Goal: Communication & Community: Connect with others

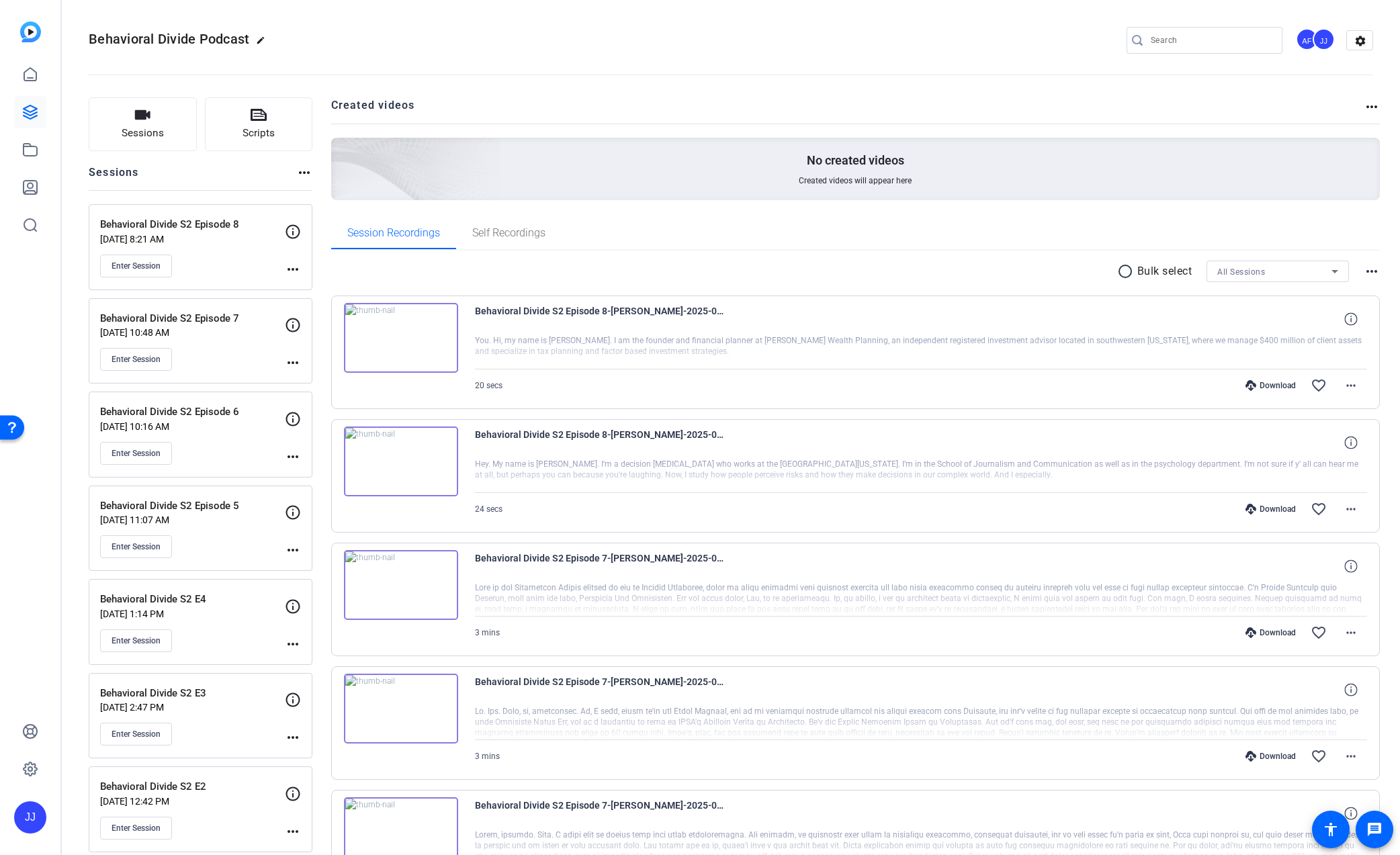
scroll to position [4, 0]
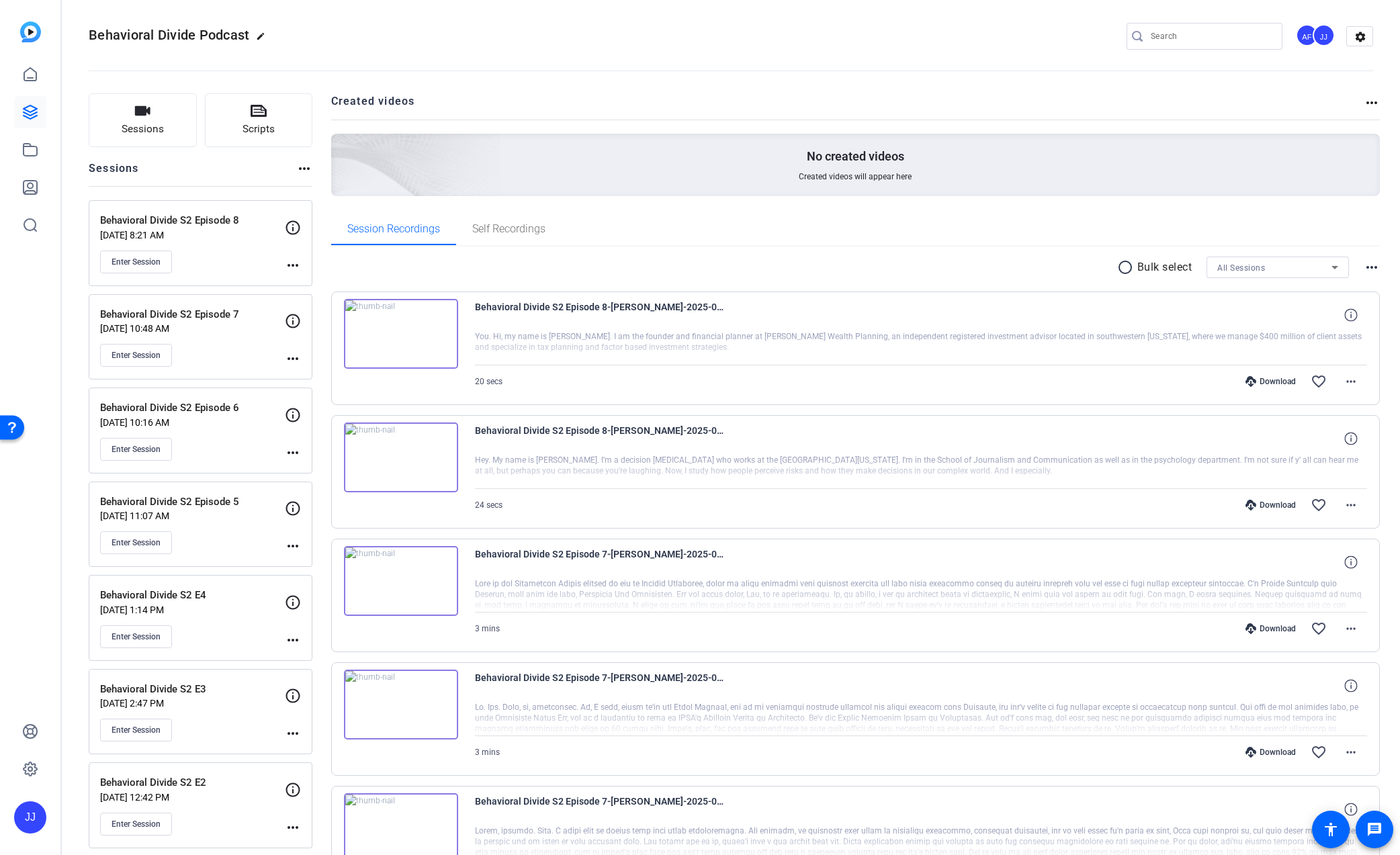
click at [134, 261] on span "Enter Session" at bounding box center [136, 262] width 49 height 10
click at [125, 265] on span "Enter Session" at bounding box center [136, 262] width 49 height 10
click at [142, 264] on span "Enter Session" at bounding box center [136, 262] width 49 height 10
click at [133, 265] on span "Enter Session" at bounding box center [136, 262] width 49 height 10
click at [131, 265] on span "Enter Session" at bounding box center [136, 262] width 49 height 10
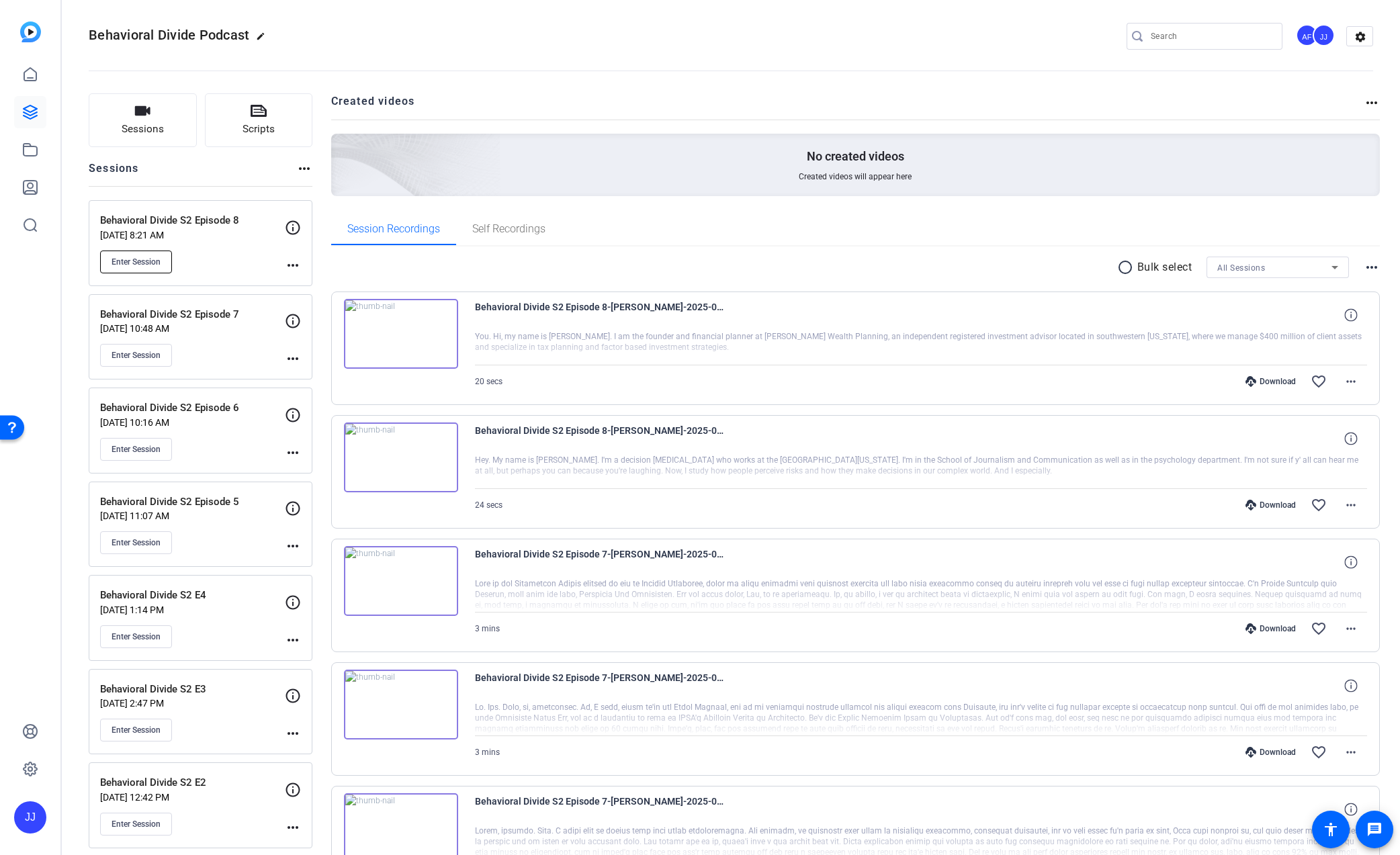
click at [133, 265] on span "Enter Session" at bounding box center [136, 262] width 49 height 10
click at [146, 265] on span "Enter Session" at bounding box center [136, 262] width 49 height 10
click at [133, 353] on span "Enter Session" at bounding box center [136, 356] width 49 height 10
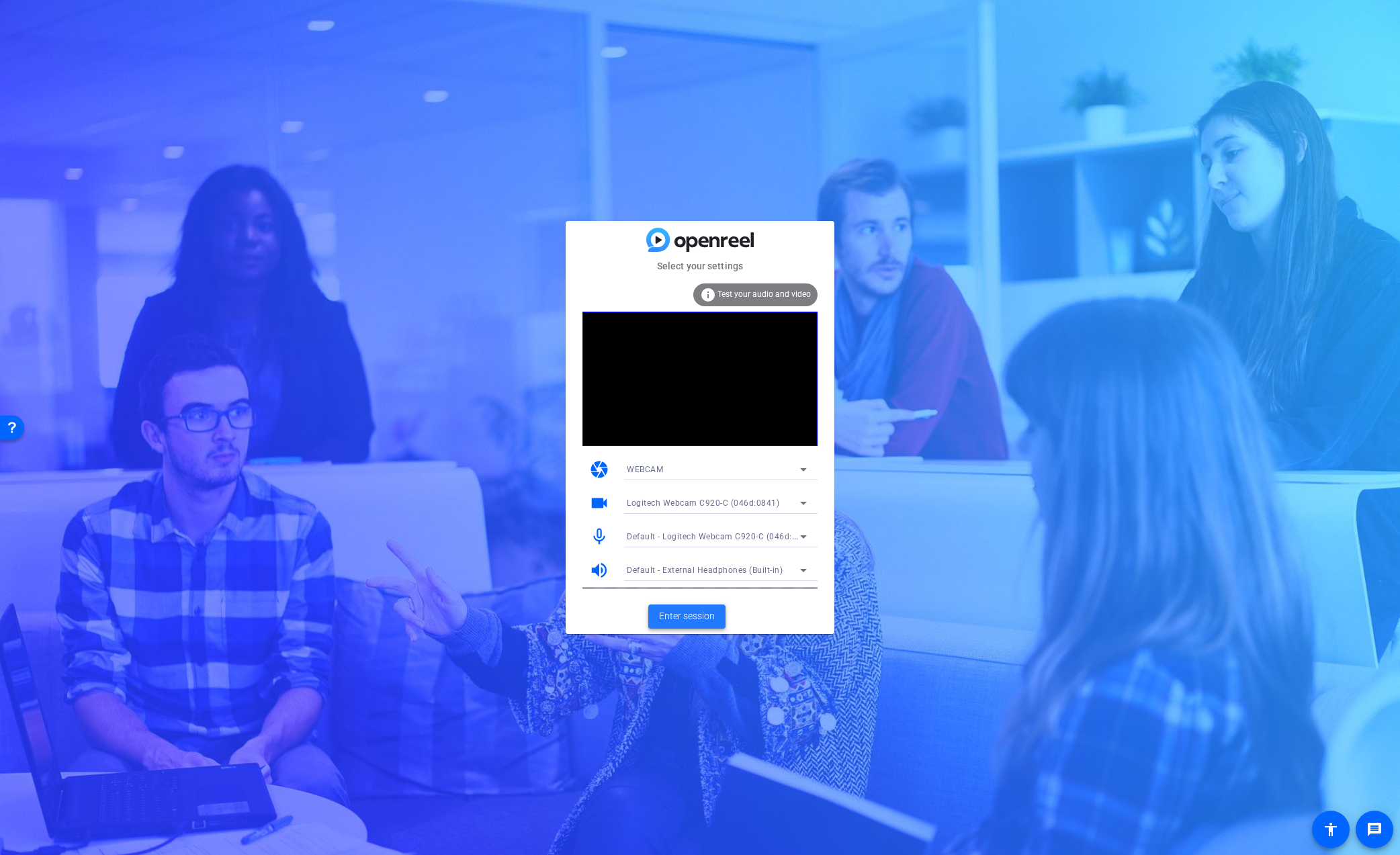
click at [690, 613] on span "Enter session" at bounding box center [687, 616] width 56 height 14
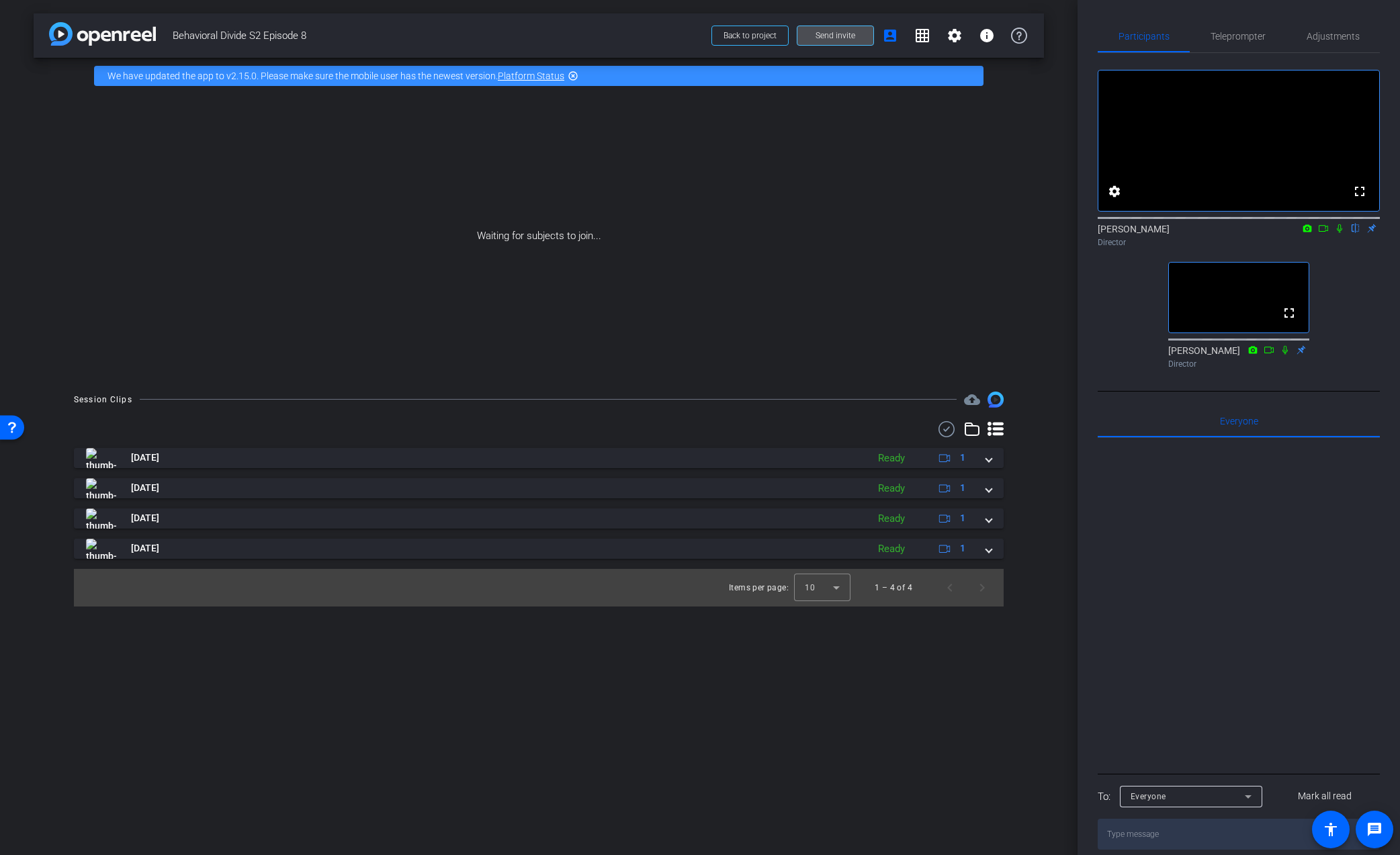
click at [831, 33] on span "Send invite" at bounding box center [835, 36] width 39 height 10
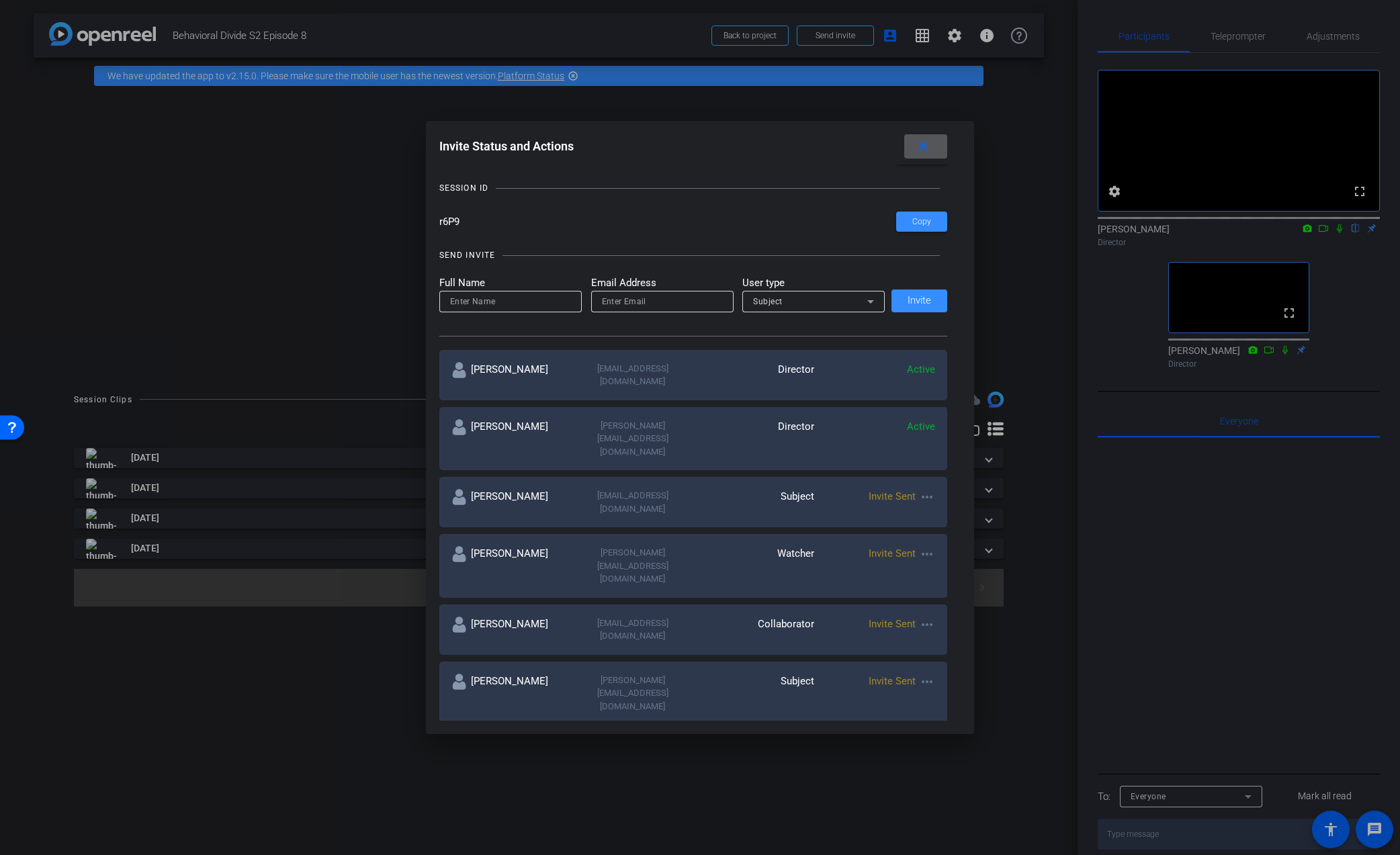
scroll to position [65, 0]
click at [927, 673] on mat-icon "more_horiz" at bounding box center [927, 681] width 16 height 16
click at [936, 642] on span "Re-Send Invite" at bounding box center [981, 641] width 101 height 16
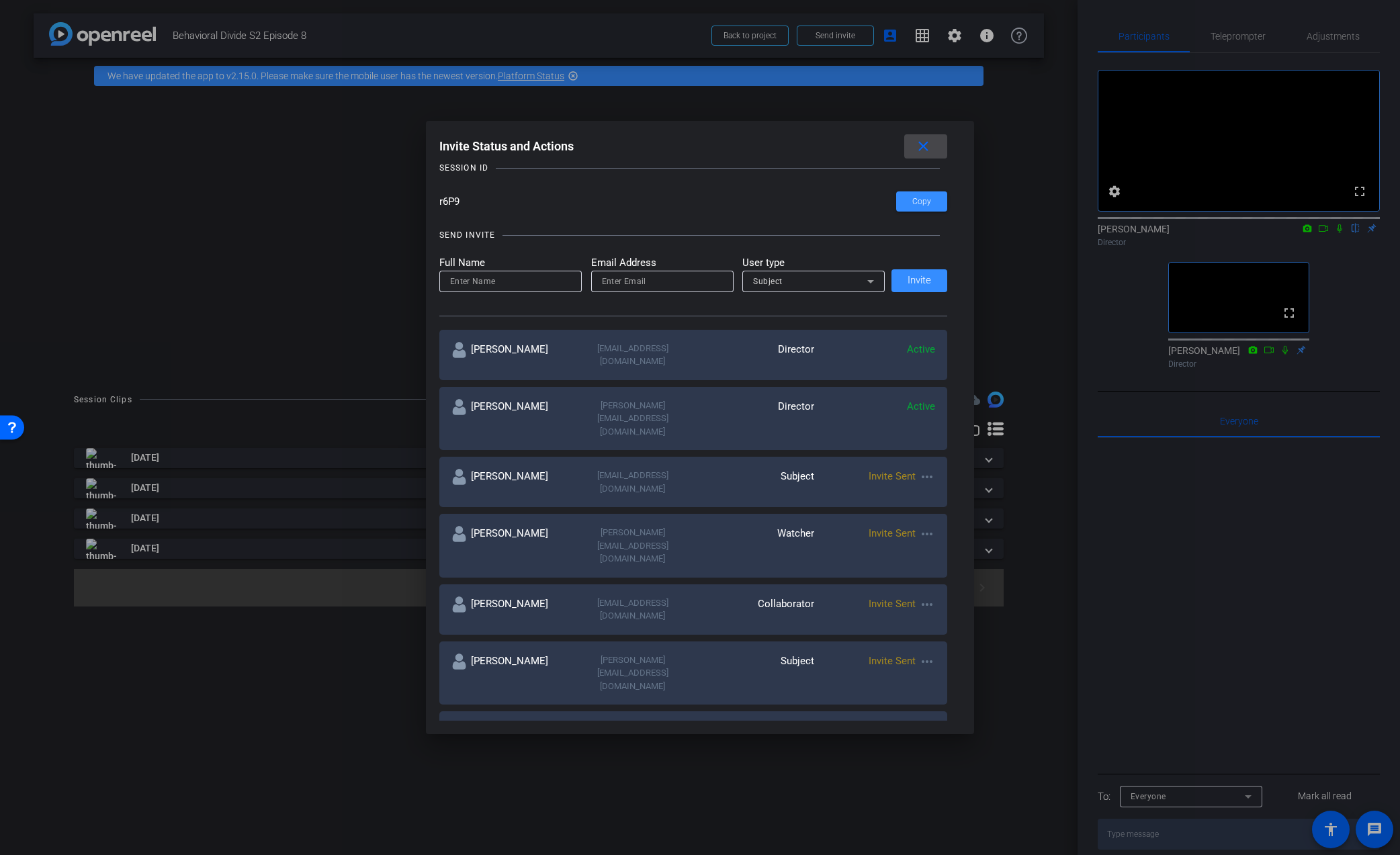
click at [923, 151] on mat-icon "close" at bounding box center [923, 146] width 17 height 17
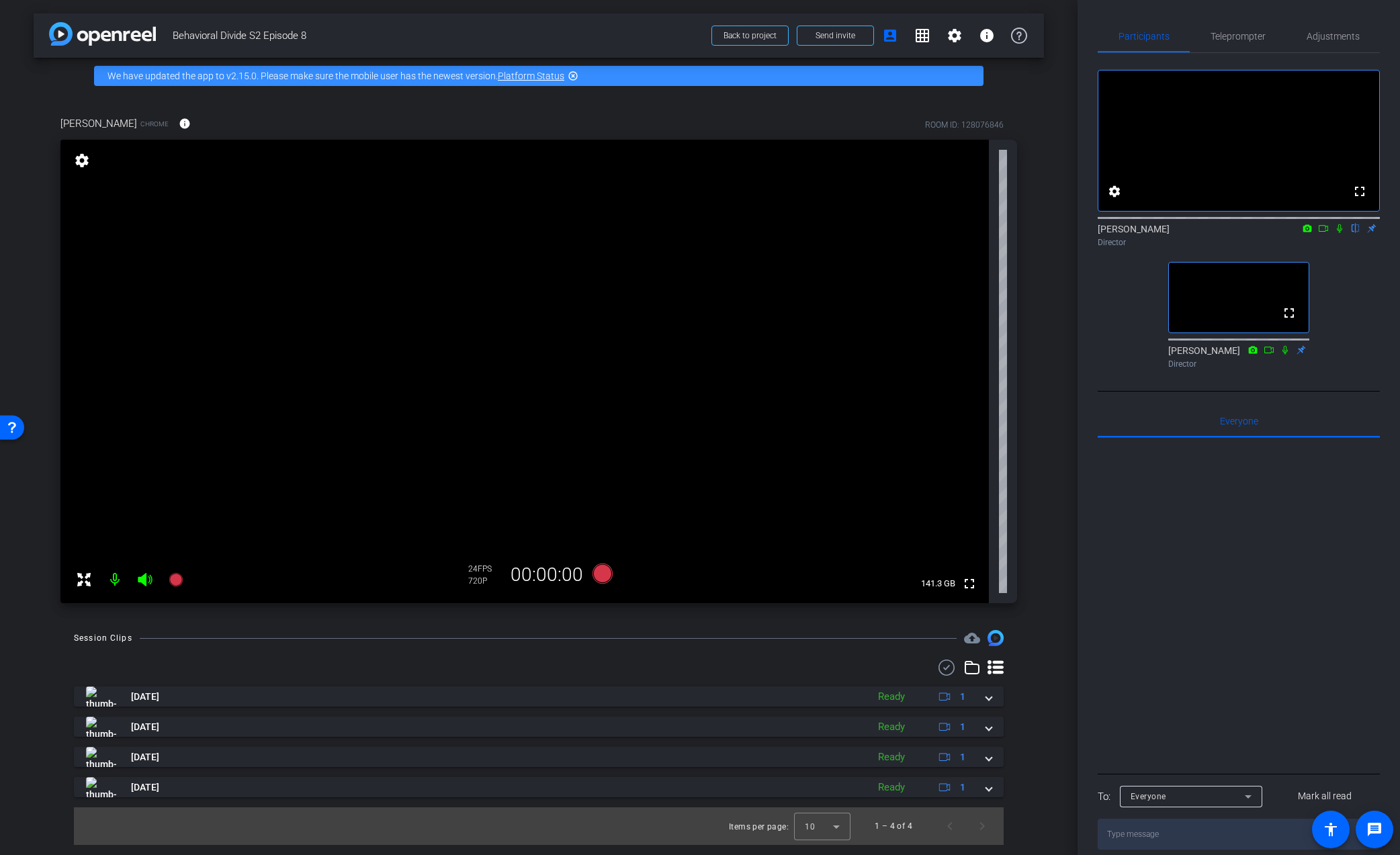
click at [678, 666] on div at bounding box center [539, 668] width 930 height 16
click at [604, 575] on icon at bounding box center [602, 573] width 20 height 20
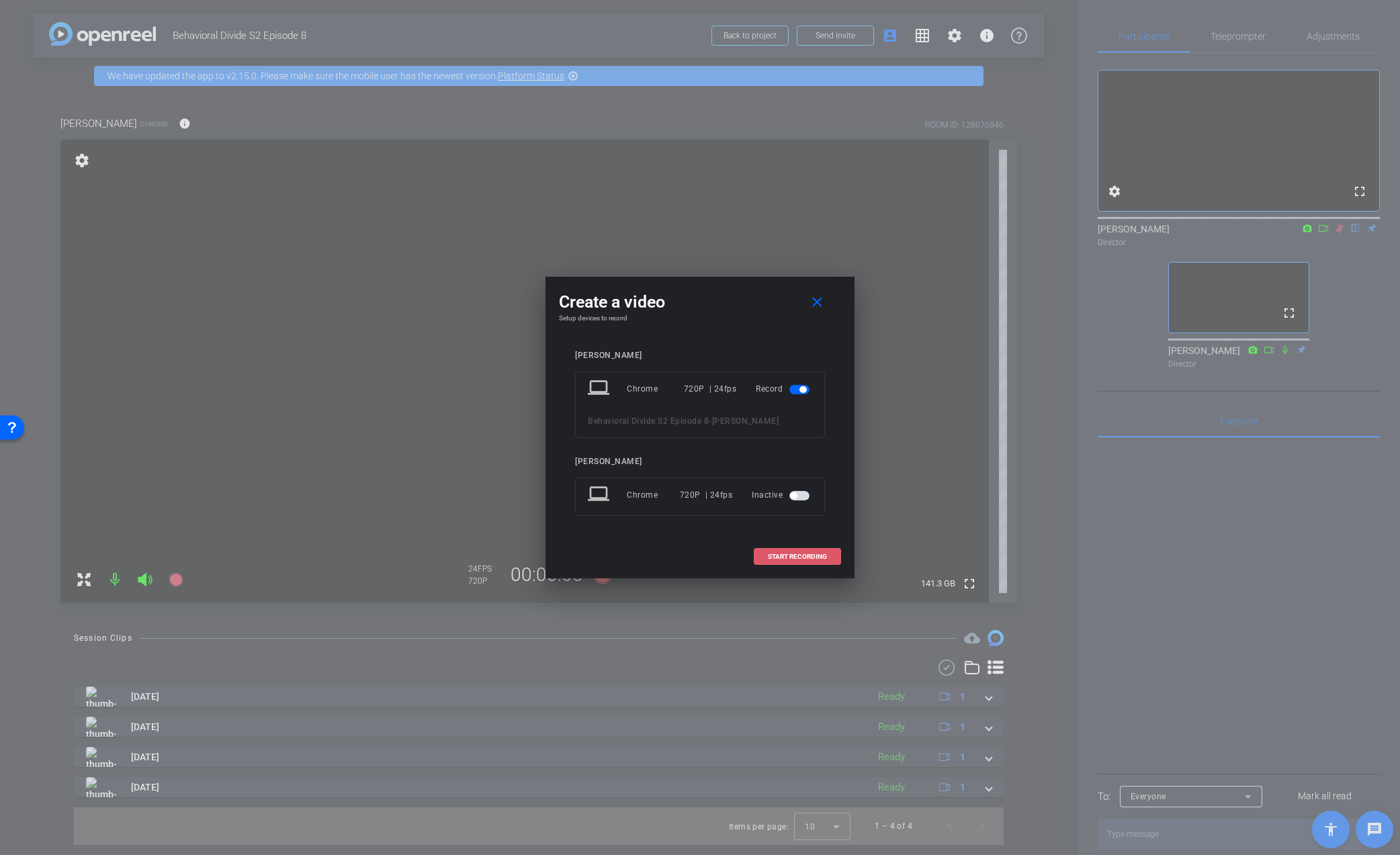
click at [805, 556] on span "START RECORDING" at bounding box center [797, 557] width 59 height 7
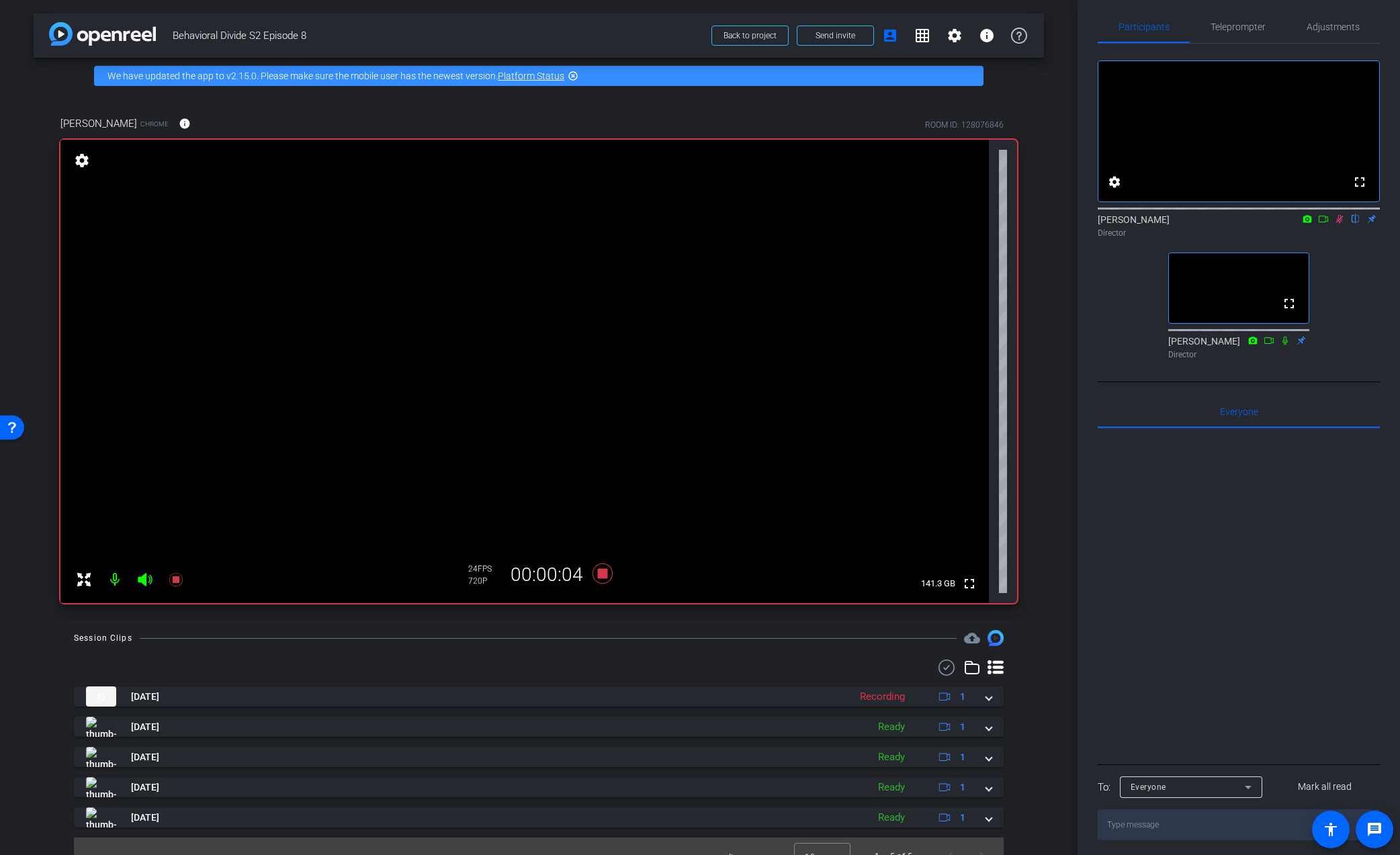
click at [1344, 223] on icon at bounding box center [1339, 219] width 10 height 10
click at [1337, 220] on icon at bounding box center [1339, 215] width 10 height 10
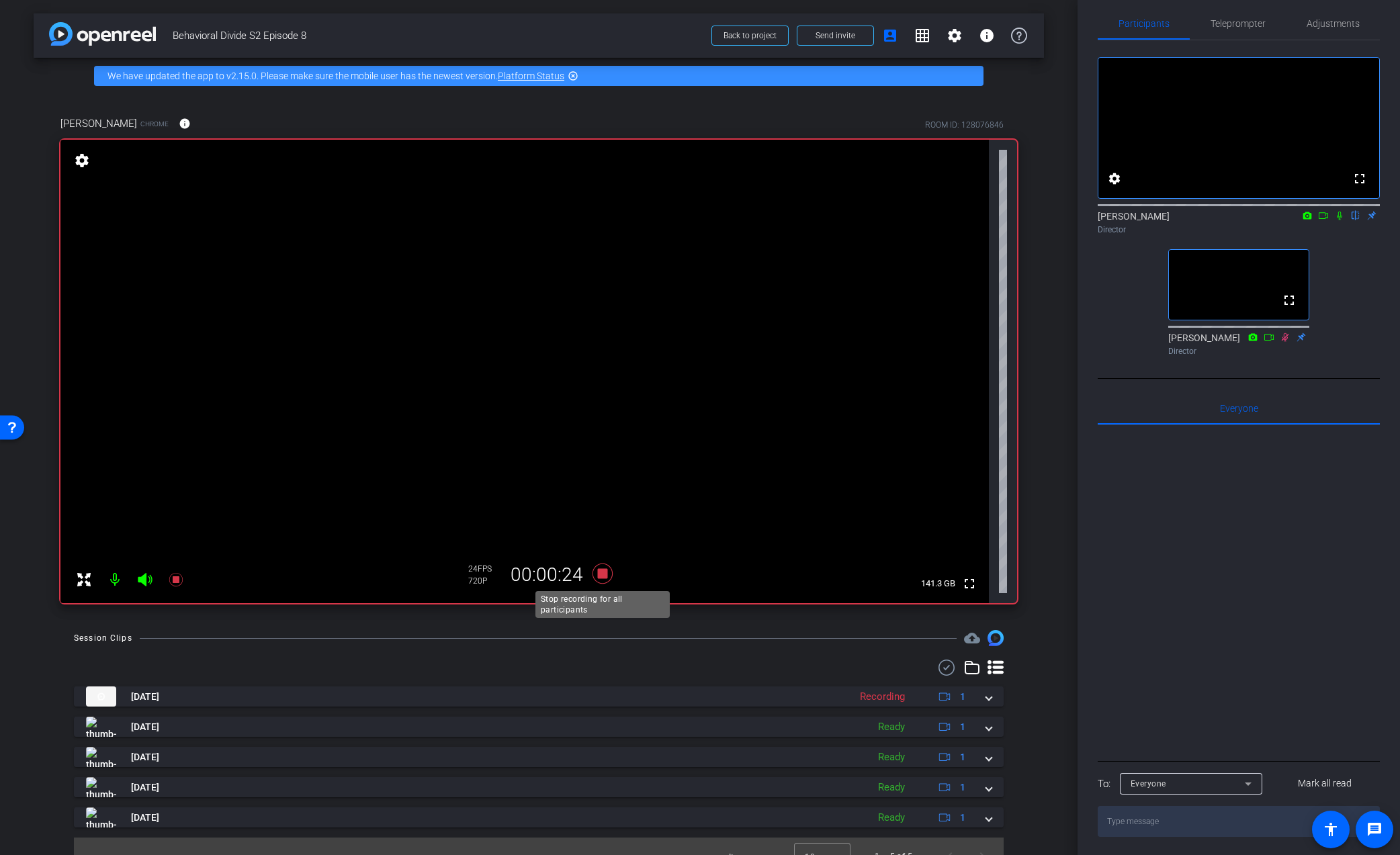
click at [610, 575] on icon at bounding box center [602, 574] width 32 height 24
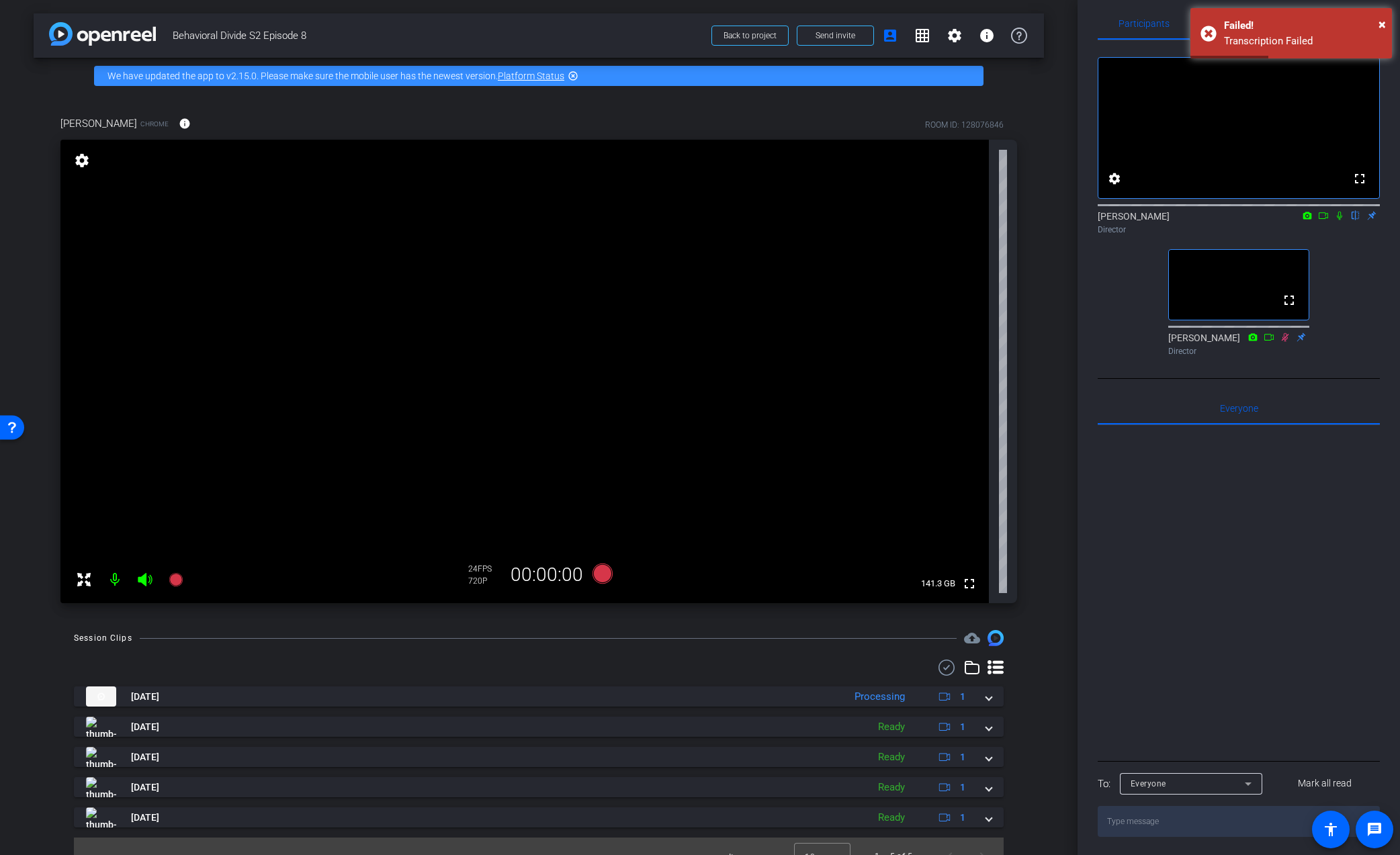
click at [1185, 596] on div at bounding box center [1239, 592] width 282 height 332
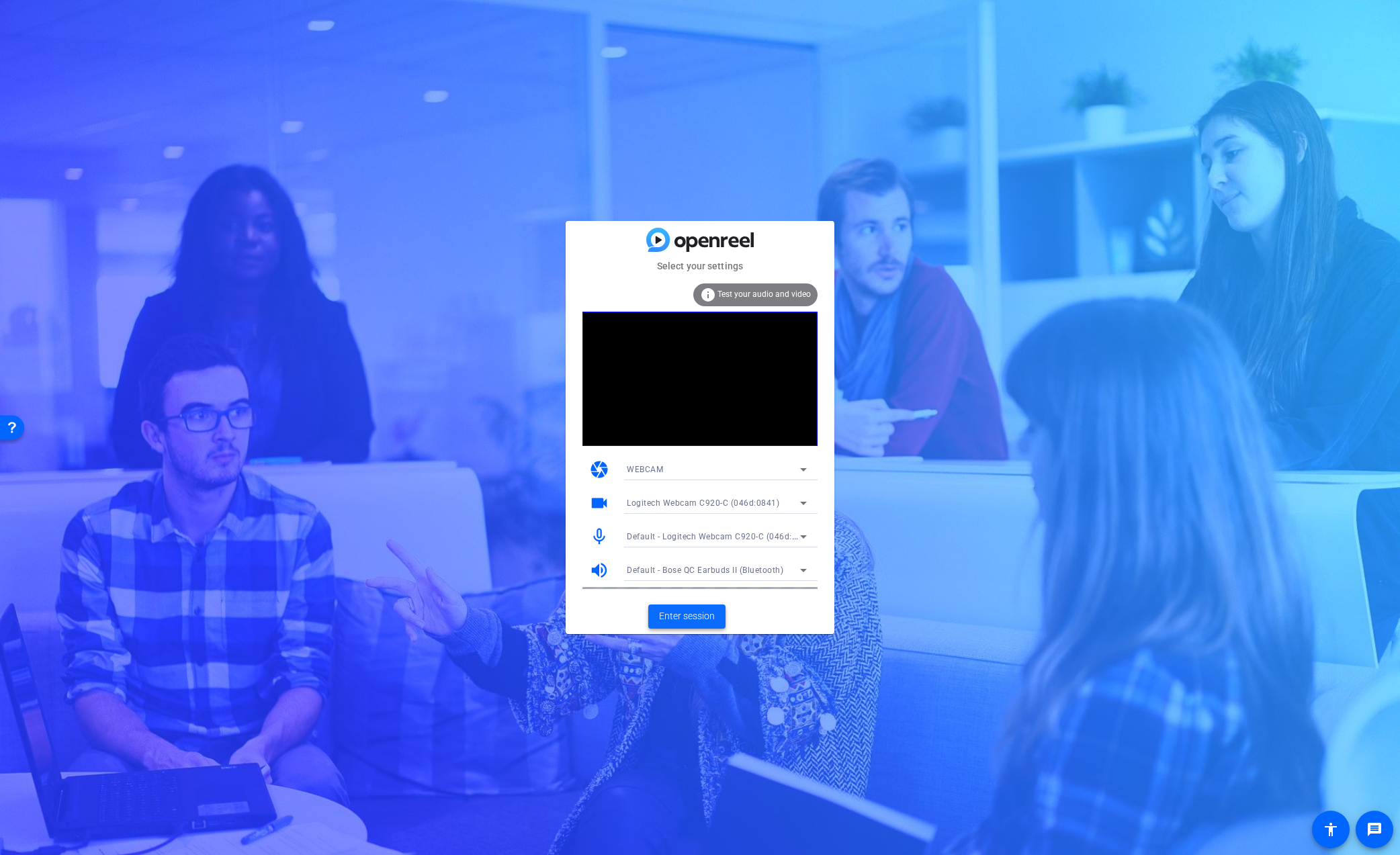
click at [680, 622] on span "Enter session" at bounding box center [687, 616] width 56 height 14
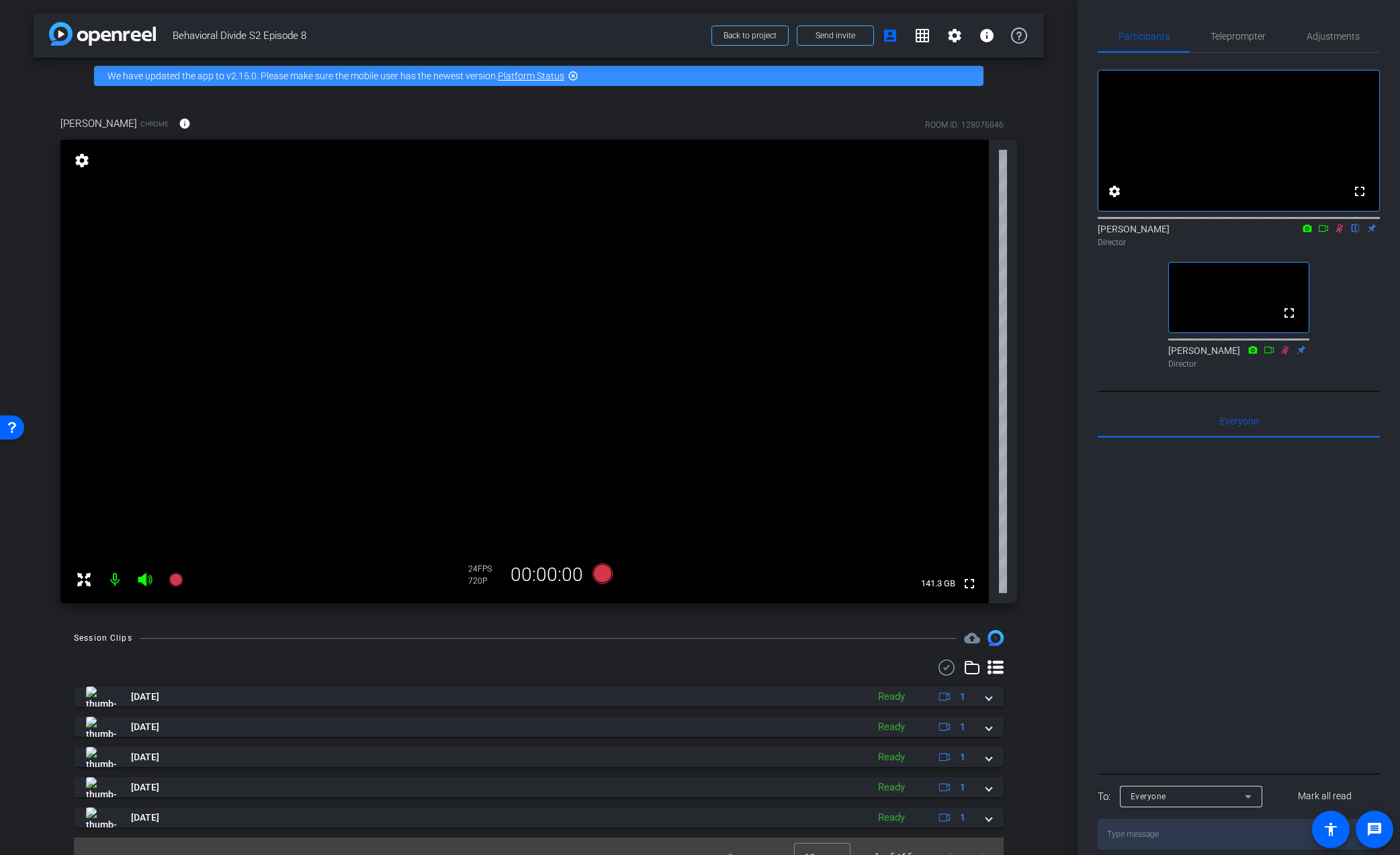
click at [1336, 233] on icon at bounding box center [1339, 228] width 10 height 10
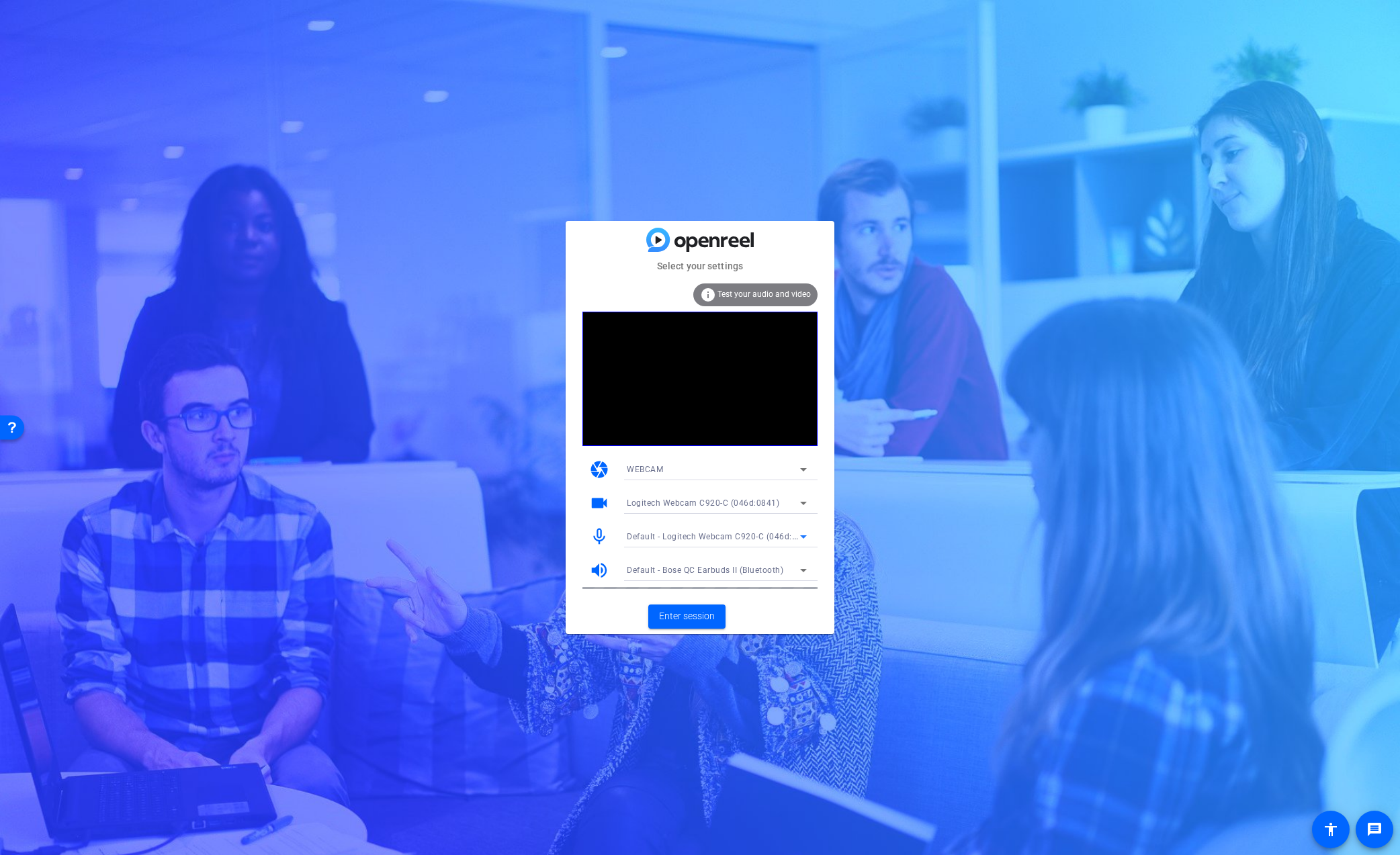
click at [797, 535] on icon at bounding box center [804, 537] width 16 height 16
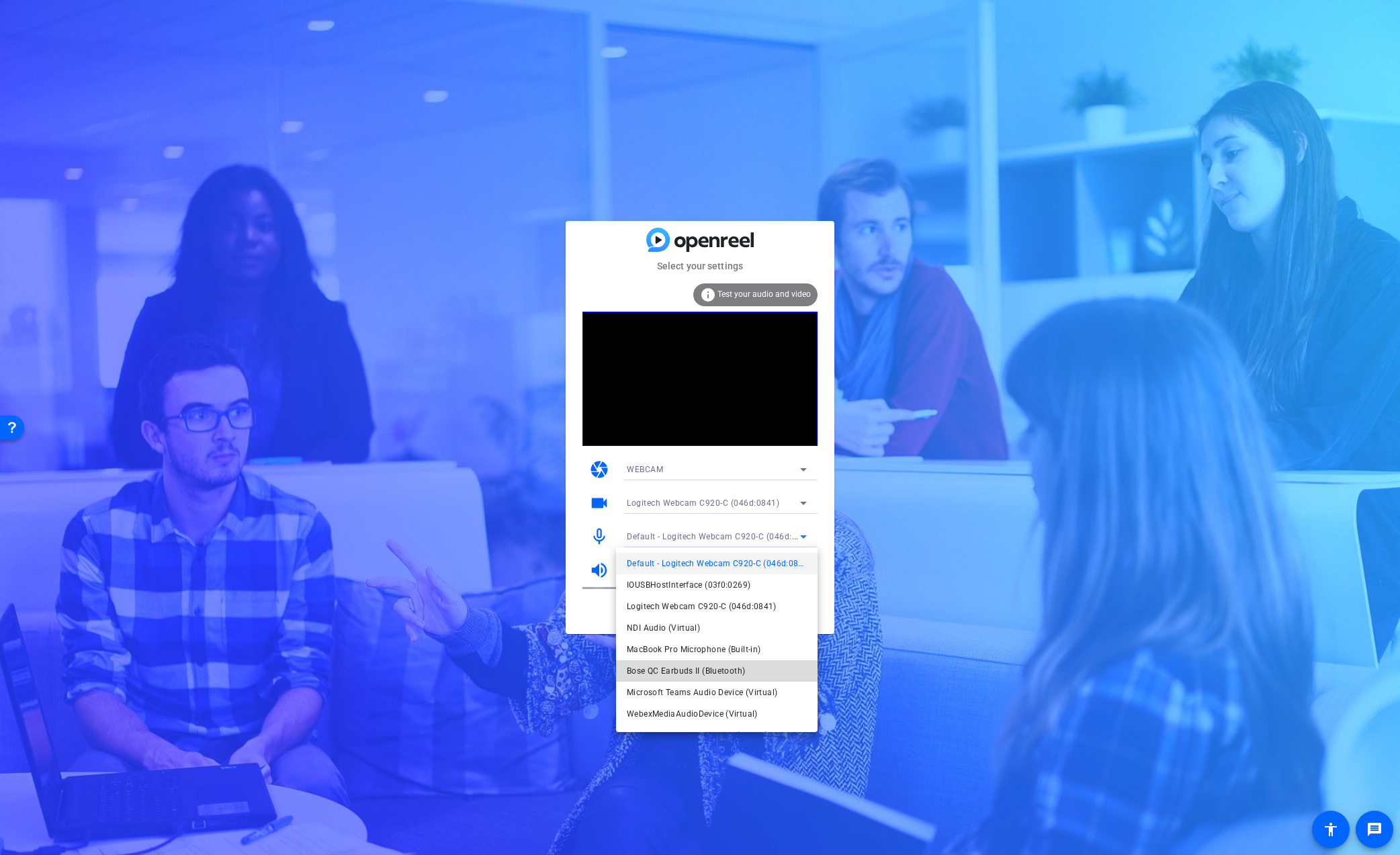
click at [690, 669] on span "Bose QC Earbuds II (Bluetooth)" at bounding box center [685, 671] width 118 height 16
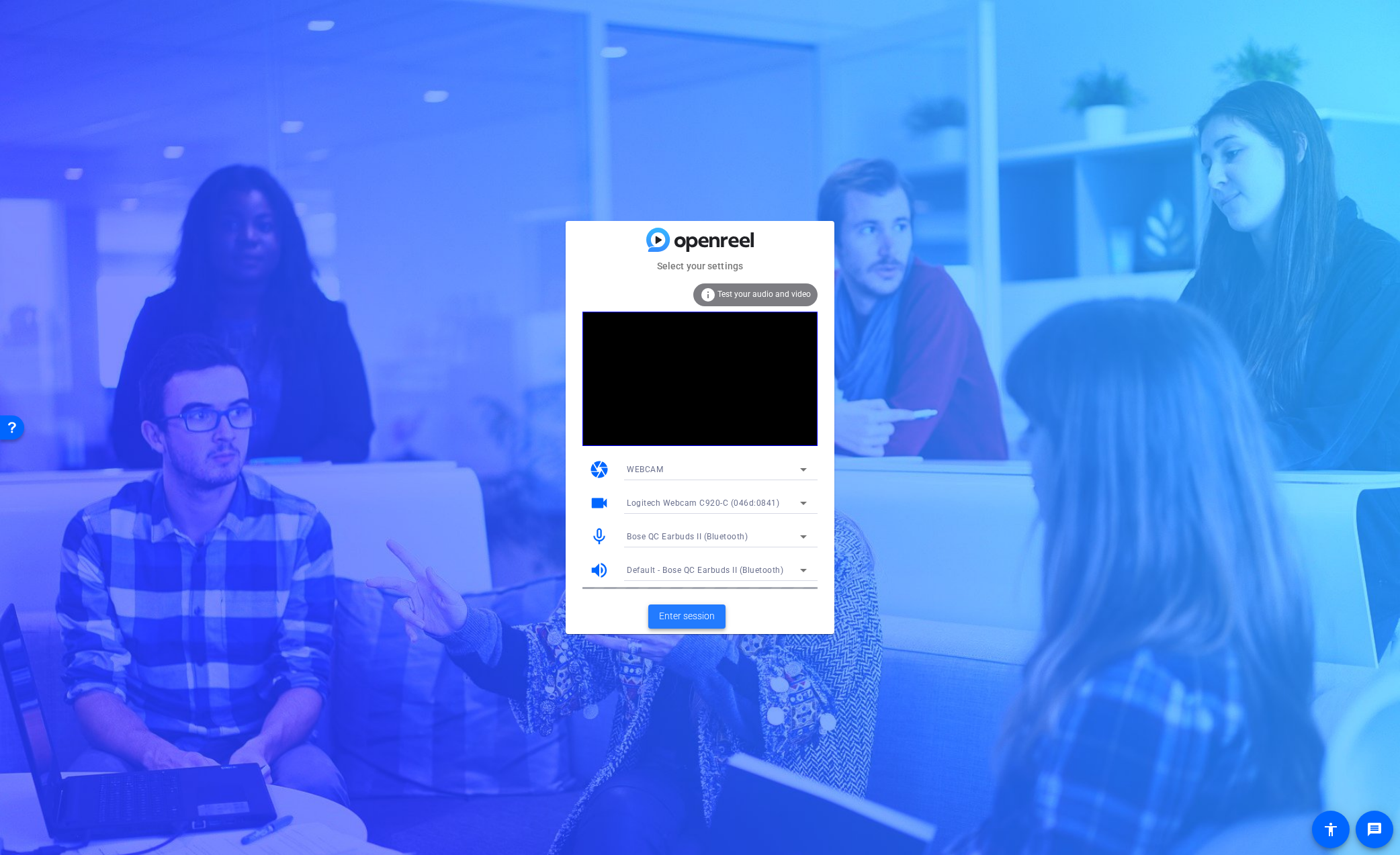
click at [681, 616] on span "Enter session" at bounding box center [687, 616] width 56 height 14
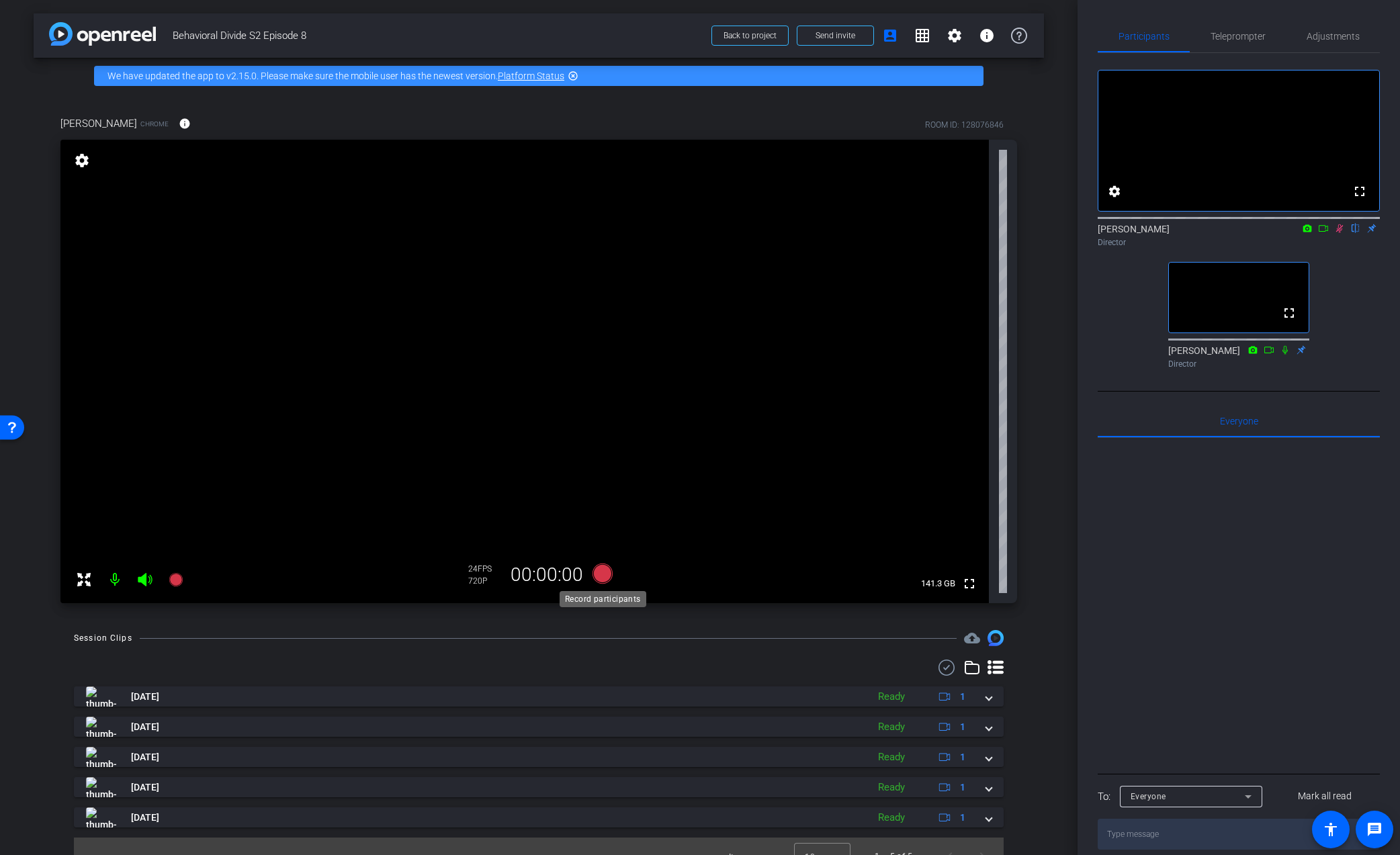
click at [605, 578] on icon at bounding box center [602, 573] width 20 height 20
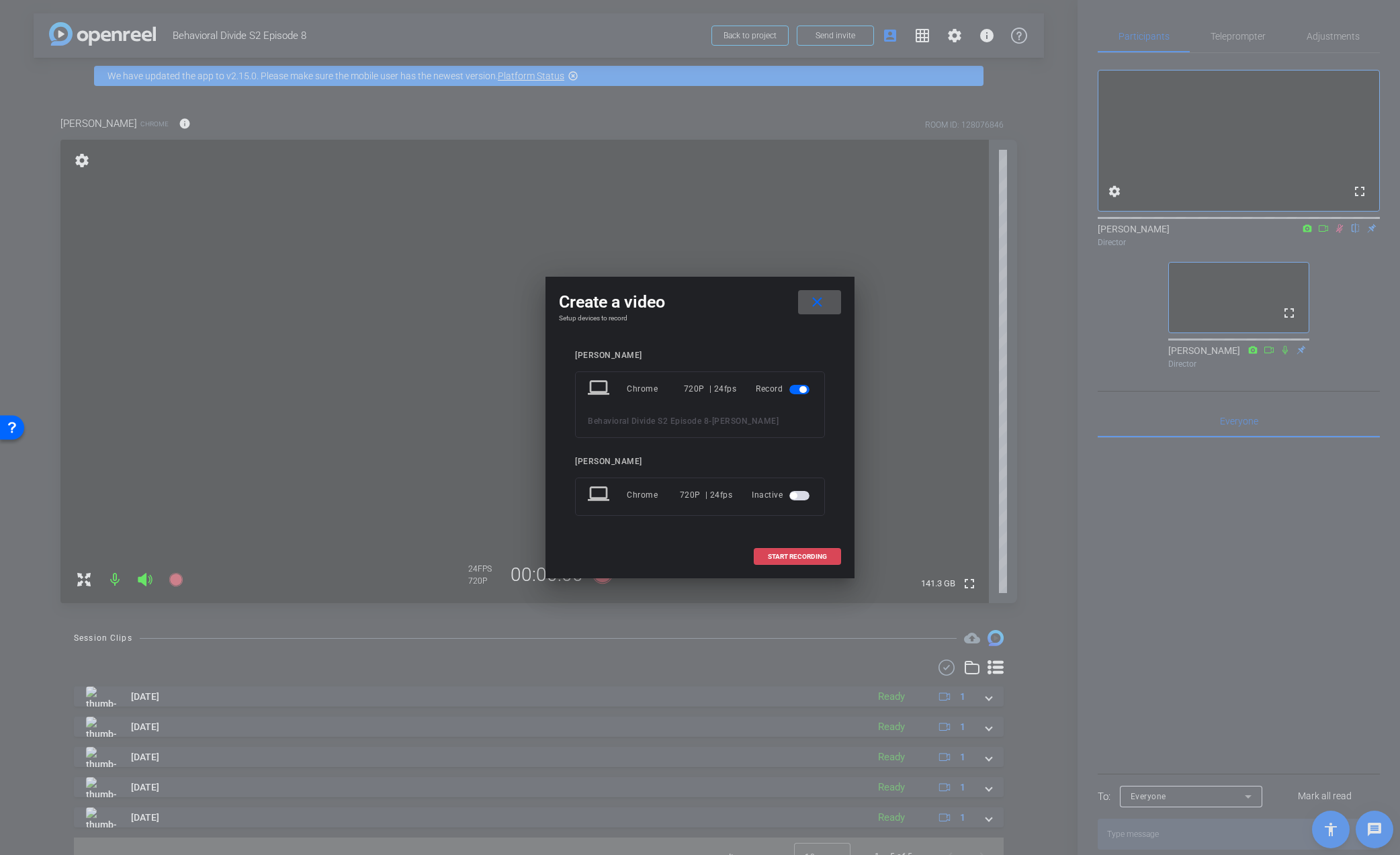
click at [786, 557] on span "START RECORDING" at bounding box center [797, 557] width 59 height 7
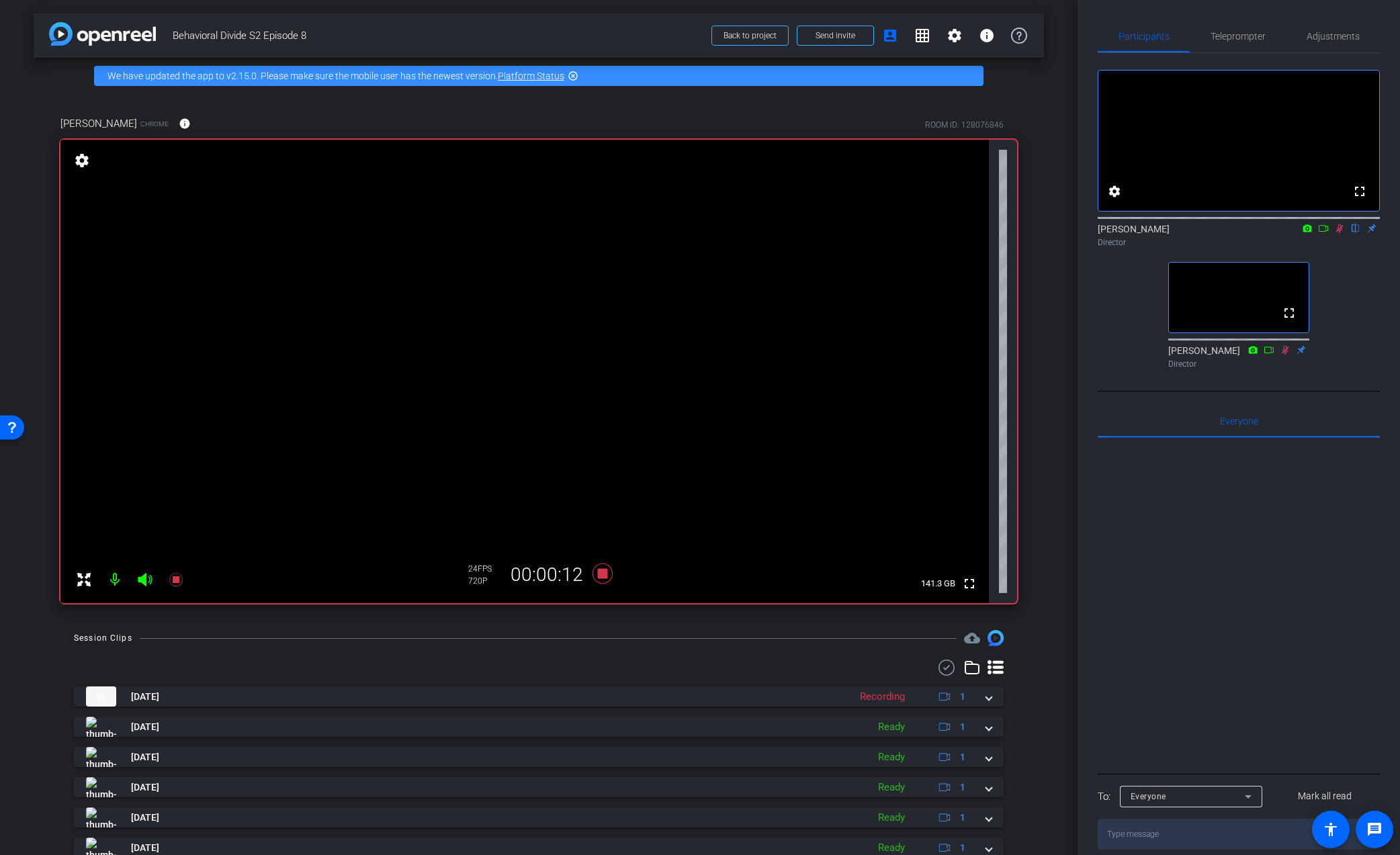
click at [1335, 233] on icon at bounding box center [1339, 228] width 10 height 10
click at [598, 574] on icon at bounding box center [602, 573] width 20 height 20
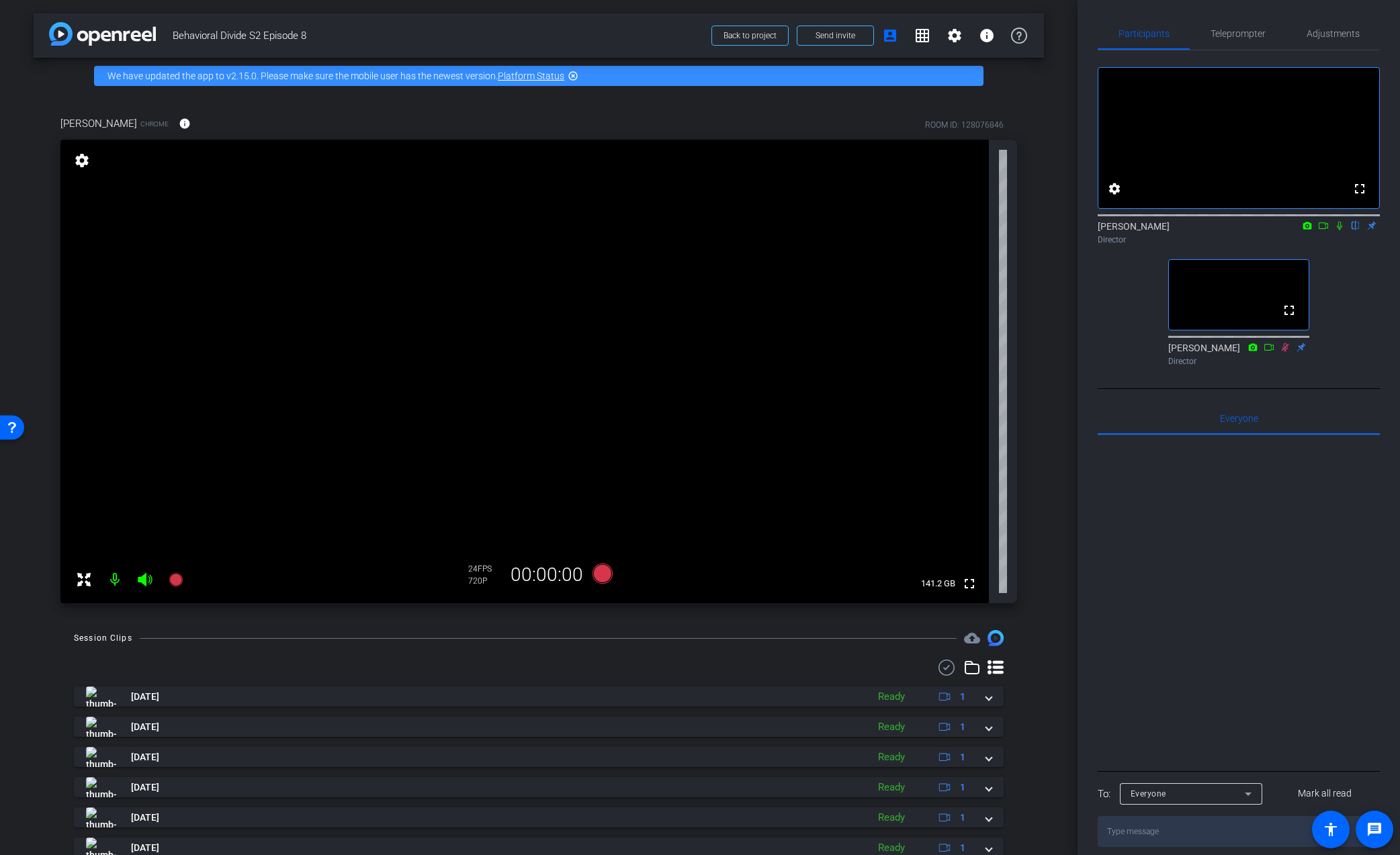
scroll to position [0, 0]
click at [1341, 230] on icon at bounding box center [1339, 226] width 10 height 10
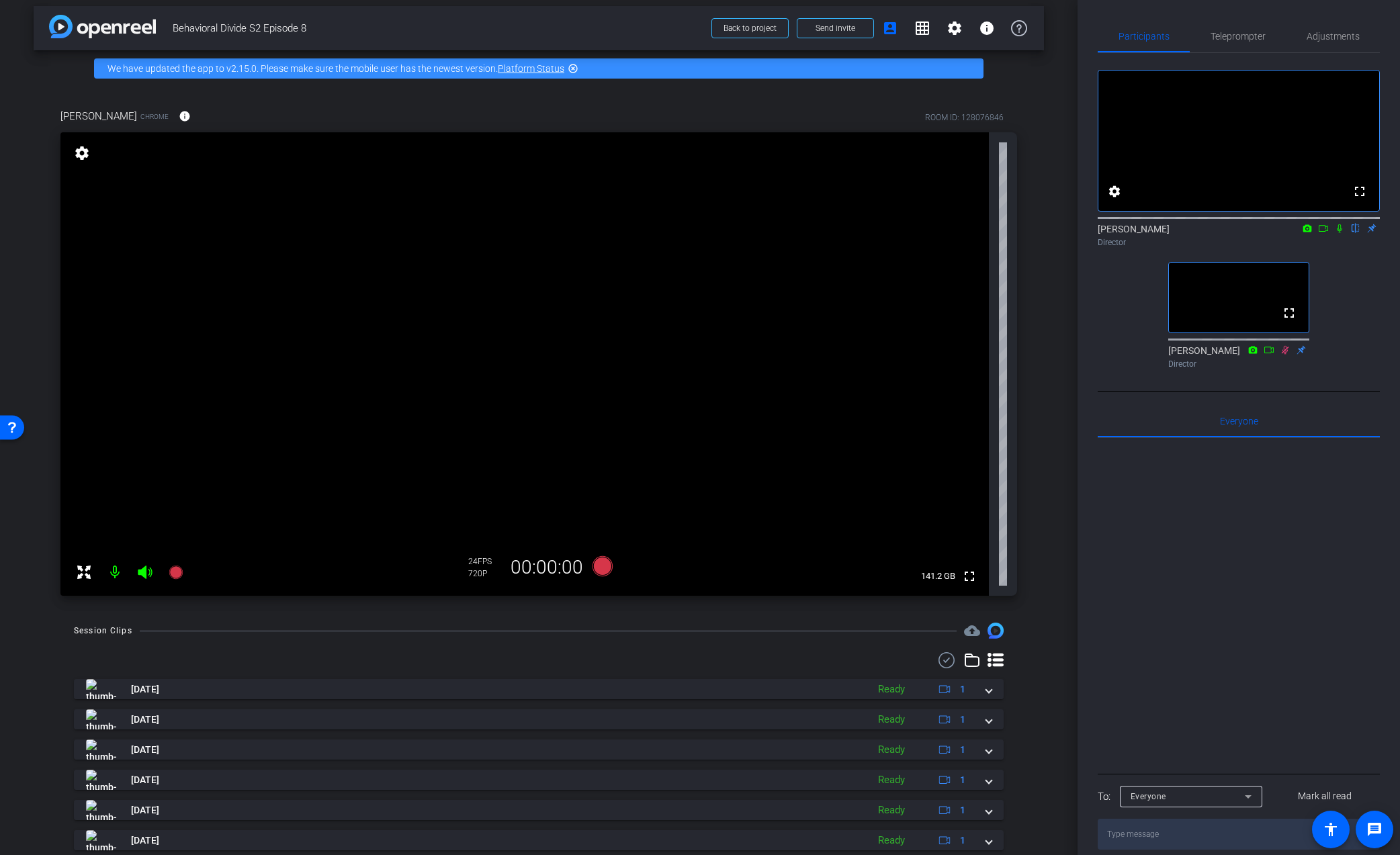
scroll to position [10, 0]
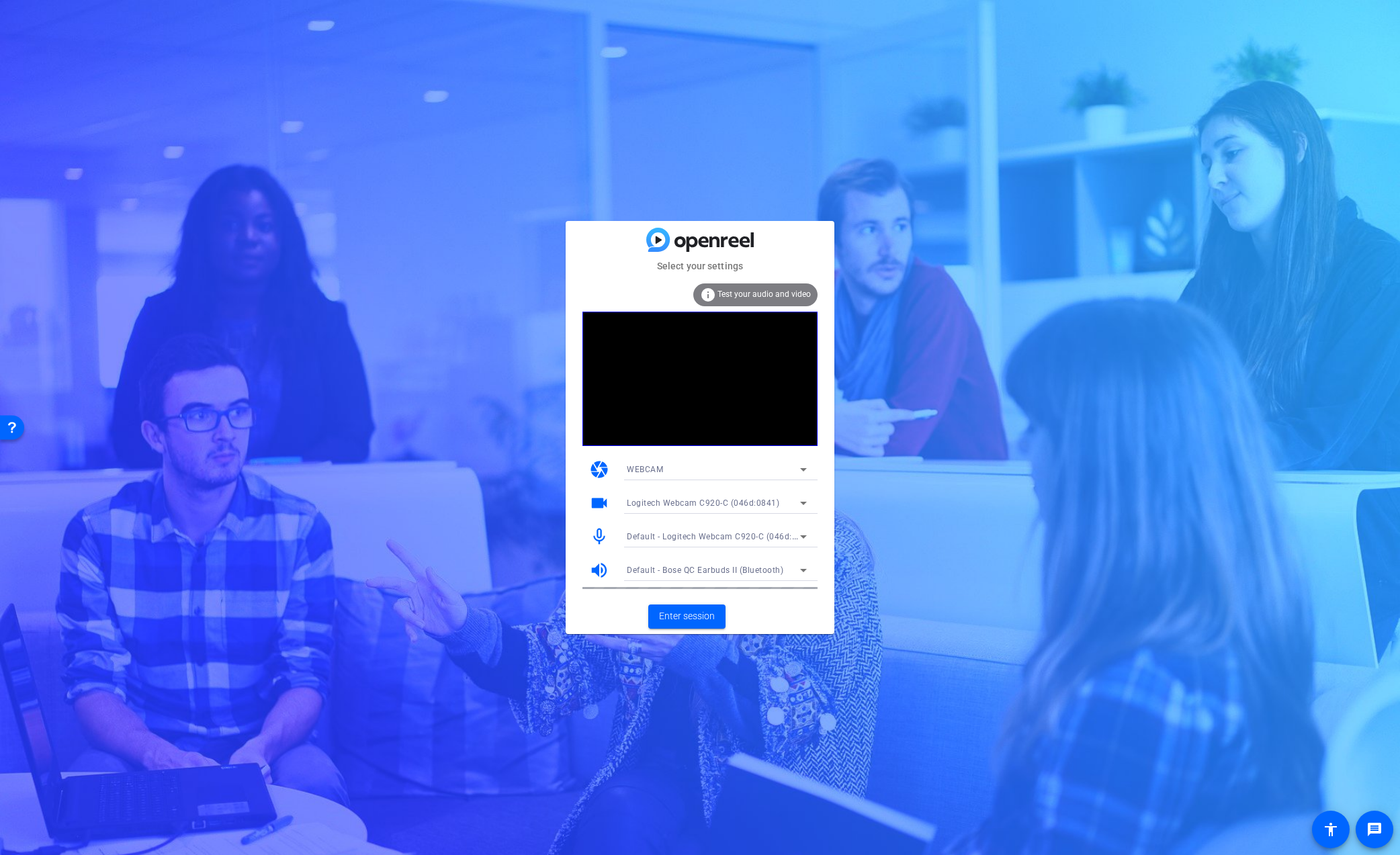
click at [798, 538] on icon at bounding box center [804, 537] width 16 height 16
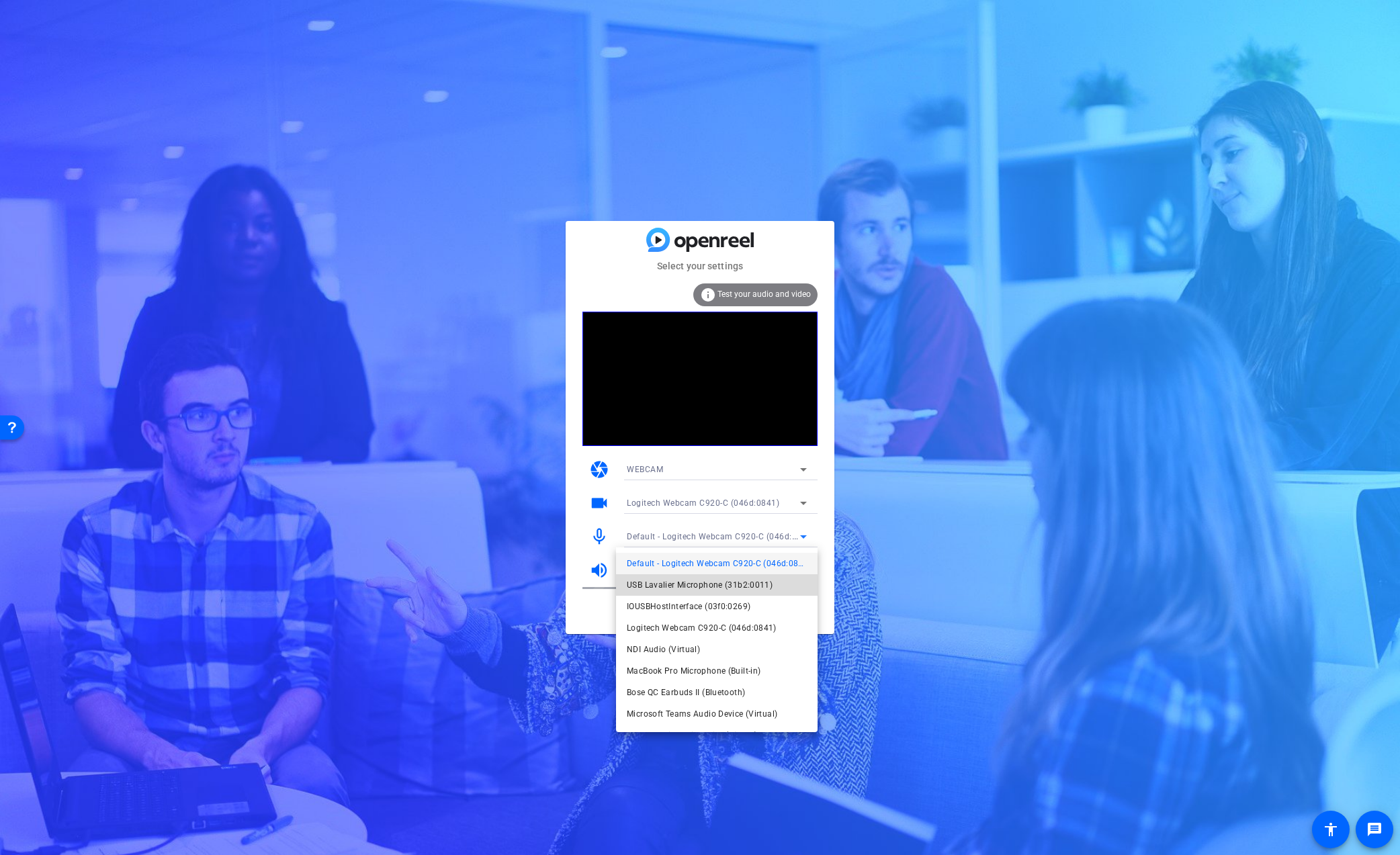
click at [704, 583] on span "USB Lavalier Microphone (31b2:0011)" at bounding box center [699, 585] width 145 height 16
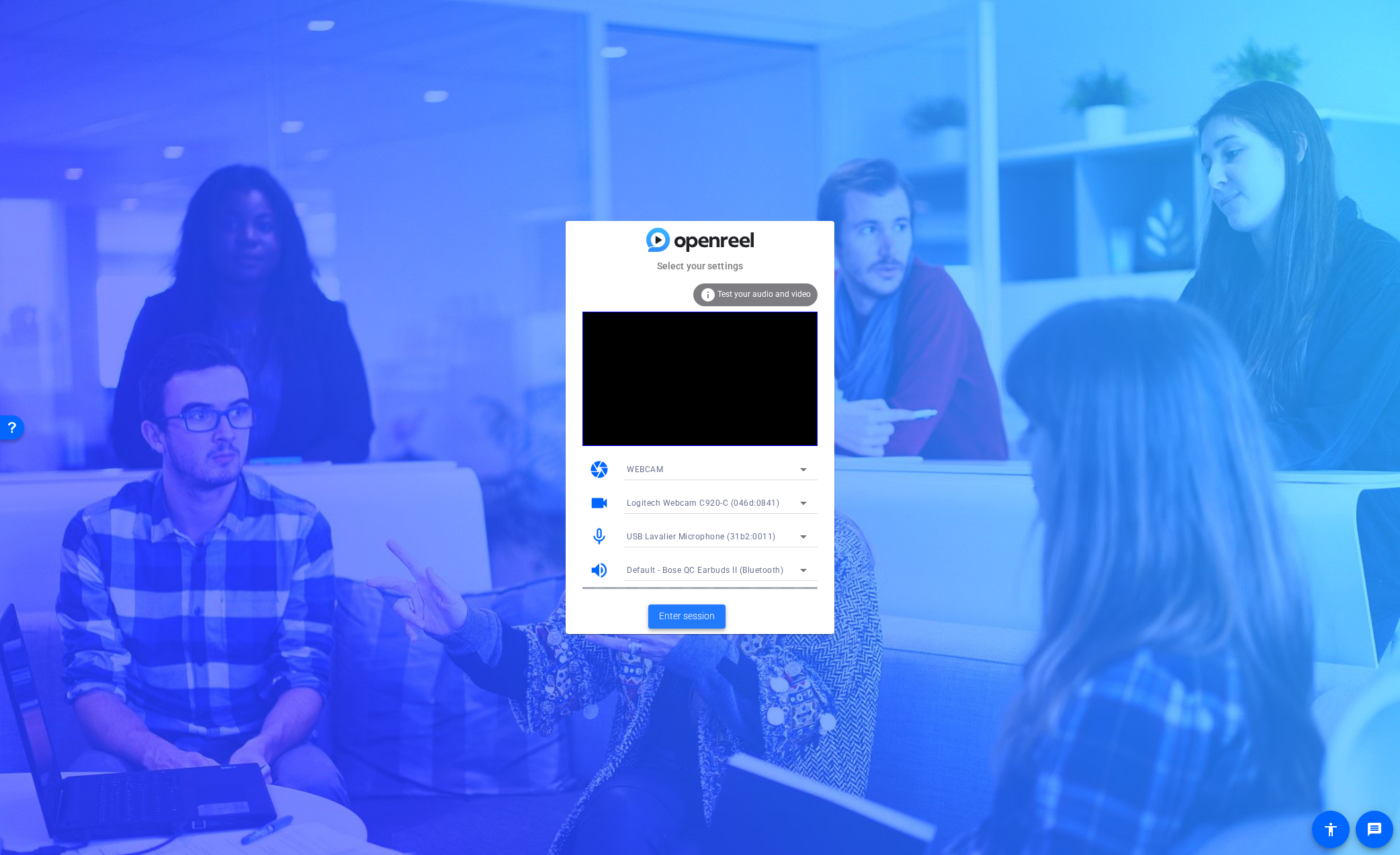
click at [681, 617] on span "Enter session" at bounding box center [687, 616] width 56 height 14
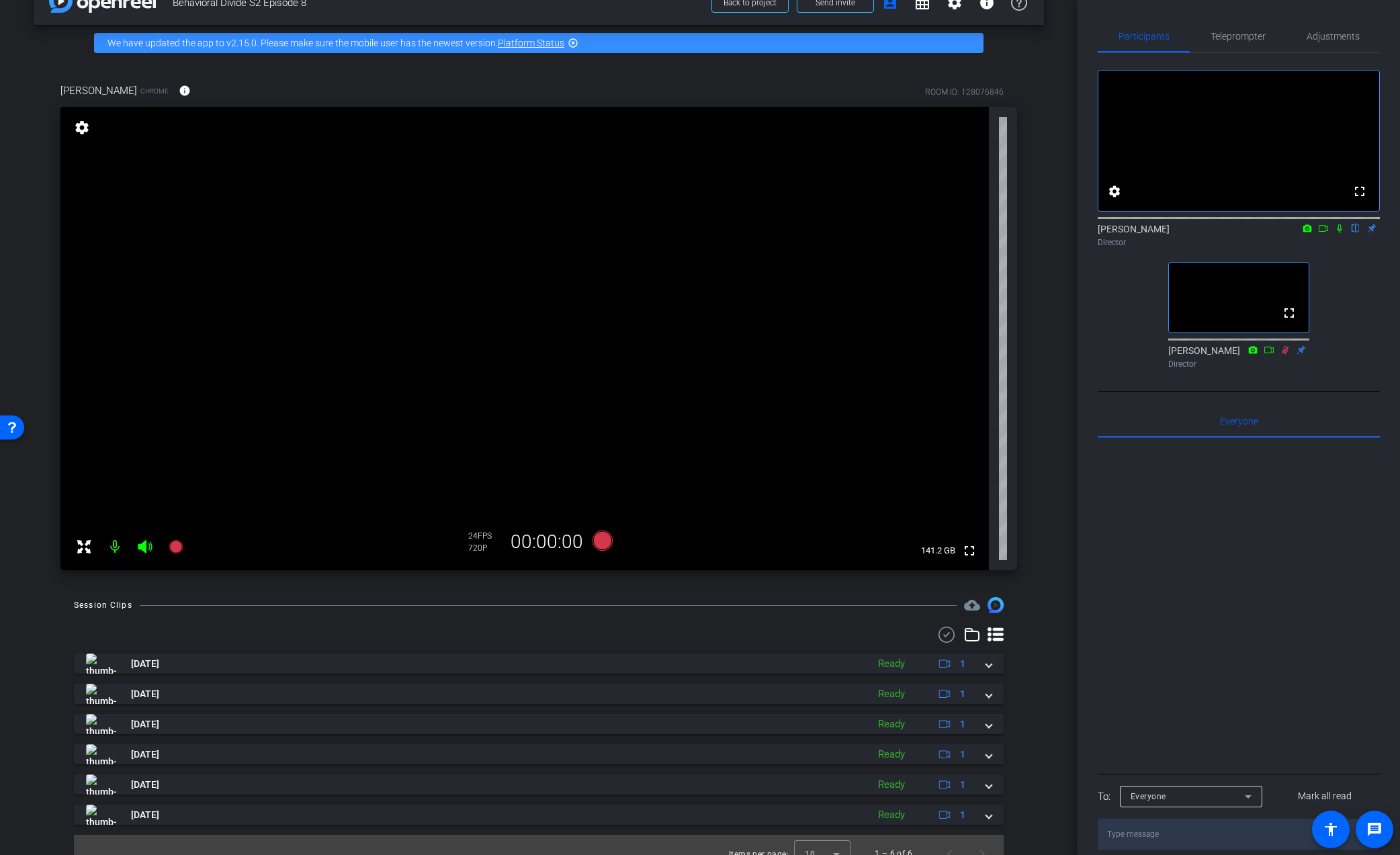
scroll to position [50, 0]
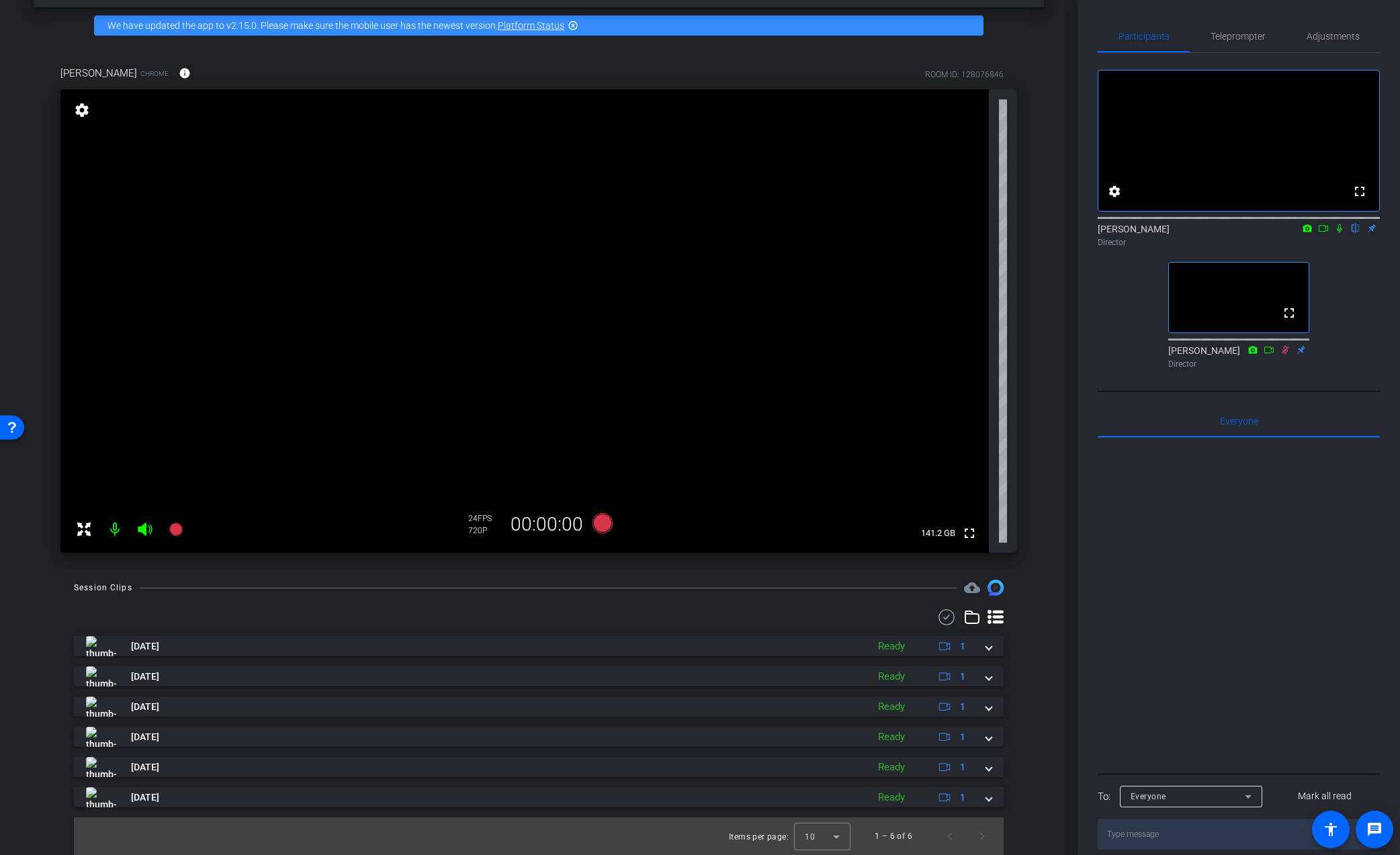
click at [647, 580] on div "Session Clips cloud_upload" at bounding box center [539, 588] width 930 height 16
click at [601, 522] on icon at bounding box center [602, 522] width 20 height 20
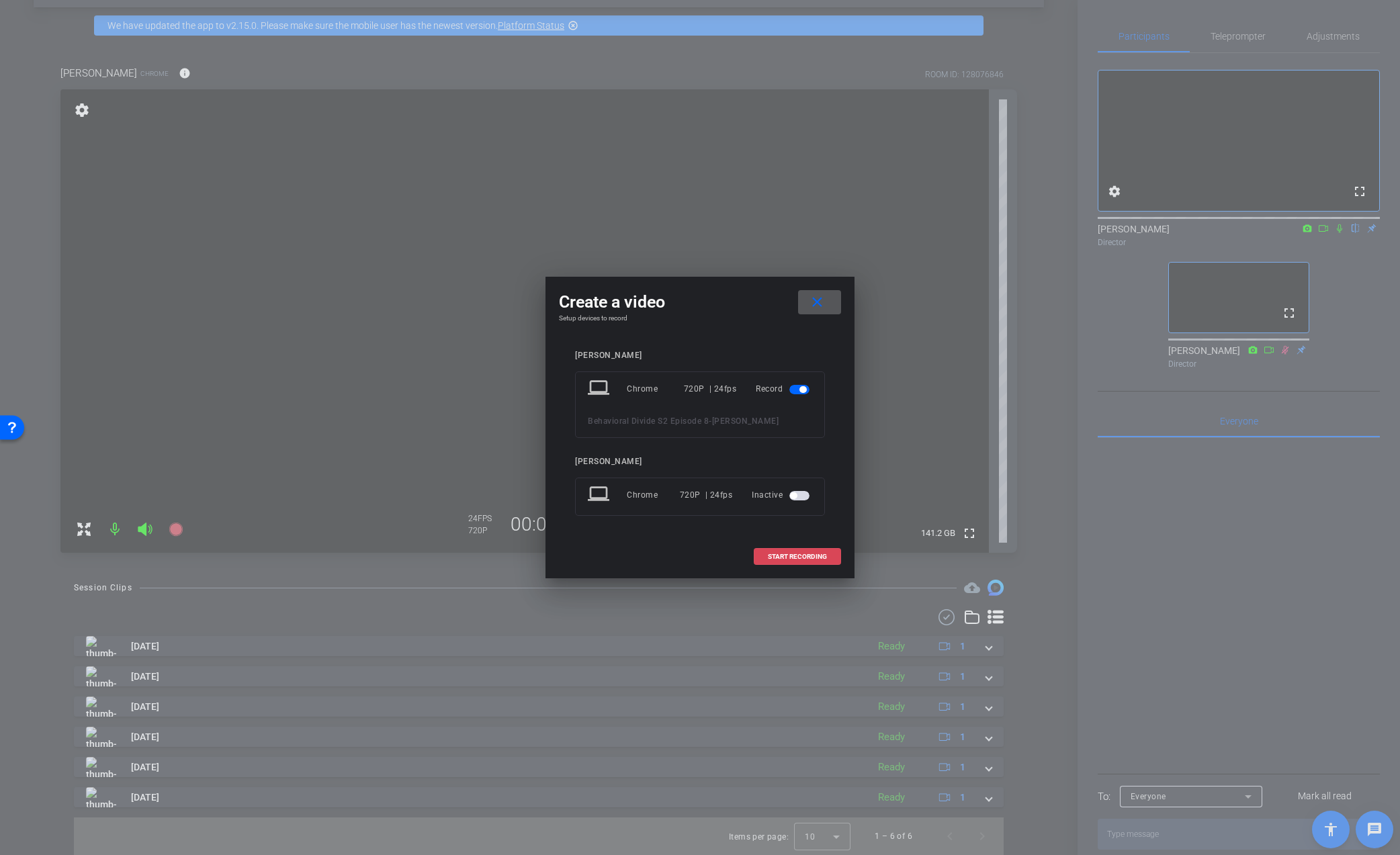
click at [788, 558] on span "START RECORDING" at bounding box center [797, 557] width 59 height 7
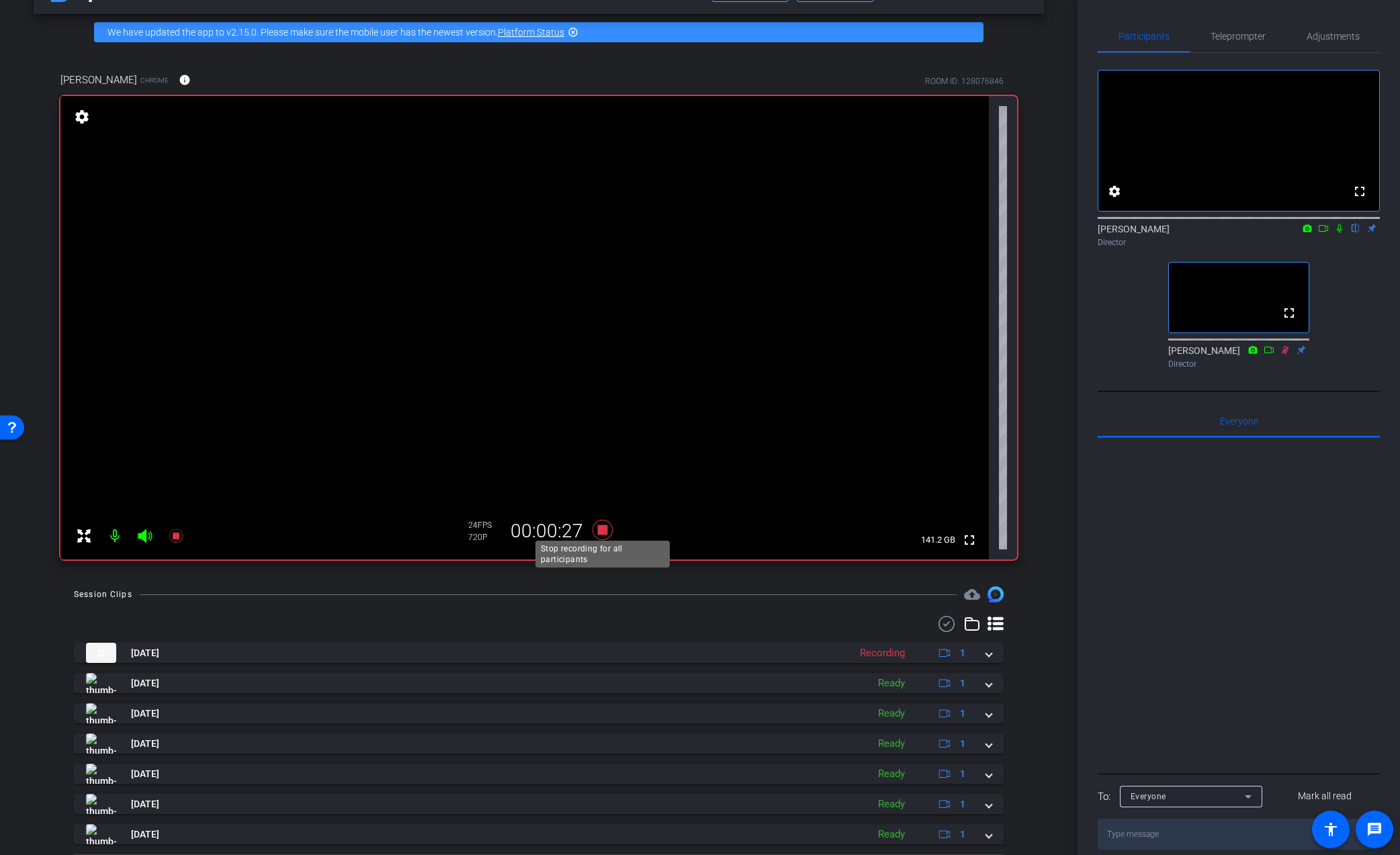
click at [600, 522] on icon at bounding box center [602, 530] width 32 height 24
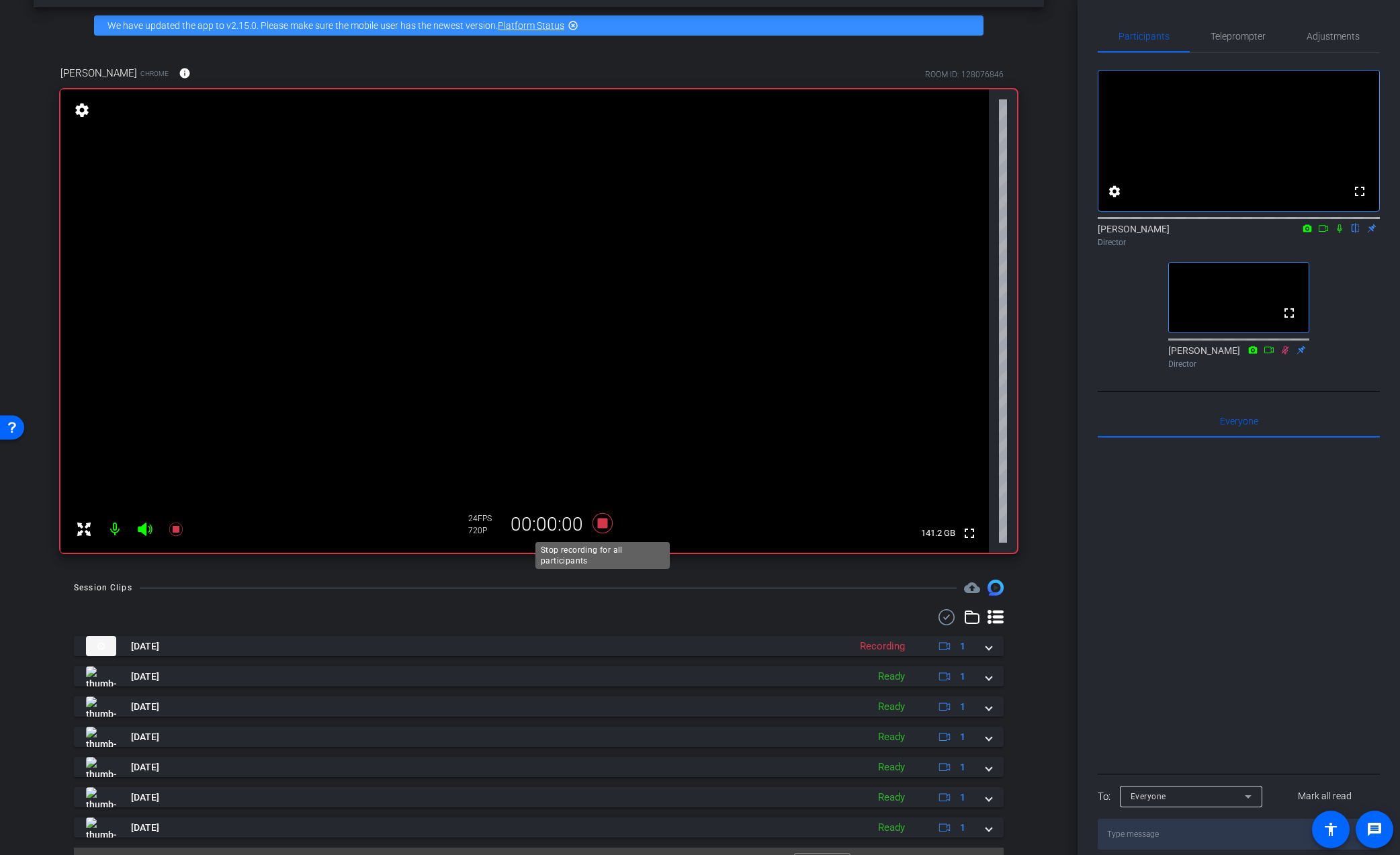
scroll to position [48, 0]
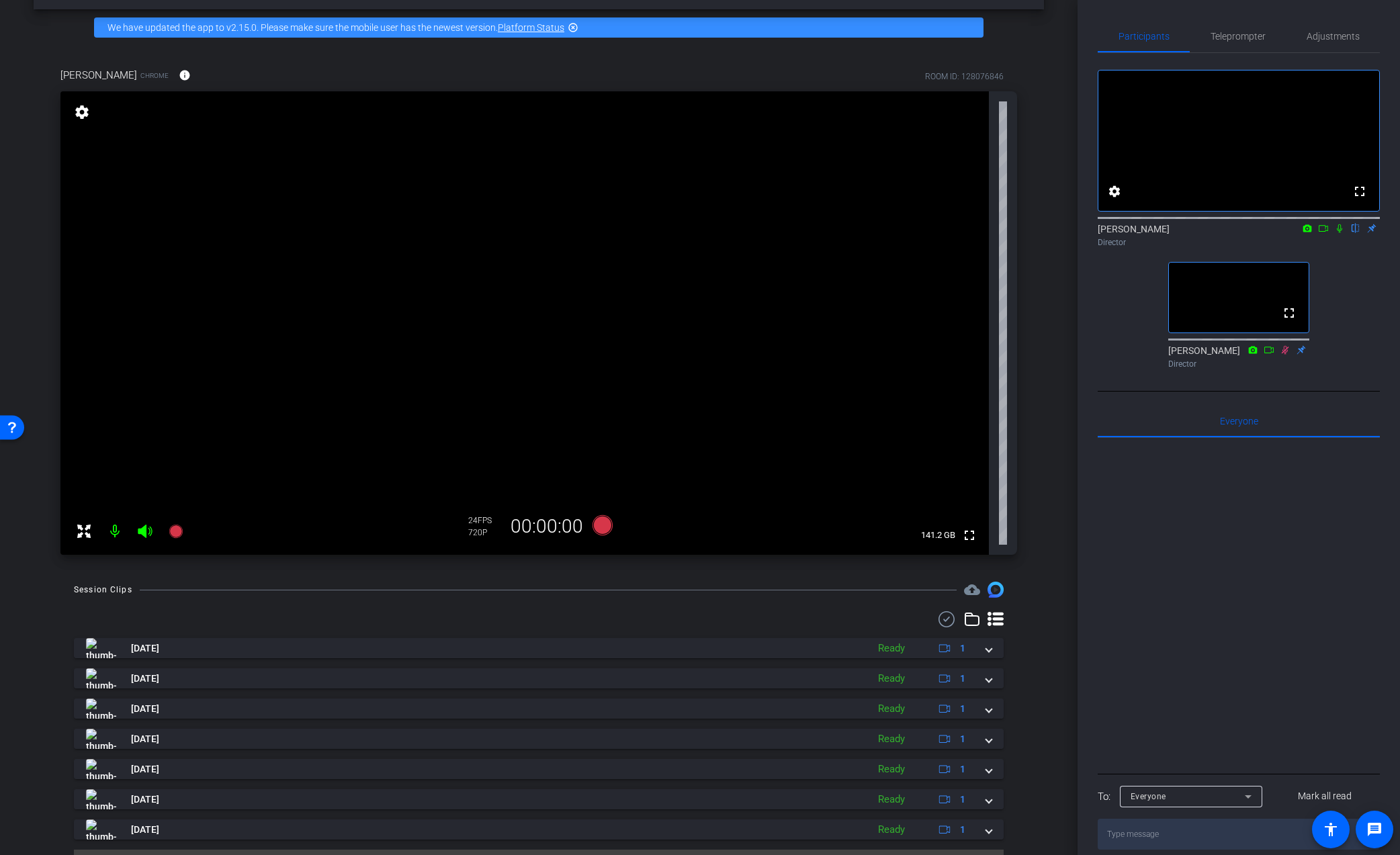
click at [1081, 521] on div "Participants Teleprompter Adjustments fullscreen settings Jandle Johnson flip D…" at bounding box center [1239, 428] width 322 height 855
click at [1134, 537] on div at bounding box center [1239, 604] width 282 height 332
drag, startPoint x: 1049, startPoint y: 498, endPoint x: 1039, endPoint y: 416, distance: 82.6
click at [1050, 496] on div "arrow_back Behavioral Divide S2 Episode 8 Back to project Send invite account_b…" at bounding box center [539, 379] width 1078 height 855
click at [1040, 404] on div "anthony frerking Chrome info ROOM ID: 128076846 fullscreen settings 141.2 GB 24…" at bounding box center [538, 307] width 1010 height 522
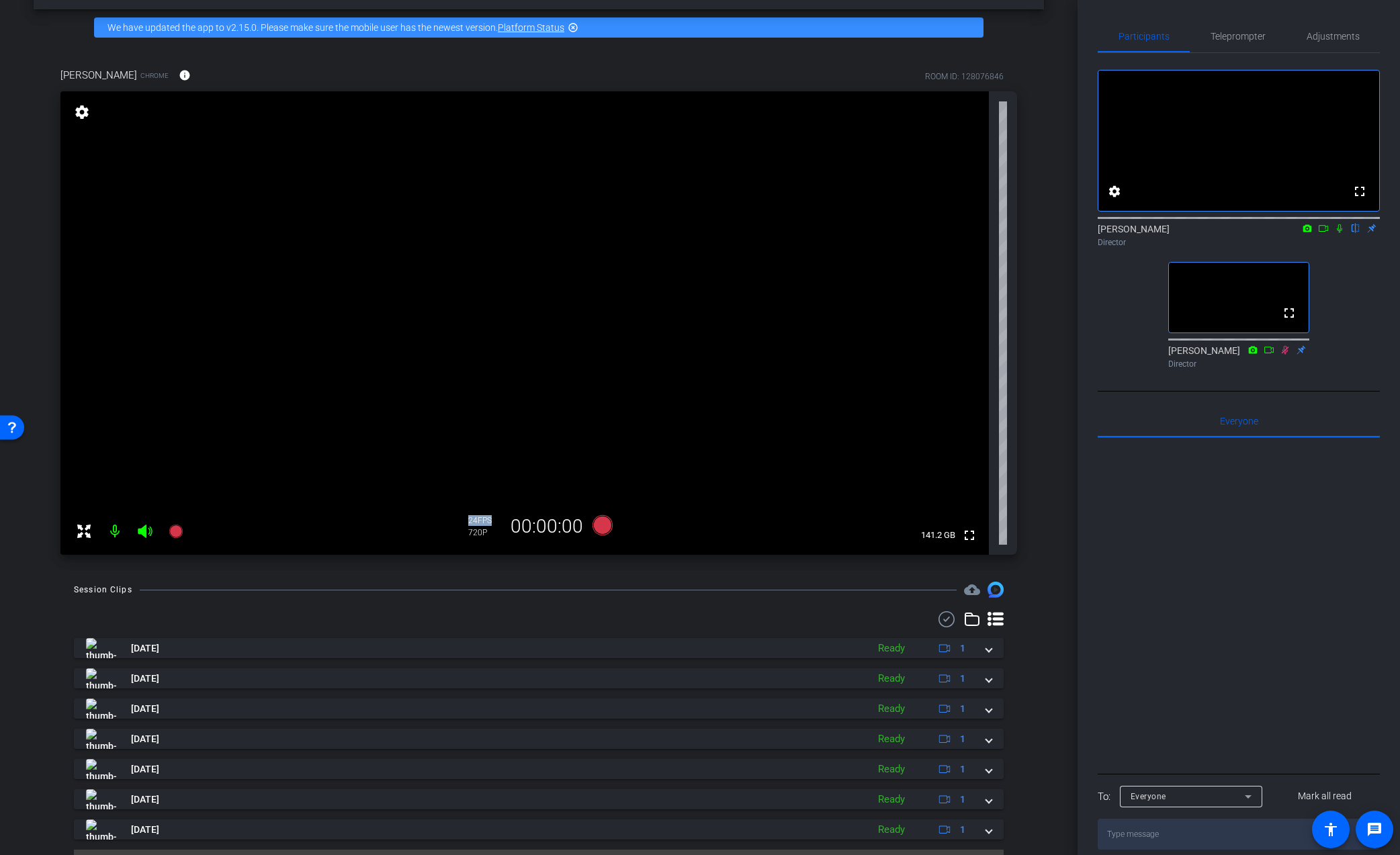
click at [1040, 404] on div "anthony frerking Chrome info ROOM ID: 128076846 fullscreen settings 141.2 GB 24…" at bounding box center [538, 307] width 1010 height 522
click at [1042, 405] on div "anthony frerking Chrome info ROOM ID: 128076846 fullscreen settings 141.2 GB 24…" at bounding box center [538, 307] width 1010 height 522
click at [967, 71] on div "ROOM ID: 128076846" at bounding box center [964, 76] width 79 height 12
click at [836, 62] on div "anthony frerking Chrome info ROOM ID: 128076846" at bounding box center [538, 75] width 957 height 32
click at [1066, 40] on div "arrow_back Behavioral Divide S2 Episode 8 Back to project Send invite account_b…" at bounding box center [539, 379] width 1078 height 855
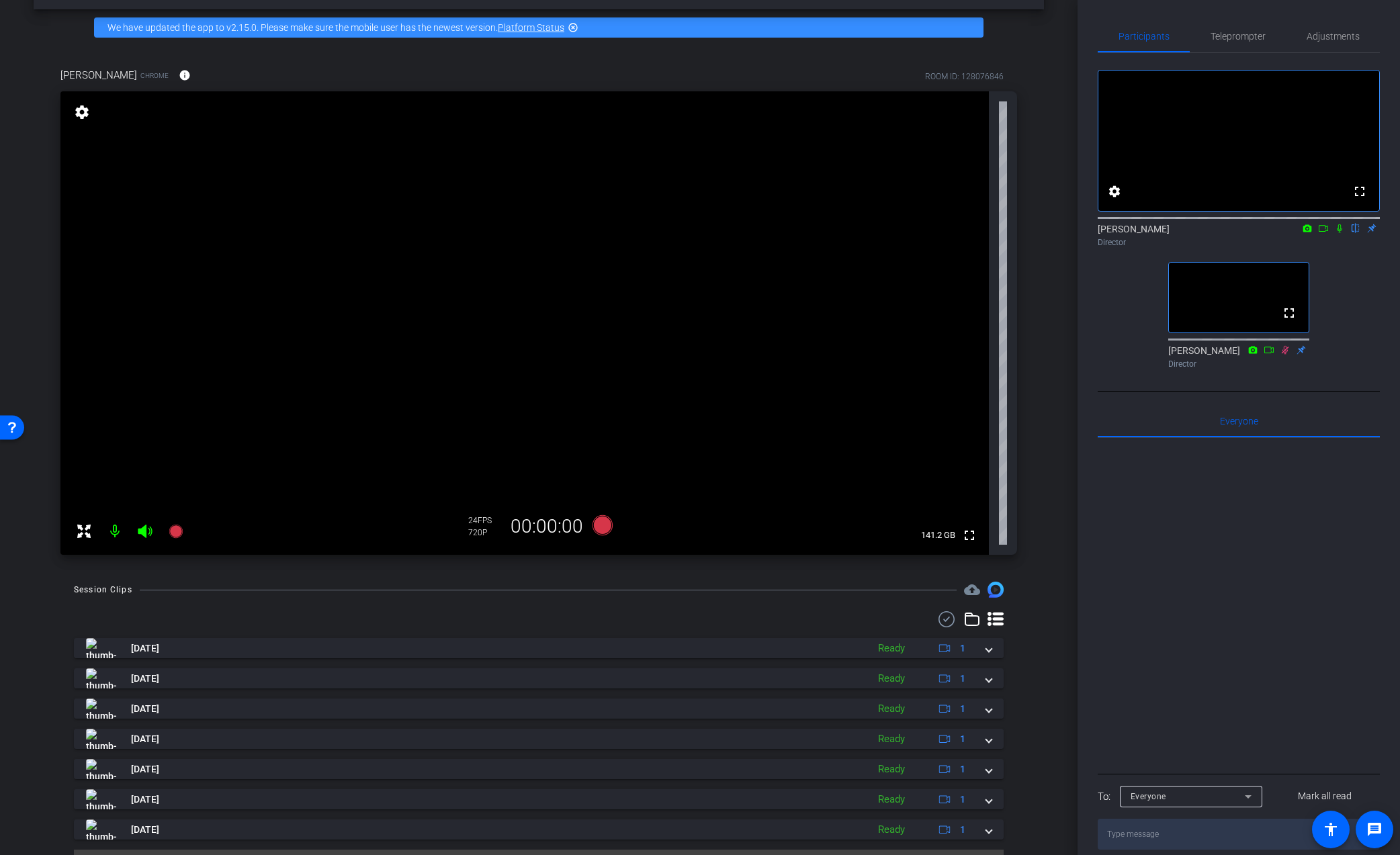
click at [1051, 132] on div "arrow_back Behavioral Divide S2 Episode 8 Back to project Send invite account_b…" at bounding box center [539, 379] width 1078 height 855
drag, startPoint x: 1185, startPoint y: 501, endPoint x: 1098, endPoint y: 480, distance: 89.5
click at [1183, 500] on div at bounding box center [1239, 604] width 282 height 332
click at [1066, 472] on div "arrow_back Behavioral Divide S2 Episode 8 Back to project Send invite account_b…" at bounding box center [539, 379] width 1078 height 855
click at [1337, 233] on icon at bounding box center [1339, 228] width 10 height 10
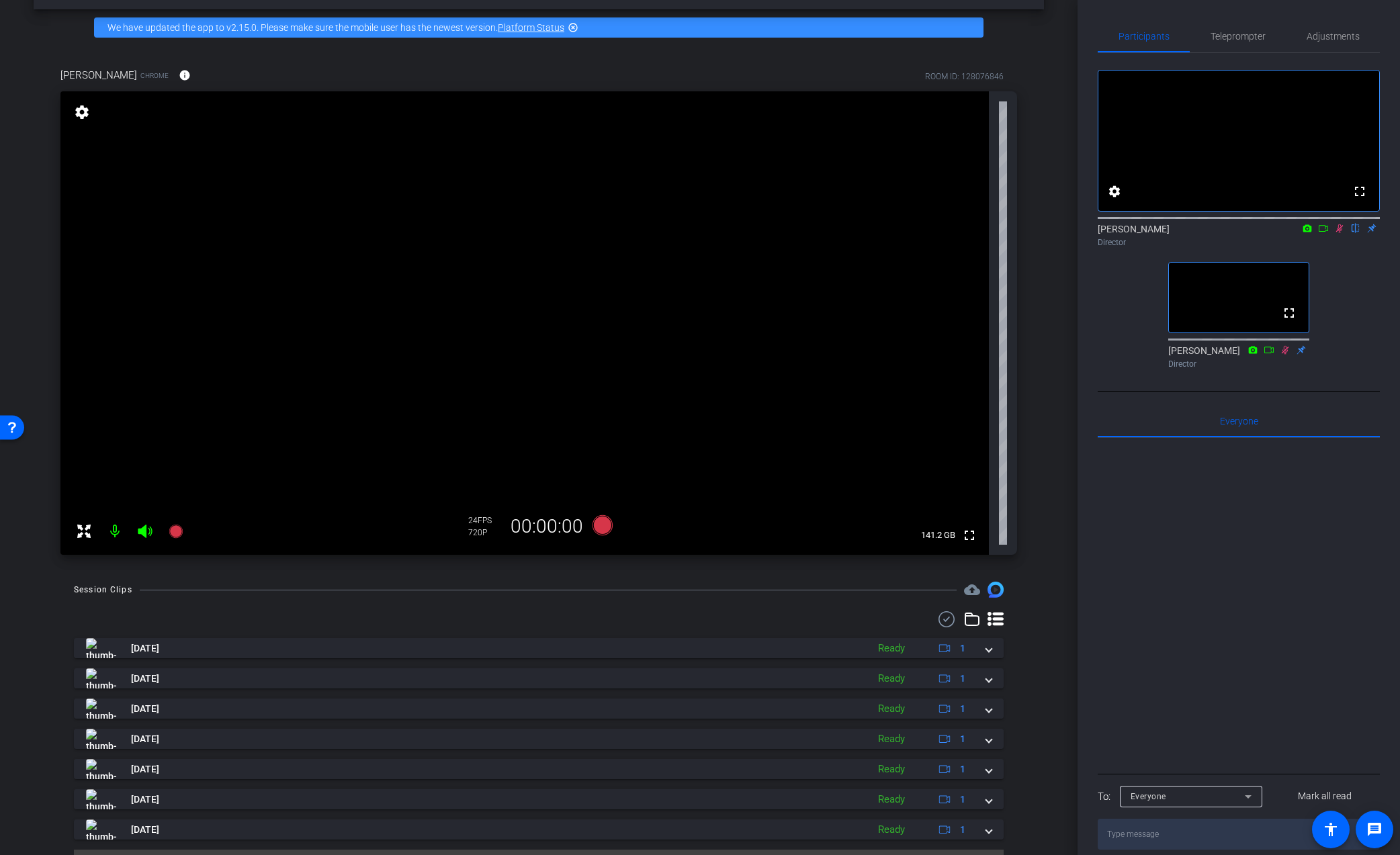
click at [1342, 276] on div "fullscreen settings Jandle Johnson flip Director fullscreen Anthony Frerking Di…" at bounding box center [1239, 213] width 282 height 321
click at [120, 528] on mat-icon at bounding box center [115, 531] width 27 height 27
click at [1340, 233] on icon at bounding box center [1339, 228] width 10 height 10
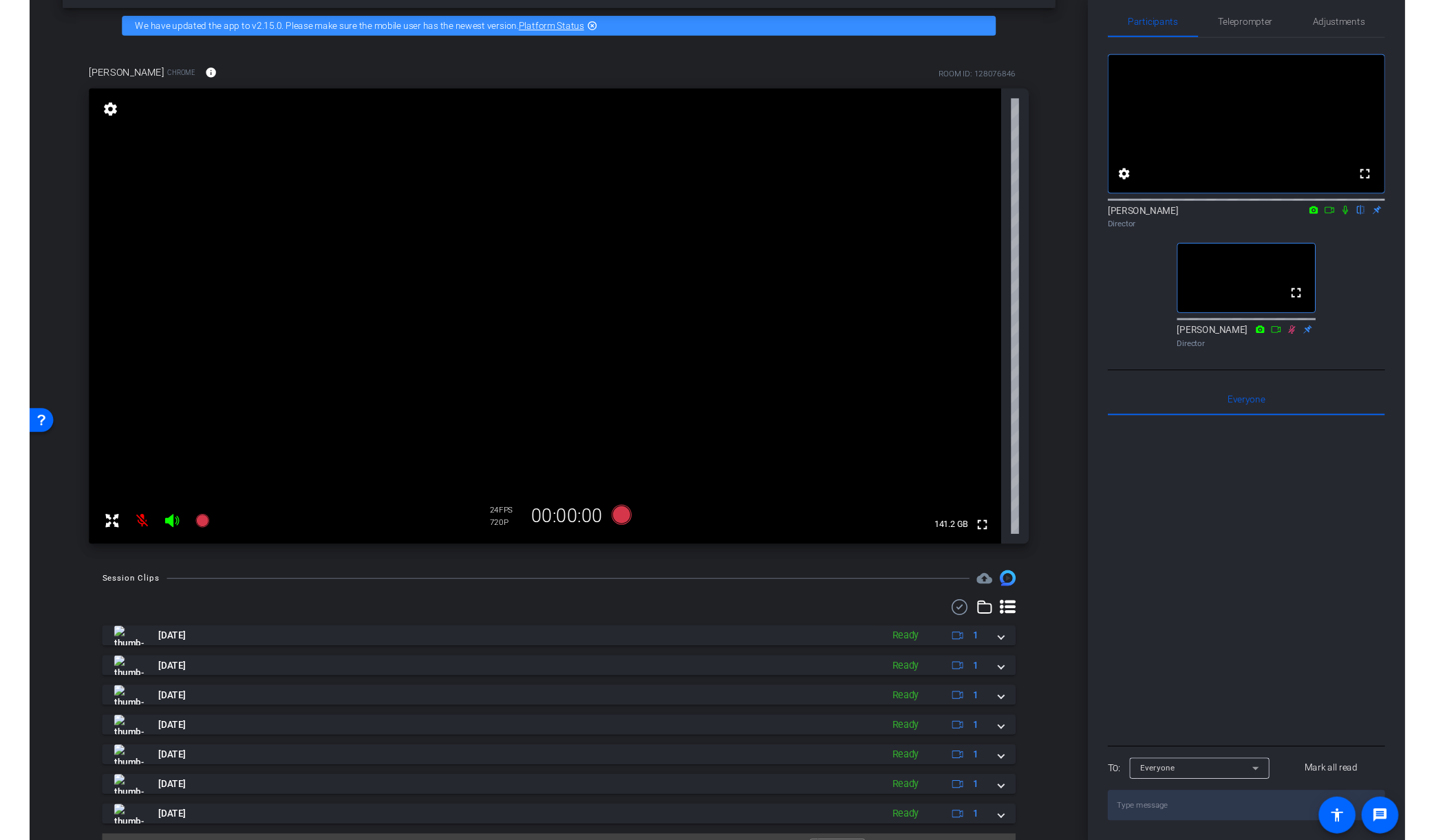
scroll to position [0, 0]
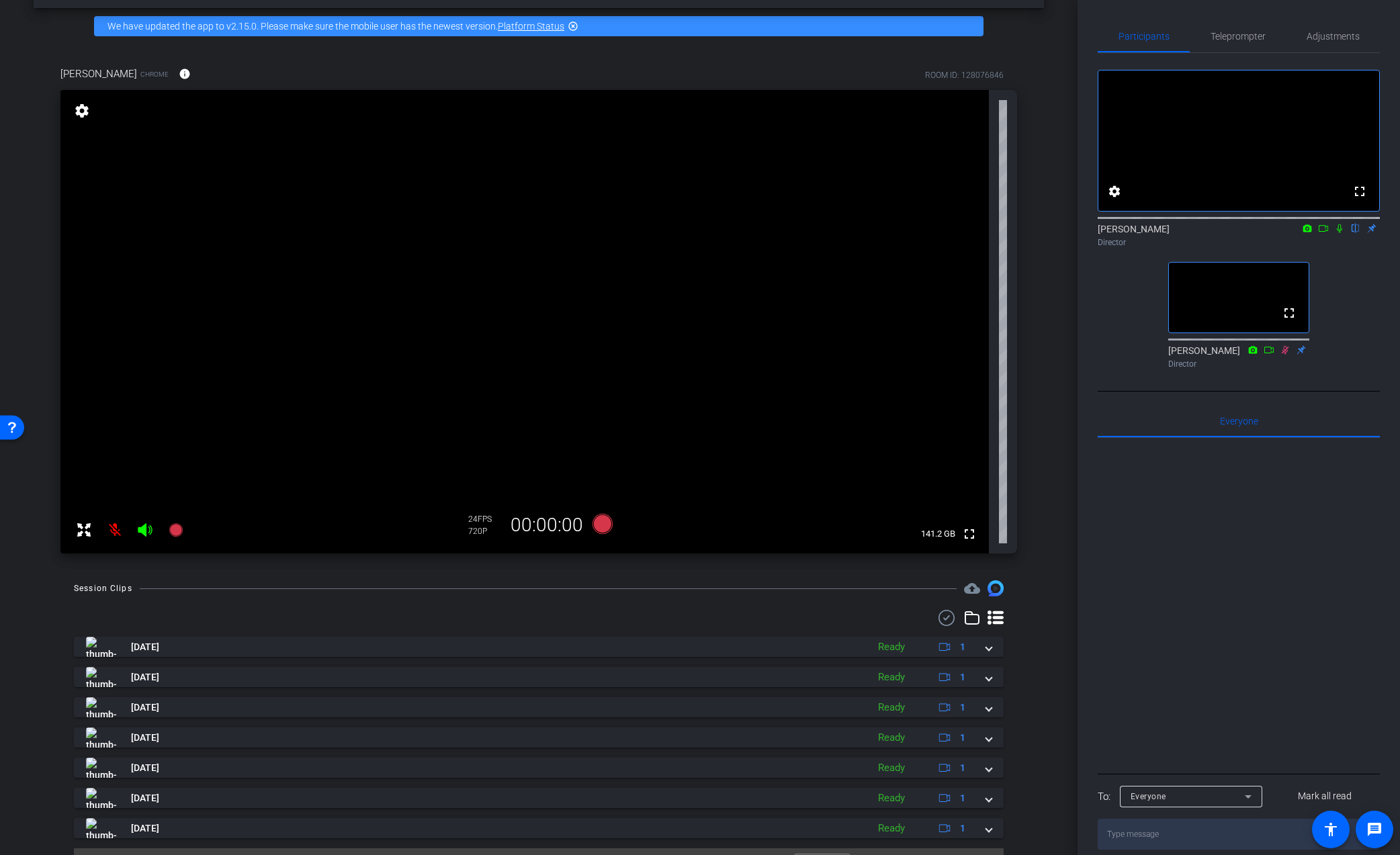
click at [1358, 234] on mat-icon "flip" at bounding box center [1356, 228] width 16 height 12
click at [1114, 200] on mat-icon "settings" at bounding box center [1115, 191] width 16 height 16
drag, startPoint x: 1105, startPoint y: 314, endPoint x: 1100, endPoint y: 307, distance: 8.6
click at [1105, 313] on div at bounding box center [700, 428] width 1400 height 855
click at [79, 114] on mat-icon "settings" at bounding box center [82, 111] width 19 height 16
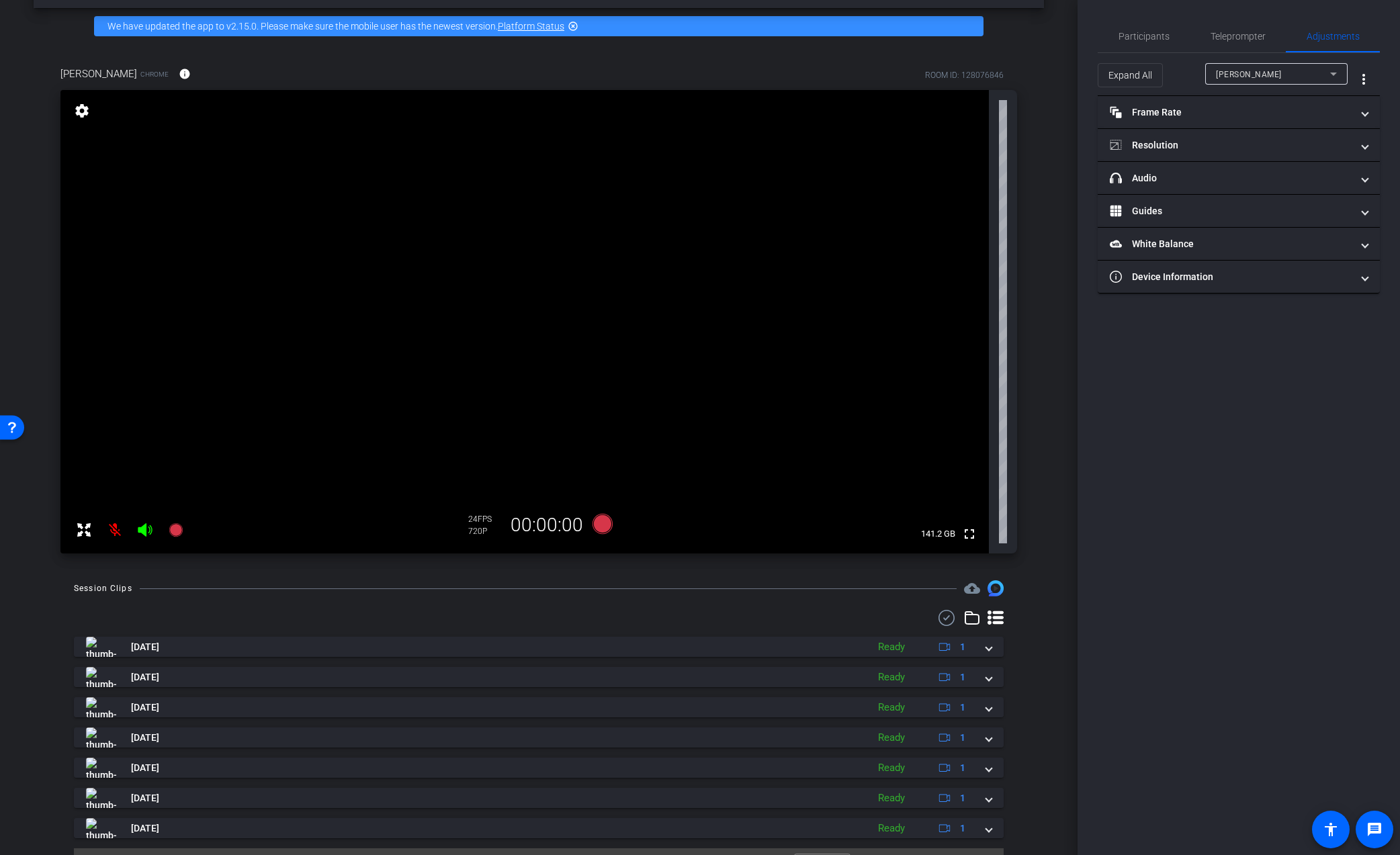
click at [308, 54] on div "anthony frerking Chrome info ROOM ID: 128076846 fullscreen settings 141.2 GB 24…" at bounding box center [538, 306] width 1010 height 522
click at [1133, 29] on span "Participants" at bounding box center [1144, 36] width 51 height 32
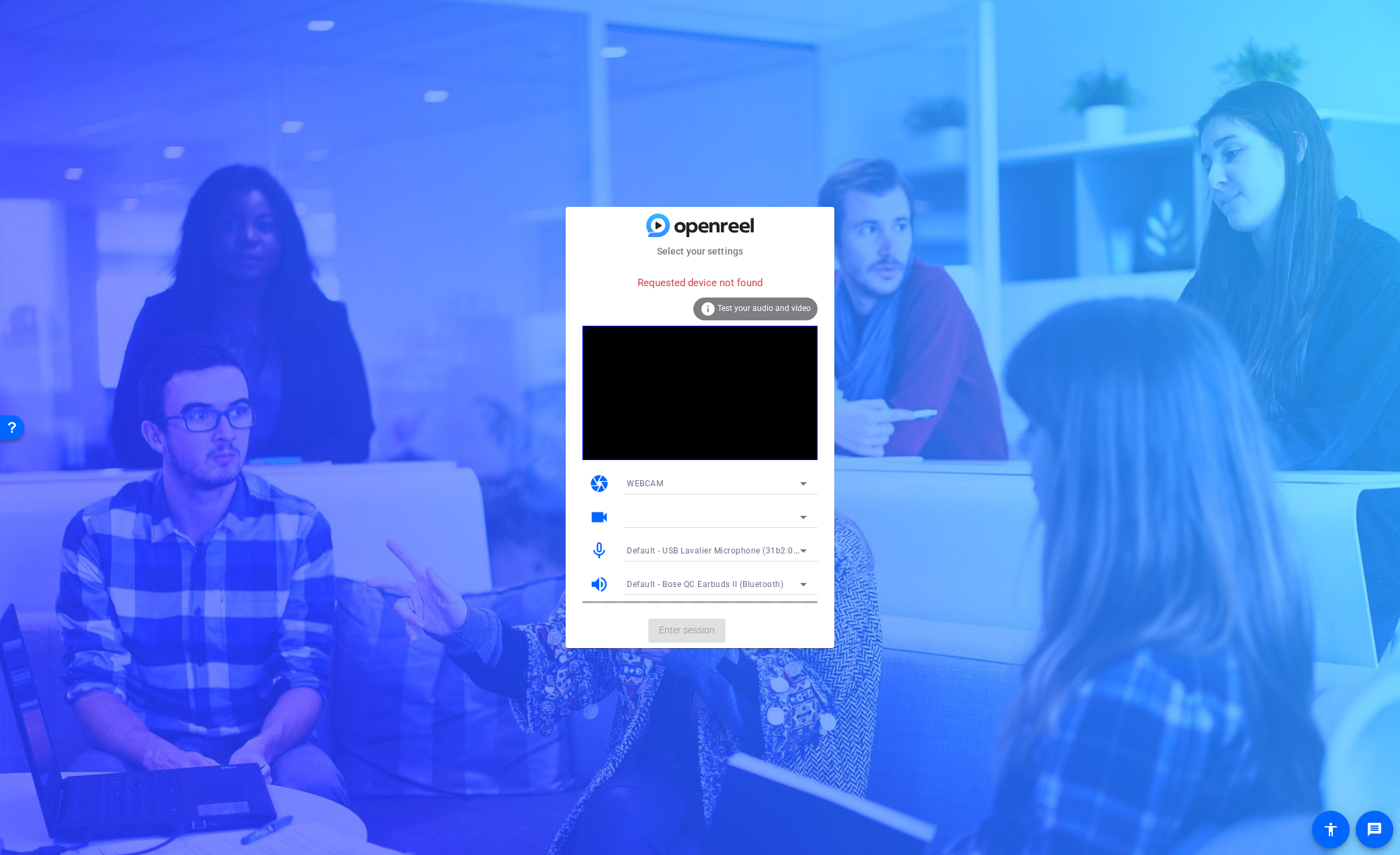
drag, startPoint x: 757, startPoint y: 639, endPoint x: 749, endPoint y: 637, distance: 8.2
click at [756, 638] on mat-card-actions "Enter session" at bounding box center [700, 630] width 269 height 35
click at [803, 483] on icon at bounding box center [803, 484] width 7 height 4
click at [217, 155] on div at bounding box center [216, 151] width 3 height 7
click at [799, 520] on icon at bounding box center [804, 517] width 16 height 16
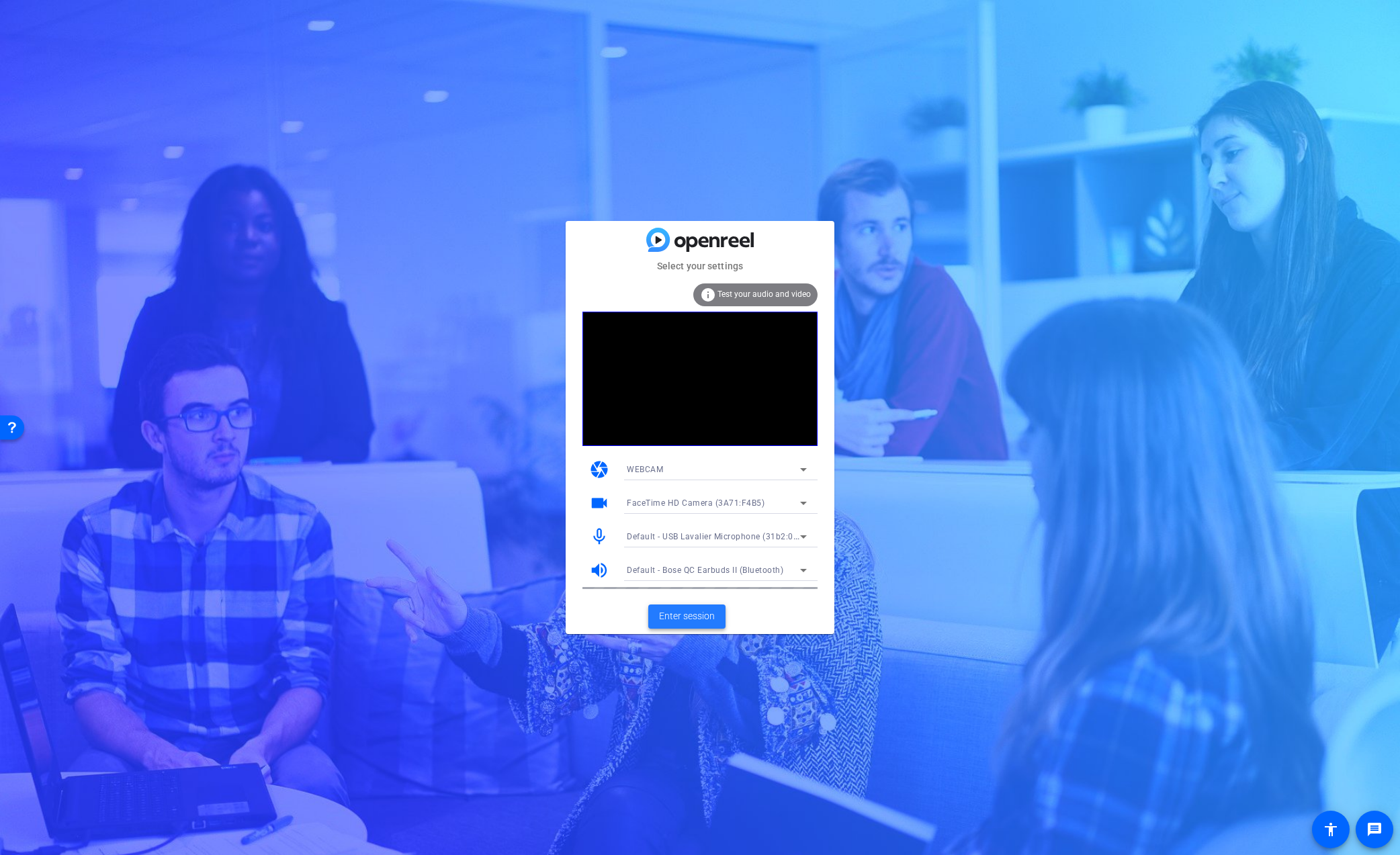
click at [681, 617] on span "Enter session" at bounding box center [687, 616] width 56 height 14
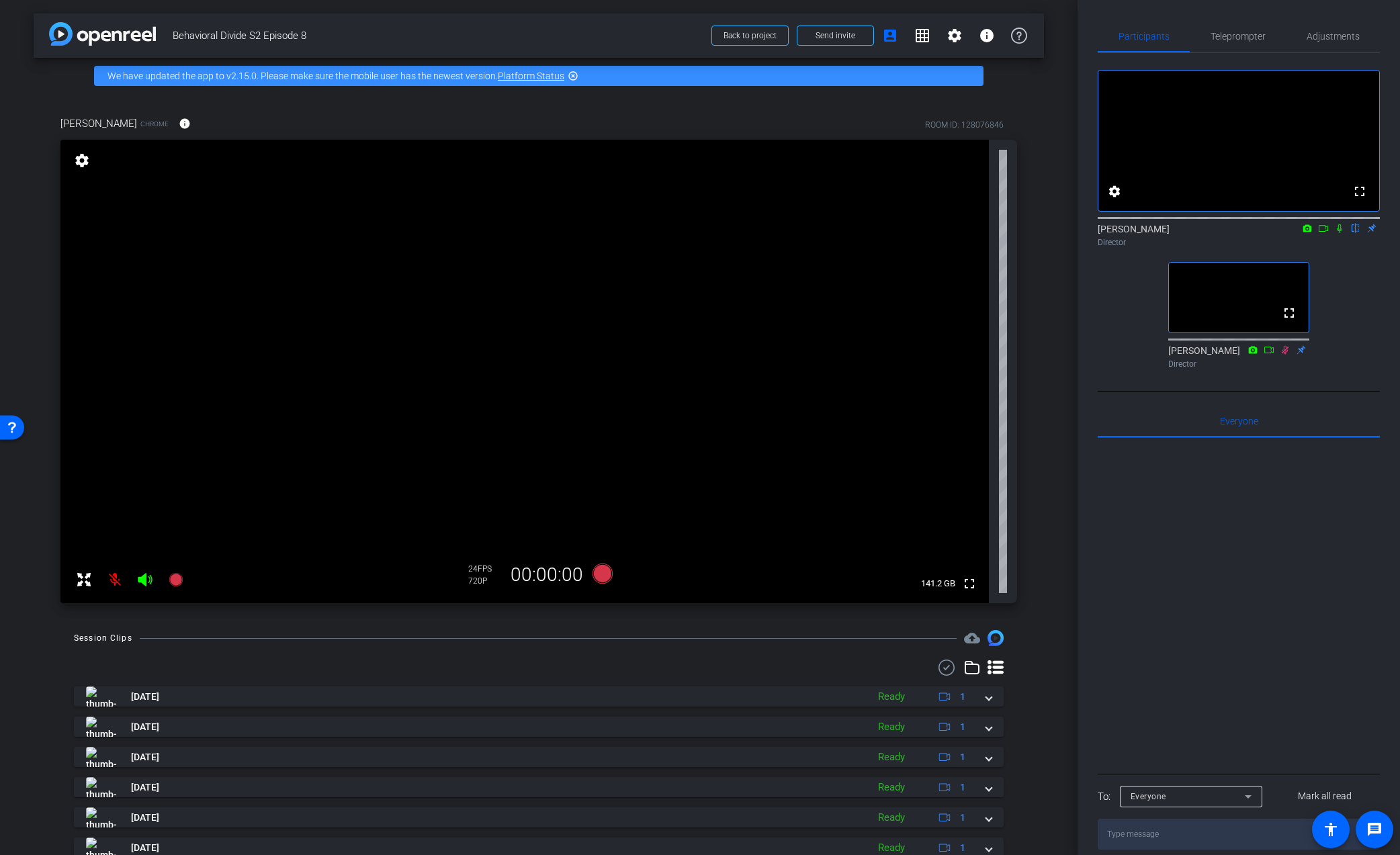
click at [1037, 596] on div "[PERSON_NAME] Chrome info ROOM ID: 128076846 fullscreen settings 141.2 GB 24 FP…" at bounding box center [538, 356] width 1010 height 522
click at [1044, 586] on div "[PERSON_NAME] Chrome info ROOM ID: 128076846 fullscreen settings 141.2 GB 24 FP…" at bounding box center [538, 356] width 1010 height 522
drag, startPoint x: 877, startPoint y: 618, endPoint x: 842, endPoint y: 635, distance: 38.9
click at [876, 618] on div "arrow_back Behavioral Divide S2 Episode 8 Back to project Send invite account_b…" at bounding box center [539, 428] width 1078 height 855
drag, startPoint x: 817, startPoint y: 647, endPoint x: 894, endPoint y: 647, distance: 77.0
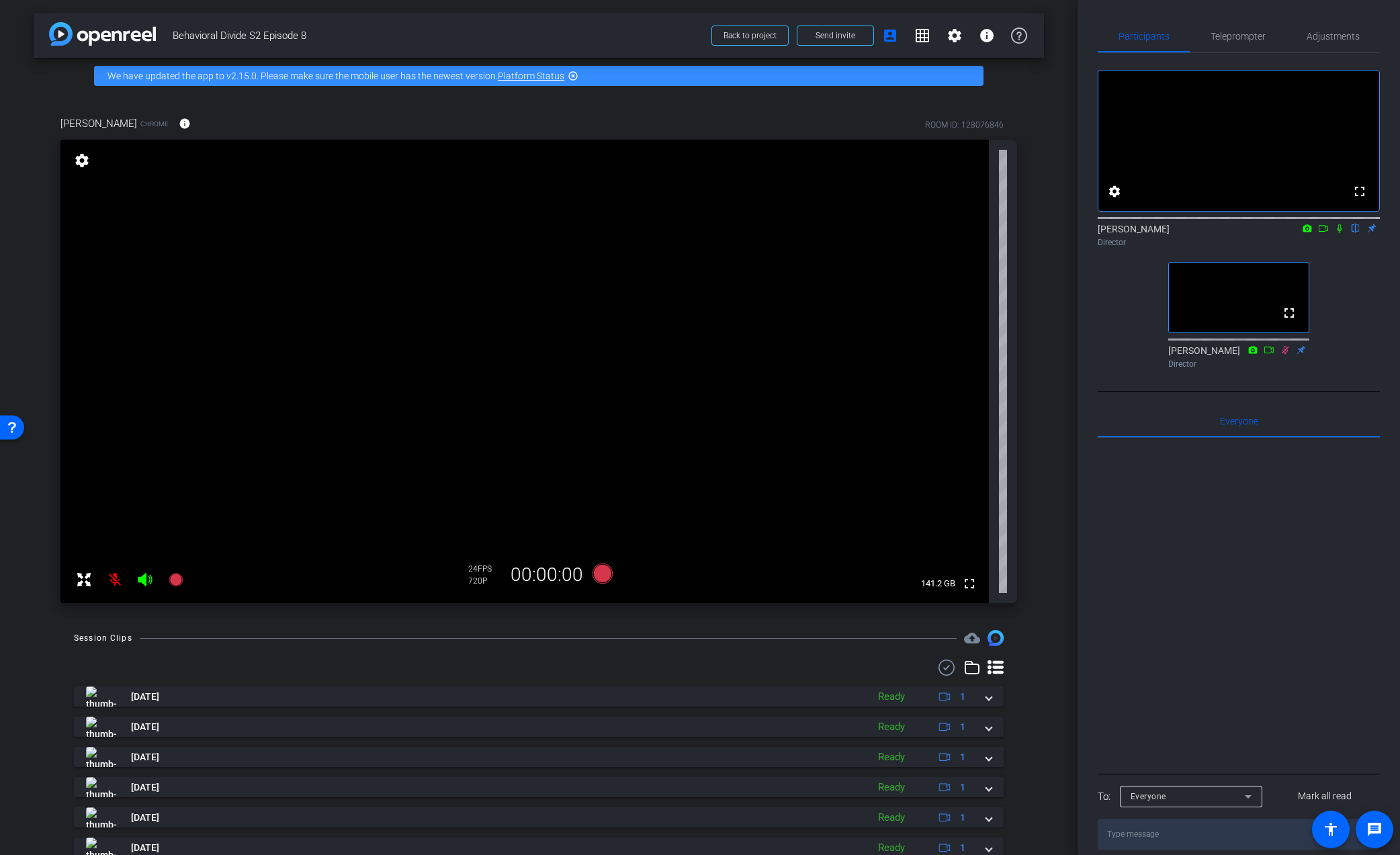
click at [817, 647] on div "Session Clips cloud_upload [DATE] Ready 1 [DATE] Ready 1 [DATE] Ready 1 [DATE] …" at bounding box center [538, 783] width 1010 height 306
click at [1008, 635] on div "Session Clips cloud_upload [DATE] Ready 1 [DATE] Ready 1 [DATE] Ready 1 [DATE] …" at bounding box center [538, 783] width 1010 height 306
click at [1016, 583] on div "fullscreen settings 141.2 GB" at bounding box center [538, 371] width 957 height 463
click at [1044, 583] on div "arrow_back Behavioral Divide S2 Episode 8 Back to project Send invite account_b…" at bounding box center [539, 428] width 1078 height 855
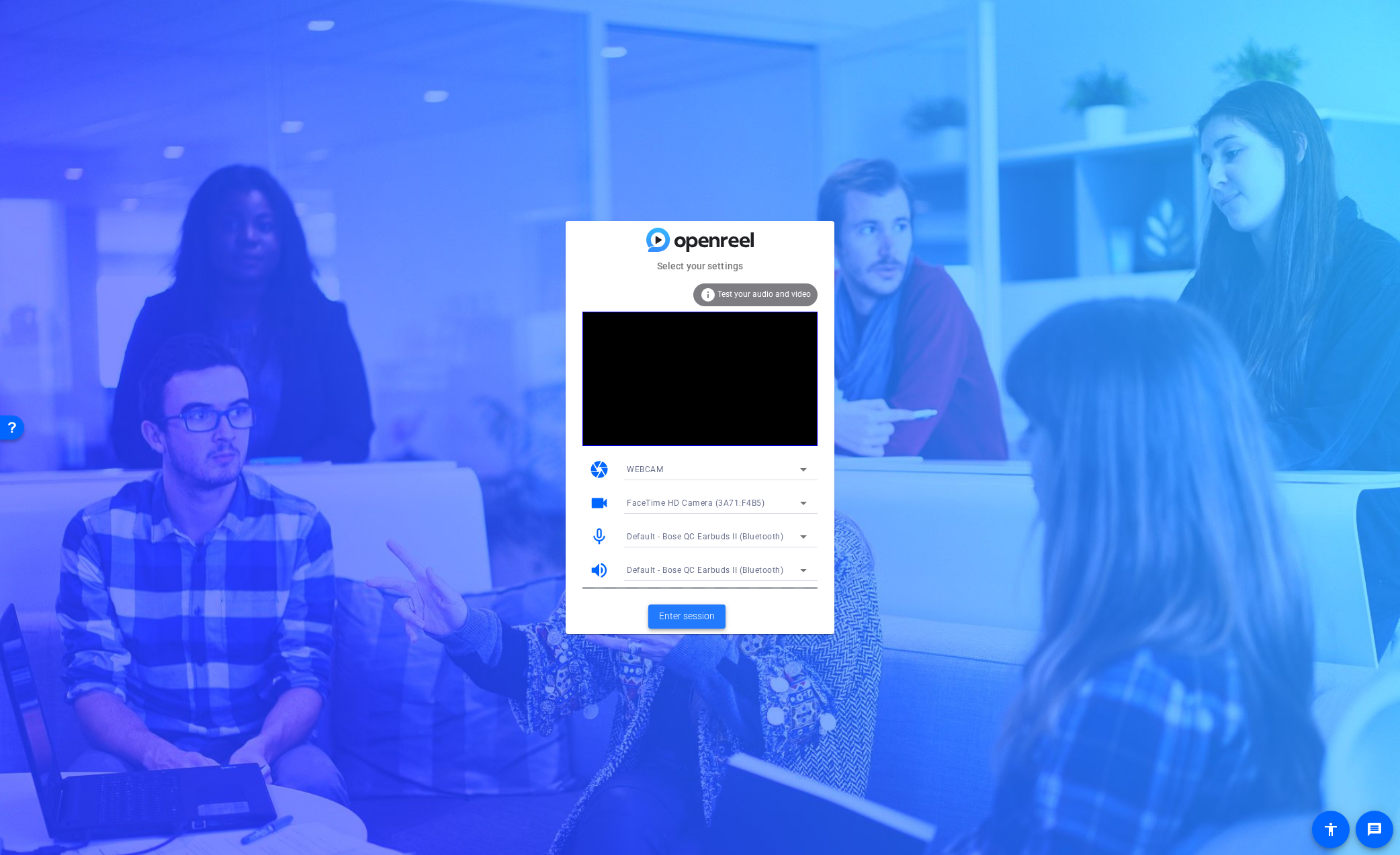
click at [684, 615] on span "Enter session" at bounding box center [687, 616] width 56 height 14
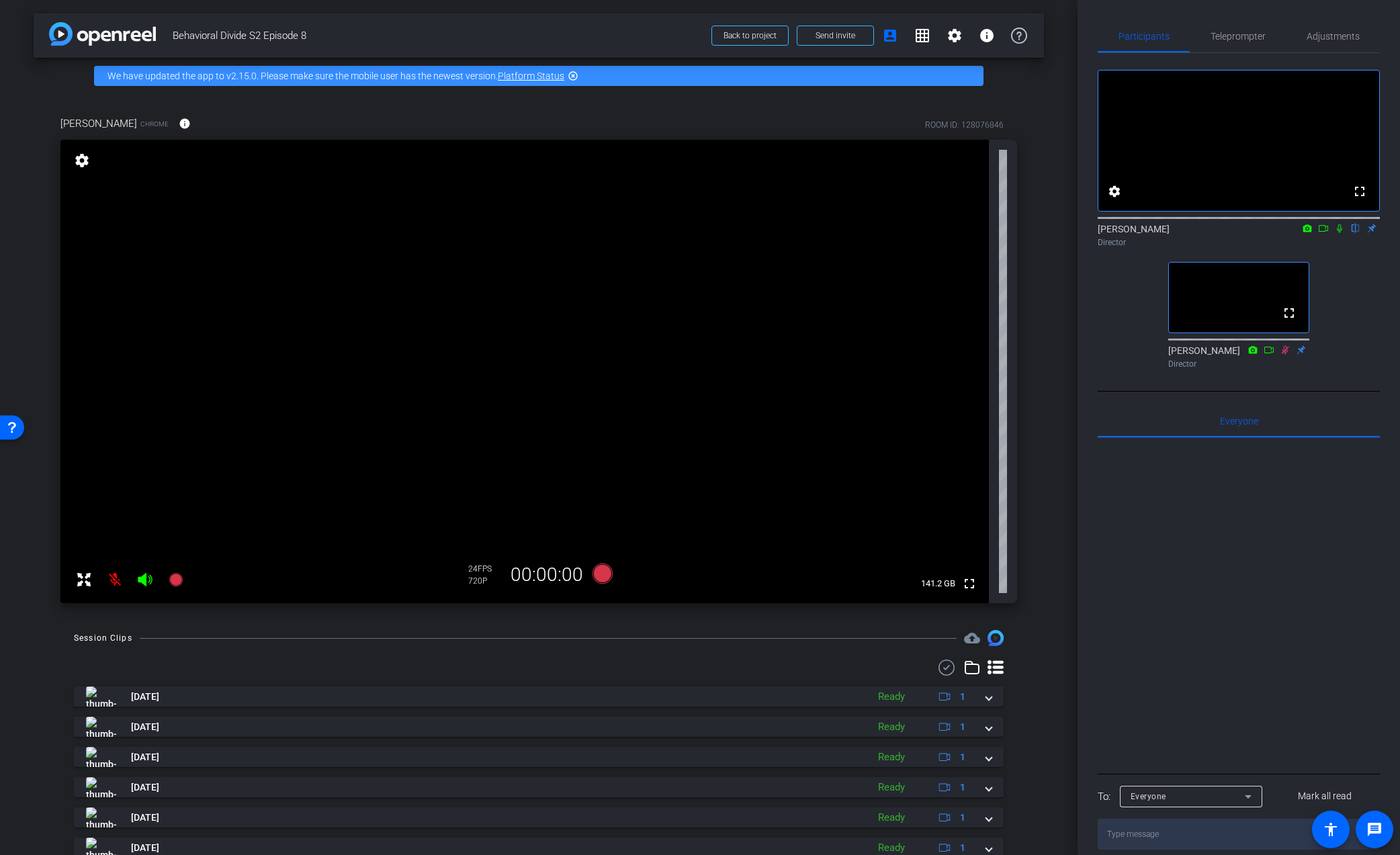
click at [1048, 630] on div "arrow_back Behavioral Divide S2 Episode 8 Back to project Send invite account_b…" at bounding box center [539, 428] width 1078 height 855
click at [1067, 458] on div "arrow_back Behavioral Divide S2 Episode 8 Back to project Send invite account_b…" at bounding box center [539, 428] width 1078 height 855
click at [1152, 589] on div at bounding box center [1239, 604] width 282 height 332
click at [1068, 528] on div "arrow_back Behavioral Divide S2 Episode 8 Back to project Send invite account_b…" at bounding box center [539, 428] width 1078 height 855
click at [1120, 374] on div "fullscreen settings [PERSON_NAME] flip Director fullscreen [PERSON_NAME] Direct…" at bounding box center [1239, 213] width 282 height 321
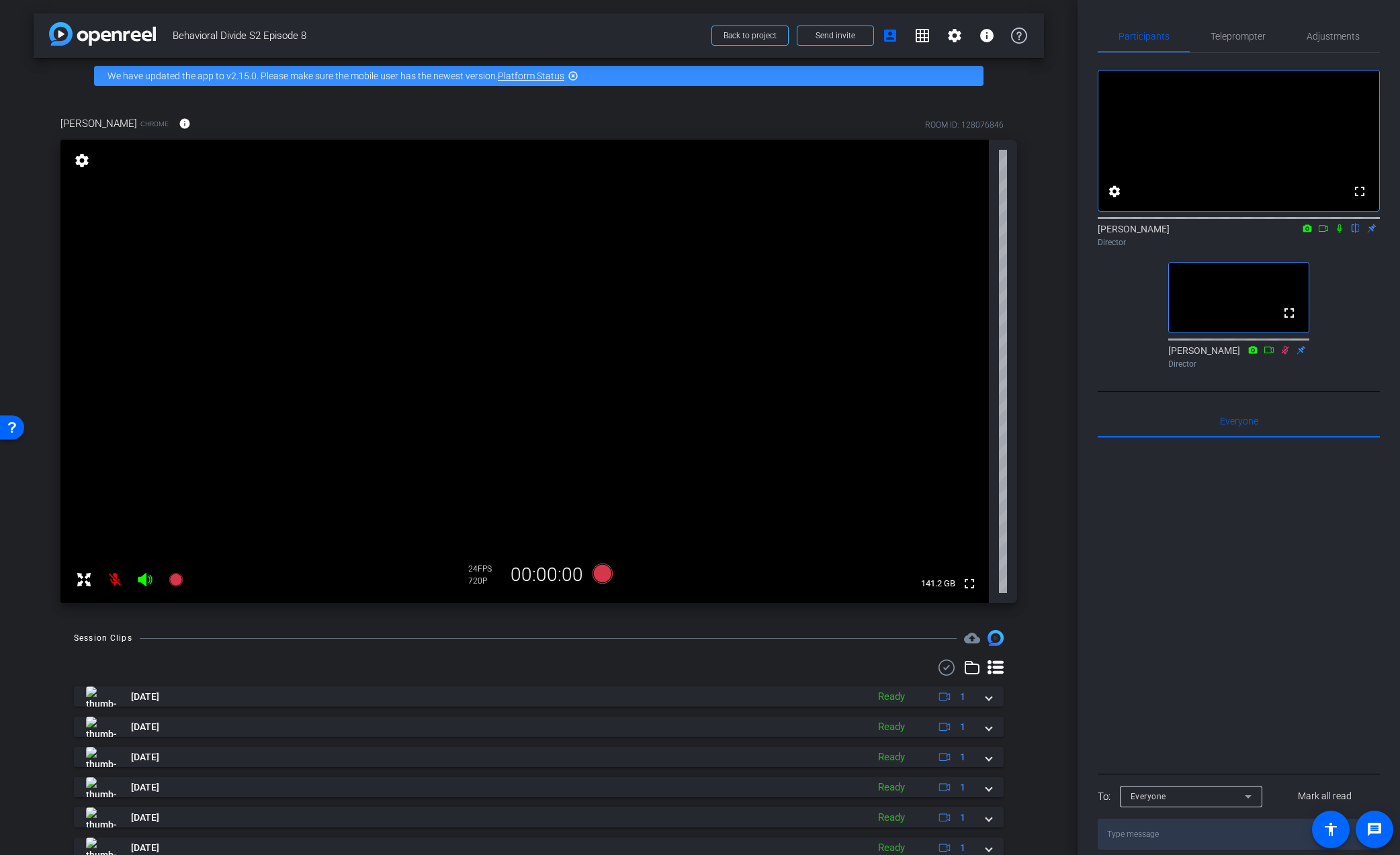
click at [1042, 639] on div "Session Clips cloud_upload [DATE] Ready 1 [DATE] Ready 1 [DATE] Ready 1 [DATE] …" at bounding box center [538, 783] width 1010 height 306
click at [623, 659] on div "Session Clips cloud_upload [DATE] Ready 1 [DATE] Ready 1 [DATE] Ready 1 [DATE] …" at bounding box center [538, 783] width 1010 height 306
click at [1025, 710] on div "Session Clips cloud_upload [DATE] Ready 1 [DATE] Ready 1 [DATE] Ready 1 [DATE] …" at bounding box center [538, 783] width 1010 height 306
click at [1046, 635] on div "arrow_back Behavioral Divide S2 Episode 8 Back to project Send invite account_b…" at bounding box center [539, 428] width 1078 height 855
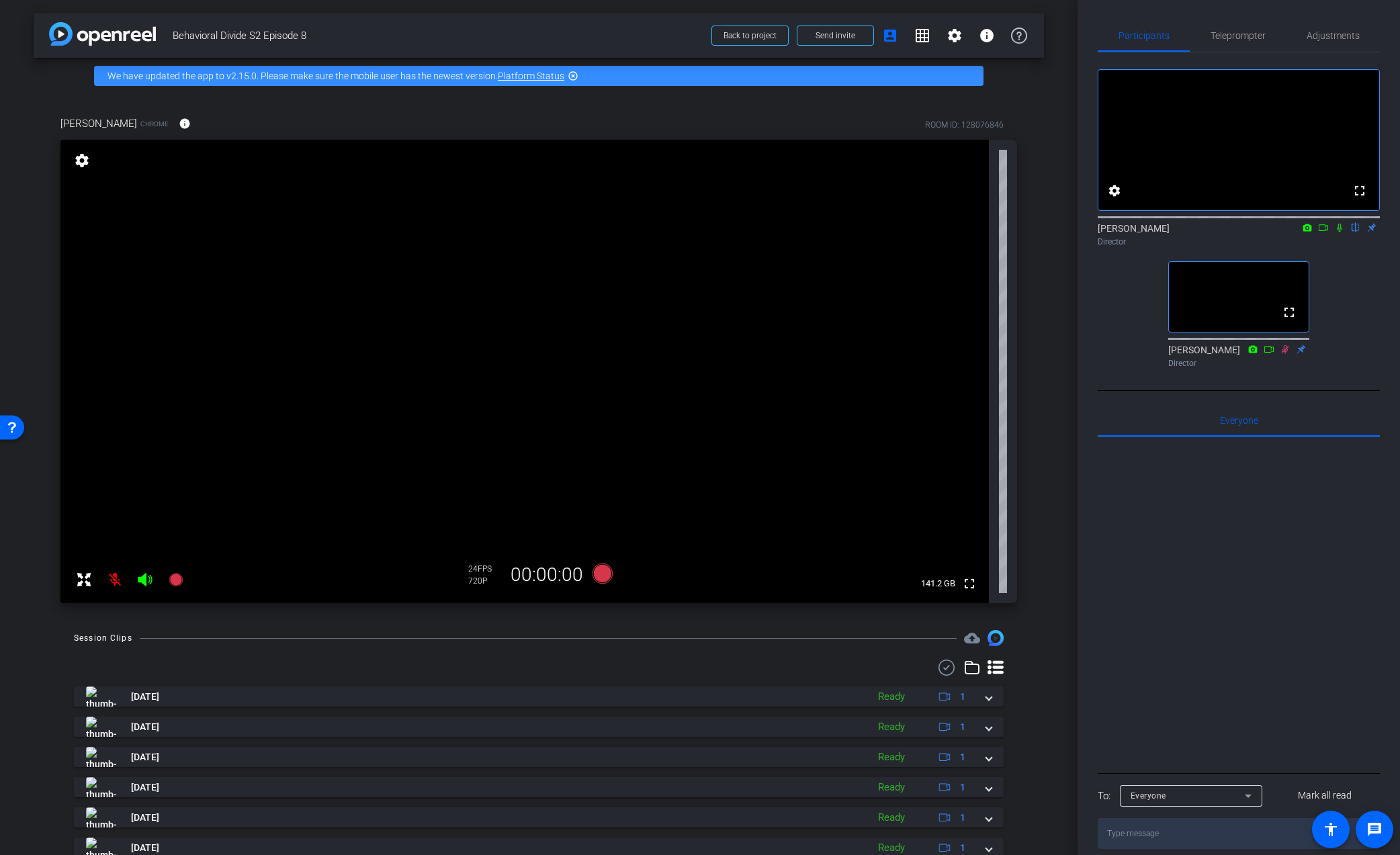
drag, startPoint x: 1168, startPoint y: 634, endPoint x: 1098, endPoint y: 623, distance: 70.9
click at [1167, 634] on div at bounding box center [1239, 603] width 282 height 332
click at [1041, 610] on div "anthony frerking Chrome info ROOM ID: 128076846 fullscreen settings 141.2 GB 24…" at bounding box center [538, 356] width 1010 height 522
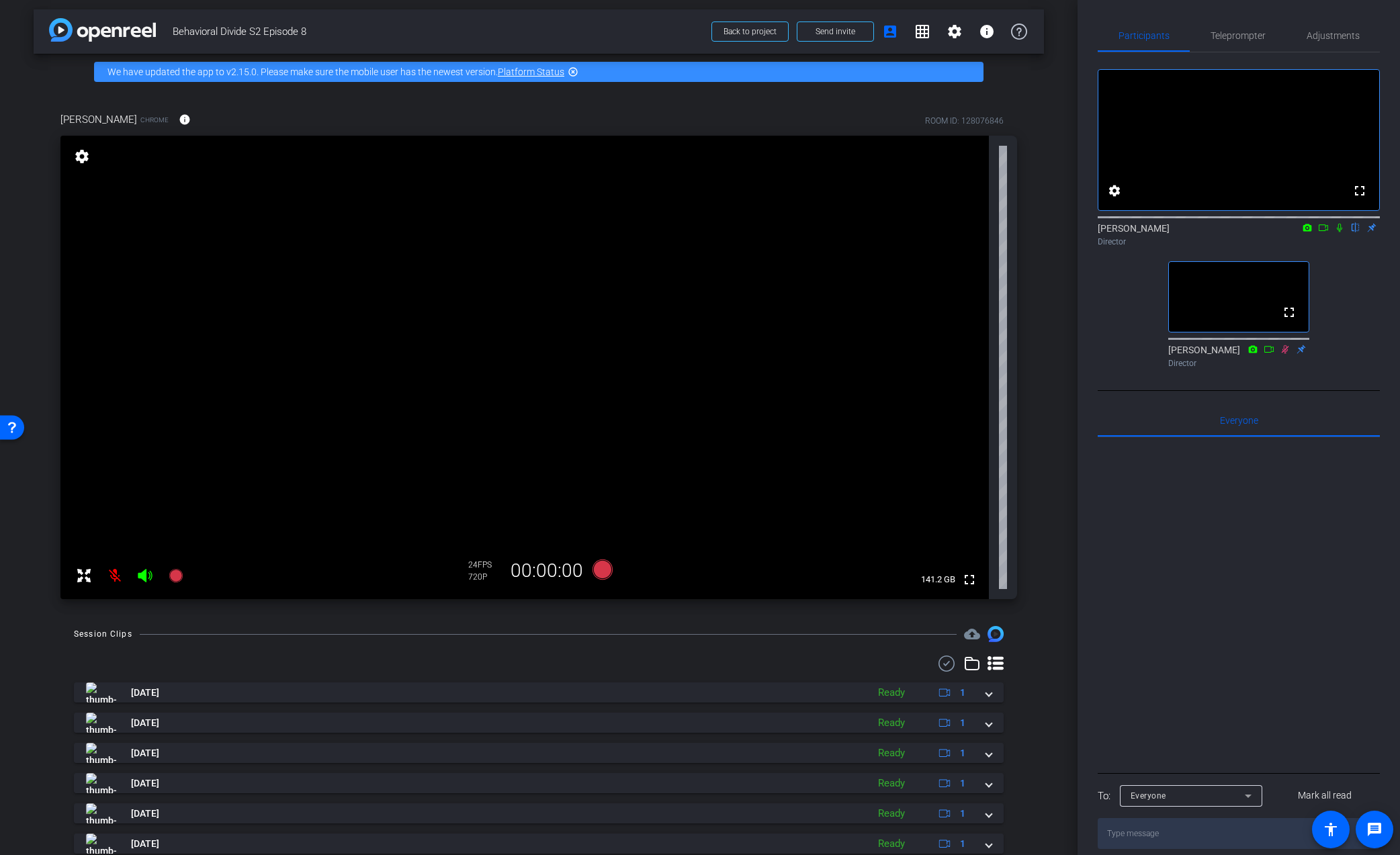
click at [1044, 696] on div "Session Clips cloud_upload Aug 27, 2025 Ready 1 Aug 27, 2025 Ready 1 Aug 27, 20…" at bounding box center [538, 779] width 1010 height 306
click at [869, 666] on div at bounding box center [539, 664] width 930 height 16
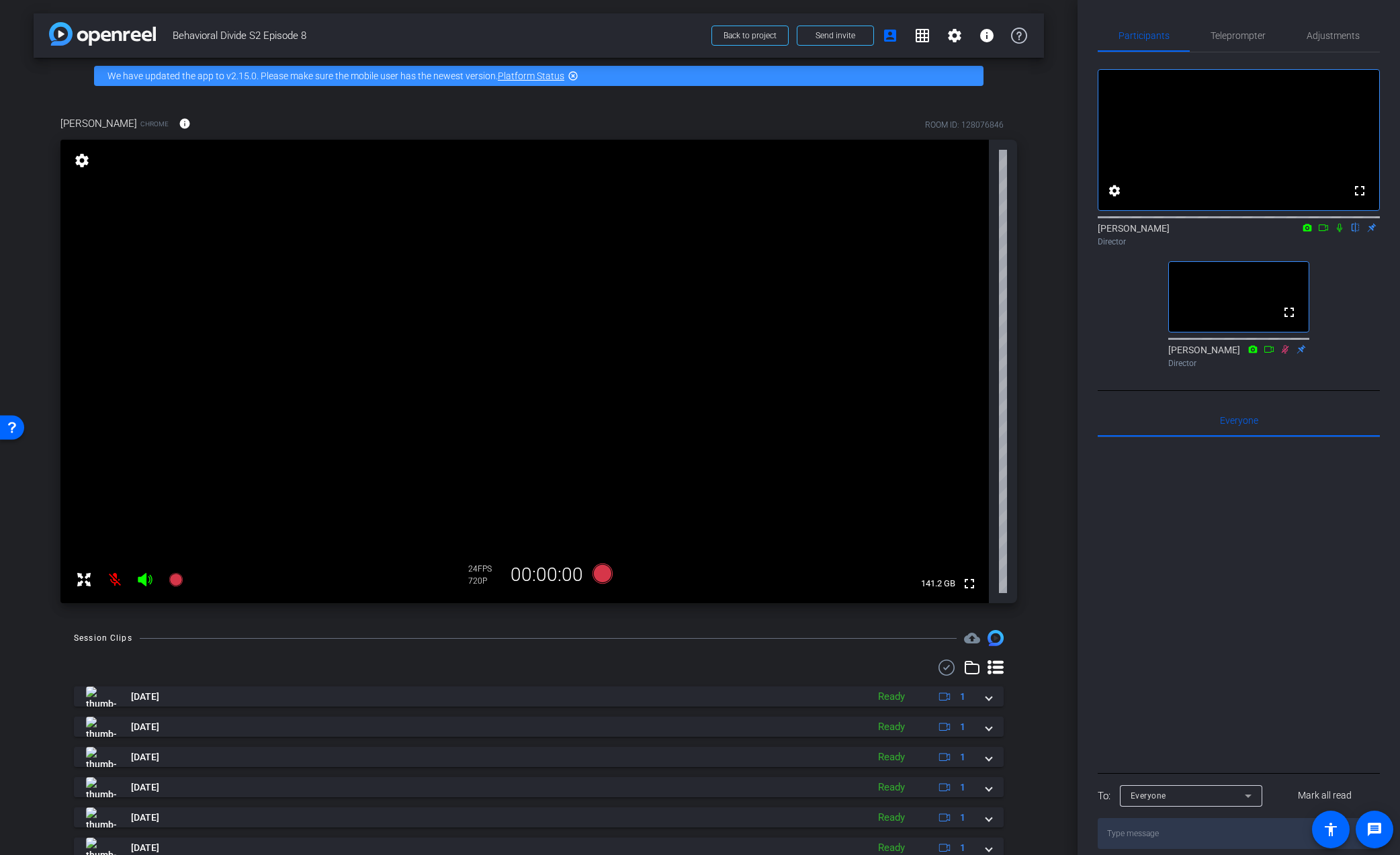
click at [1036, 564] on div "anthony frerking Chrome info ROOM ID: 128076846 fullscreen settings 141.2 GB 24…" at bounding box center [538, 356] width 1010 height 522
click at [1047, 326] on div "arrow_back Behavioral Divide S2 Episode 8 Back to project Send invite account_b…" at bounding box center [539, 428] width 1078 height 855
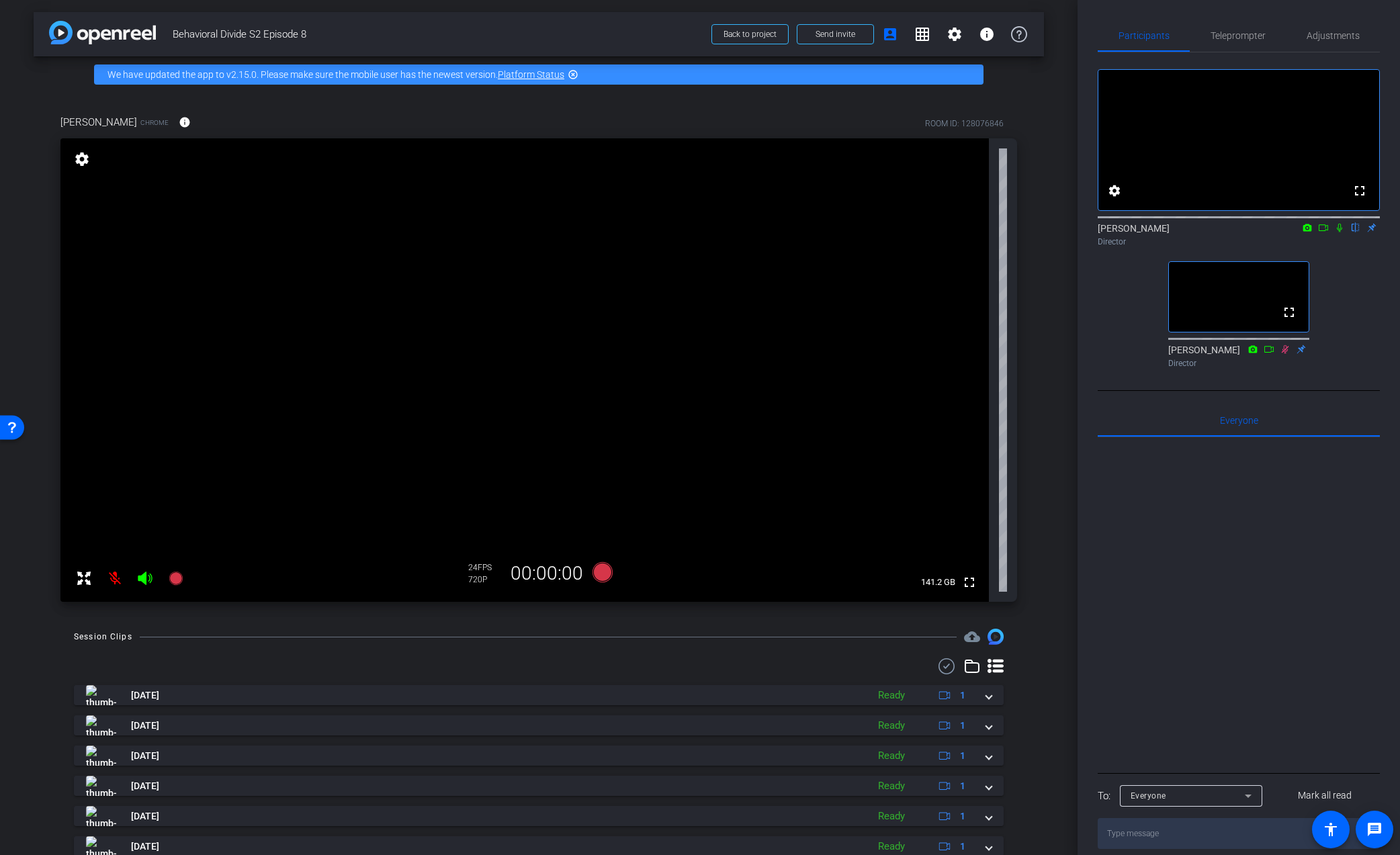
drag, startPoint x: 1035, startPoint y: 485, endPoint x: 1047, endPoint y: 501, distance: 20.0
click at [1035, 485] on div "anthony frerking Chrome info ROOM ID: 128076846 fullscreen settings 141.2 GB 24…" at bounding box center [538, 354] width 1010 height 522
click at [1056, 619] on div "arrow_back Behavioral Divide S2 Episode 8 Back to project Send invite account_b…" at bounding box center [539, 426] width 1078 height 855
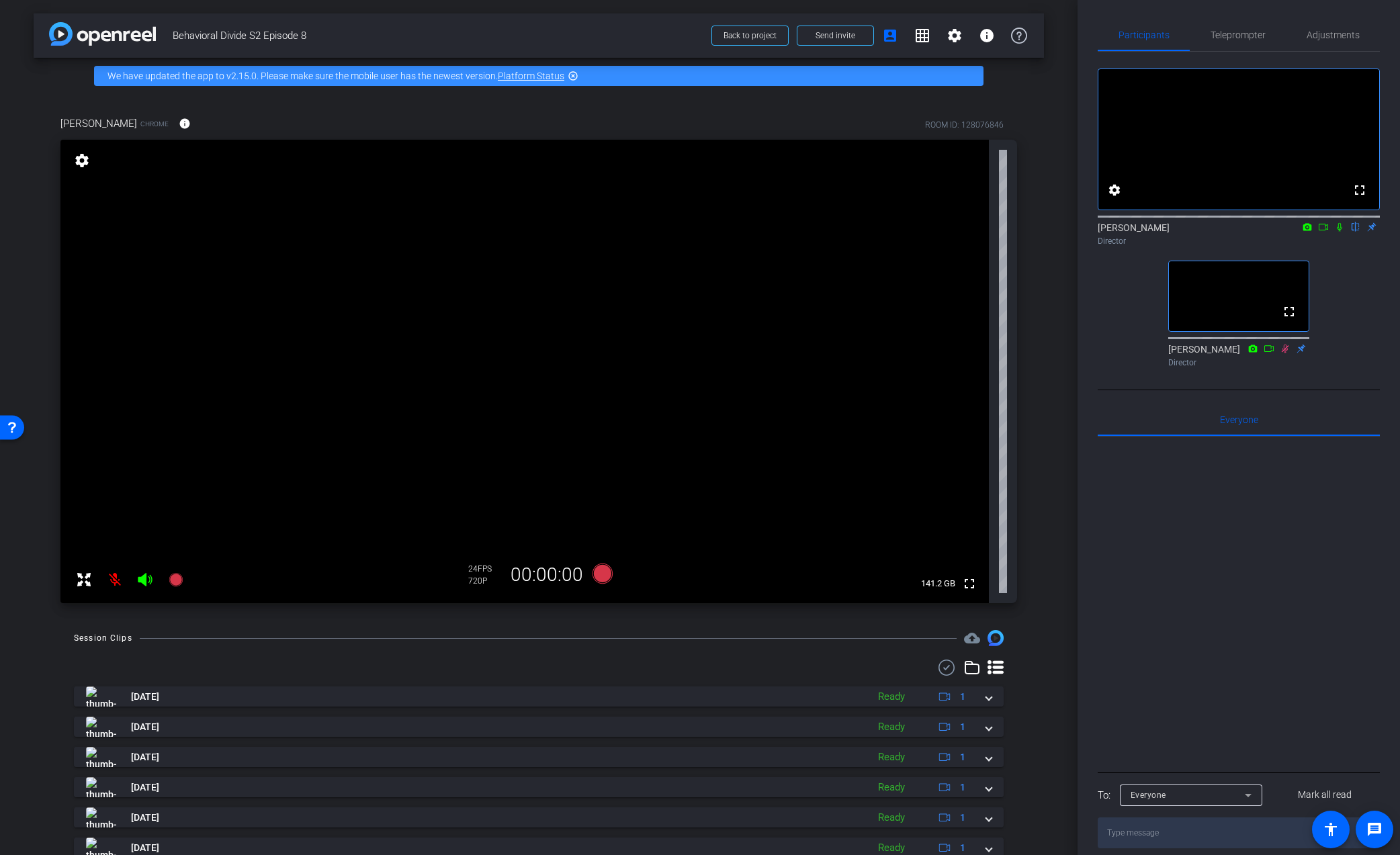
click at [1338, 232] on icon at bounding box center [1339, 227] width 5 height 9
click at [1337, 232] on icon at bounding box center [1340, 227] width 7 height 9
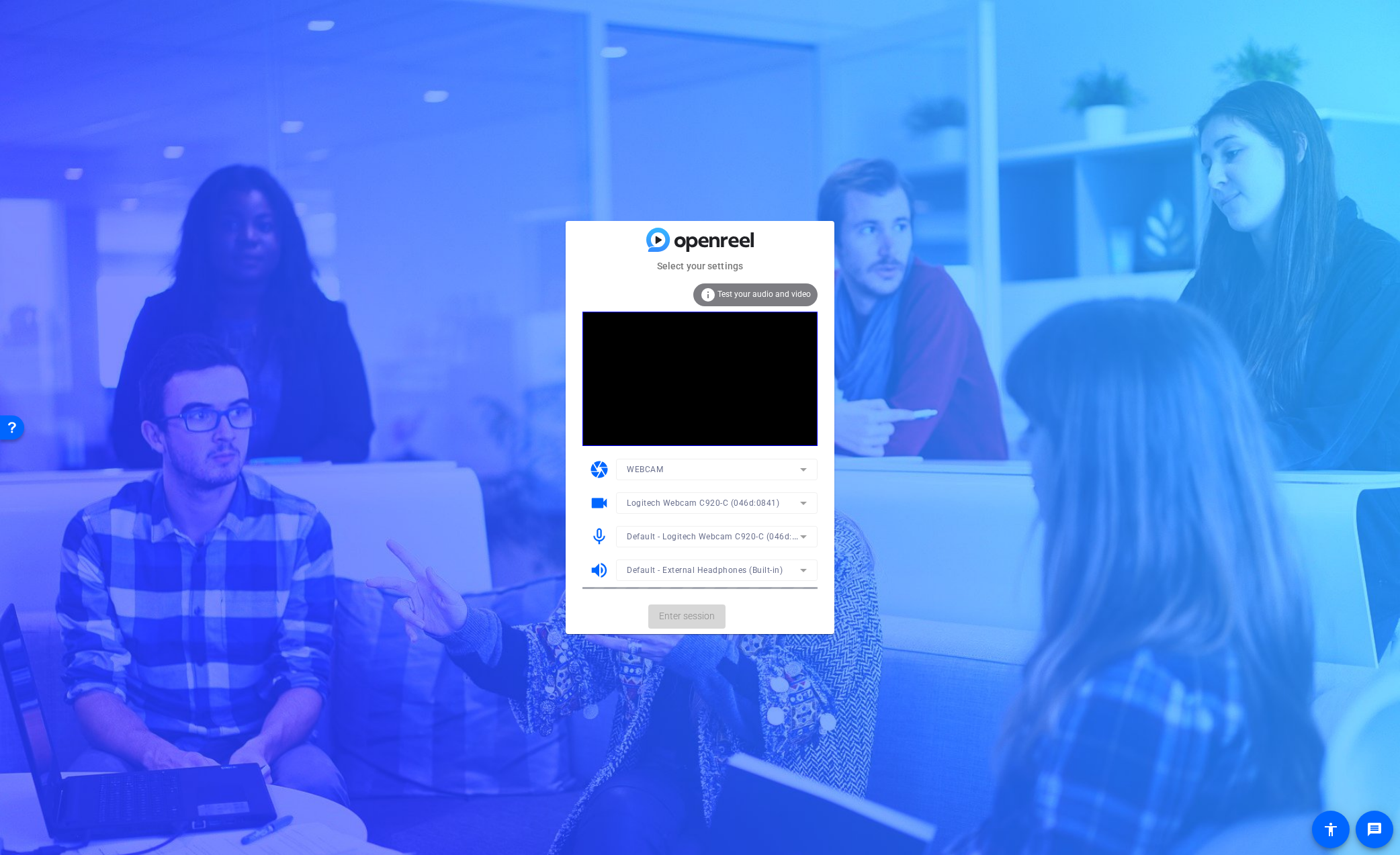
click at [684, 620] on span "Enter session" at bounding box center [687, 616] width 56 height 14
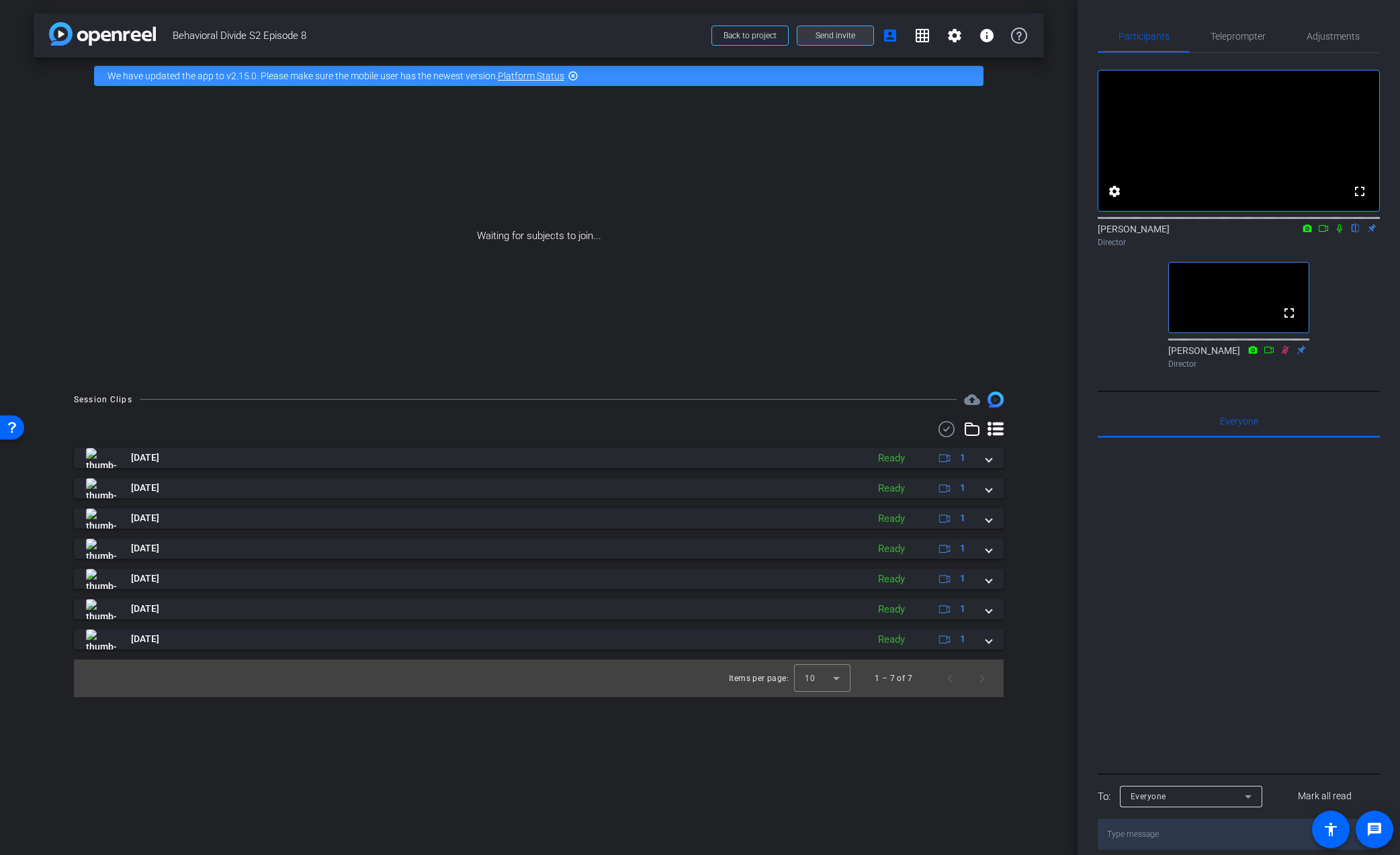
click at [823, 36] on span "Send invite" at bounding box center [835, 36] width 39 height 10
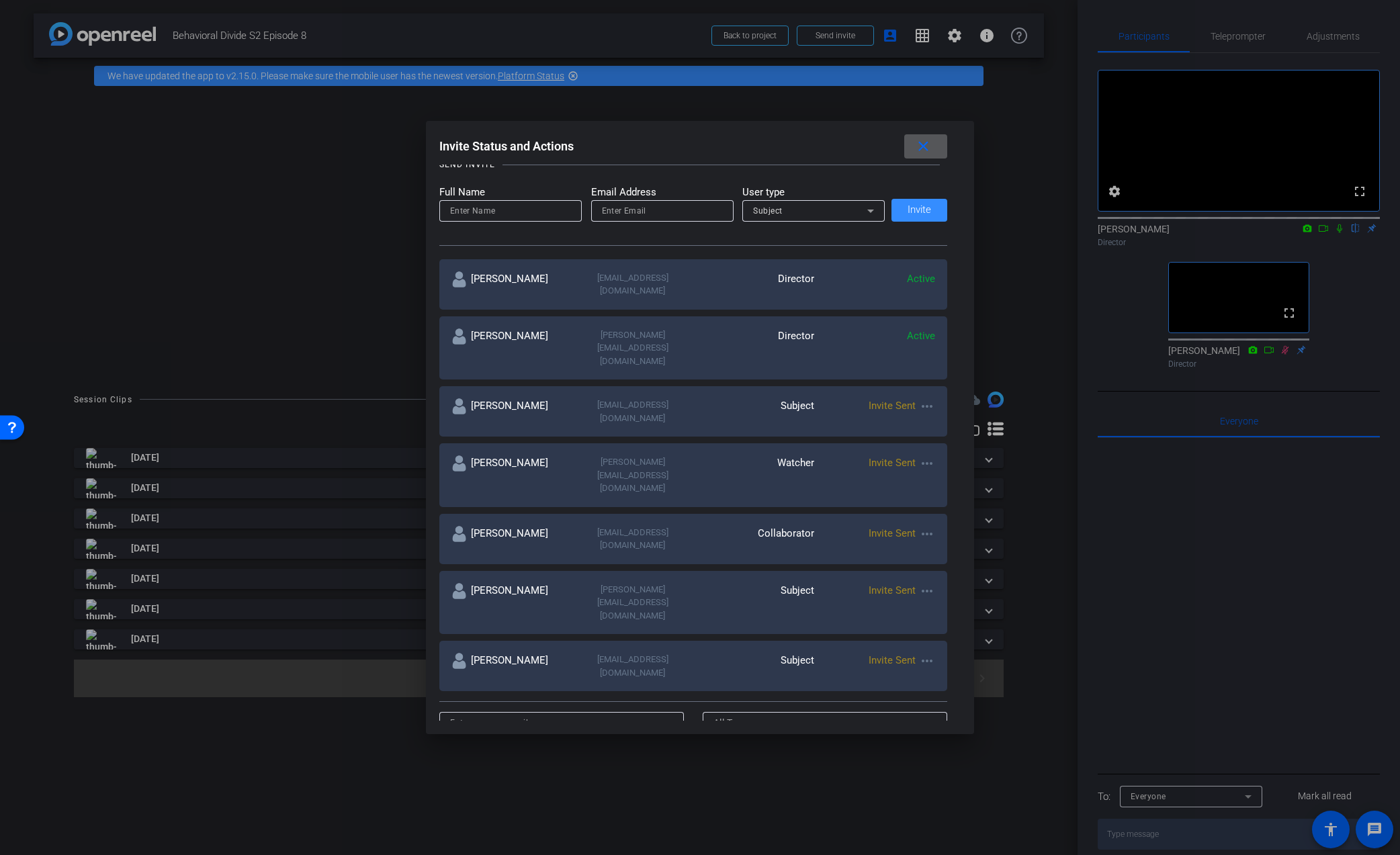
scroll to position [166, 0]
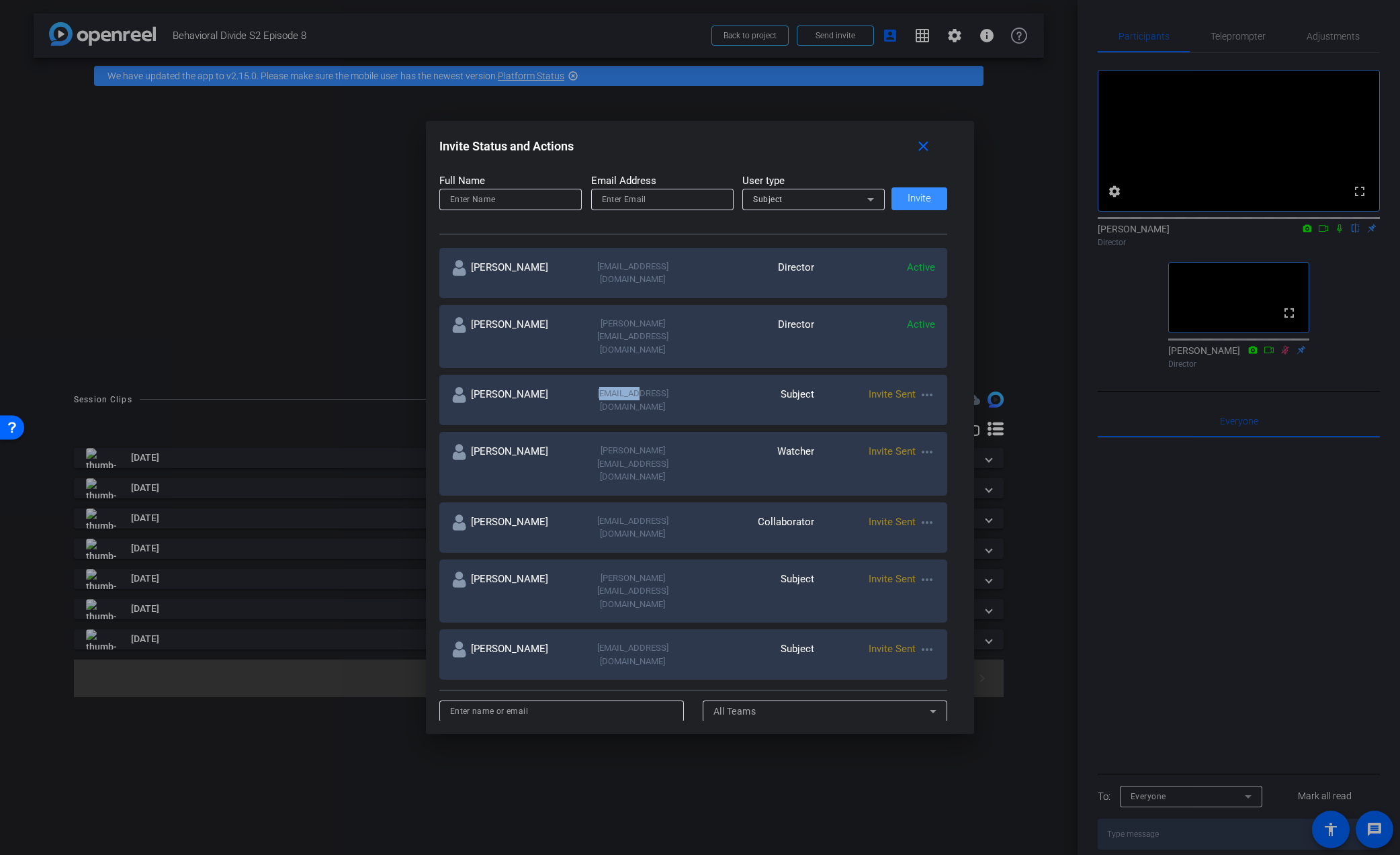
click at [592, 387] on div "ellenpet@uoregon.edu" at bounding box center [632, 399] width 121 height 26
drag, startPoint x: 590, startPoint y: 361, endPoint x: 673, endPoint y: 376, distance: 84.3
click at [676, 387] on div "ellenpet@uoregon.edu" at bounding box center [632, 399] width 121 height 26
copy div "ellenpet@uoregon.edu"
click at [716, 375] on div "Ellen Peters ellenpet@uoregon.edu Subject Invite Sent more_horiz" at bounding box center [693, 400] width 508 height 50
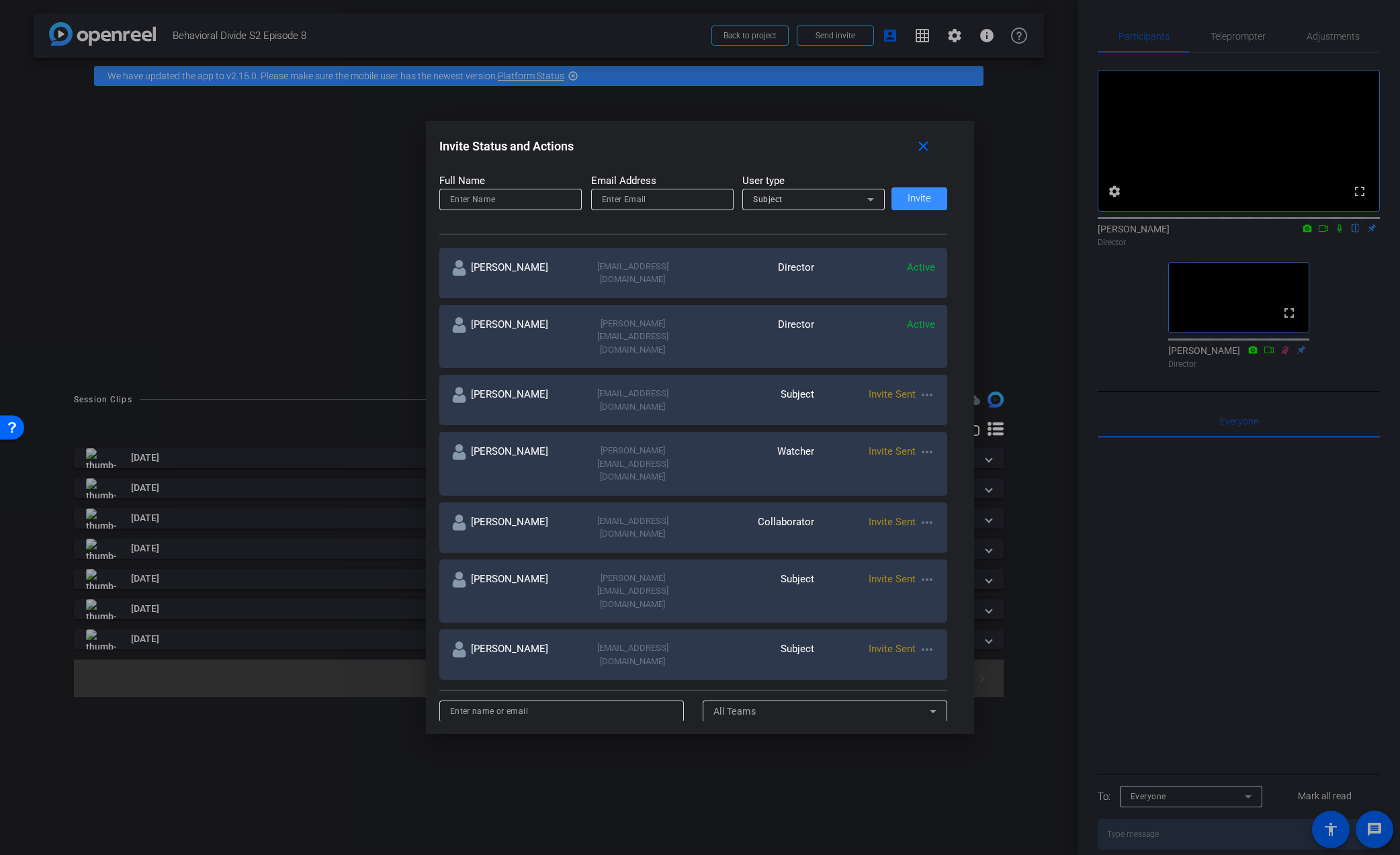
click at [929, 387] on mat-icon "more_horiz" at bounding box center [927, 395] width 16 height 16
click at [938, 381] on span "Remove Immediately" at bounding box center [981, 381] width 101 height 16
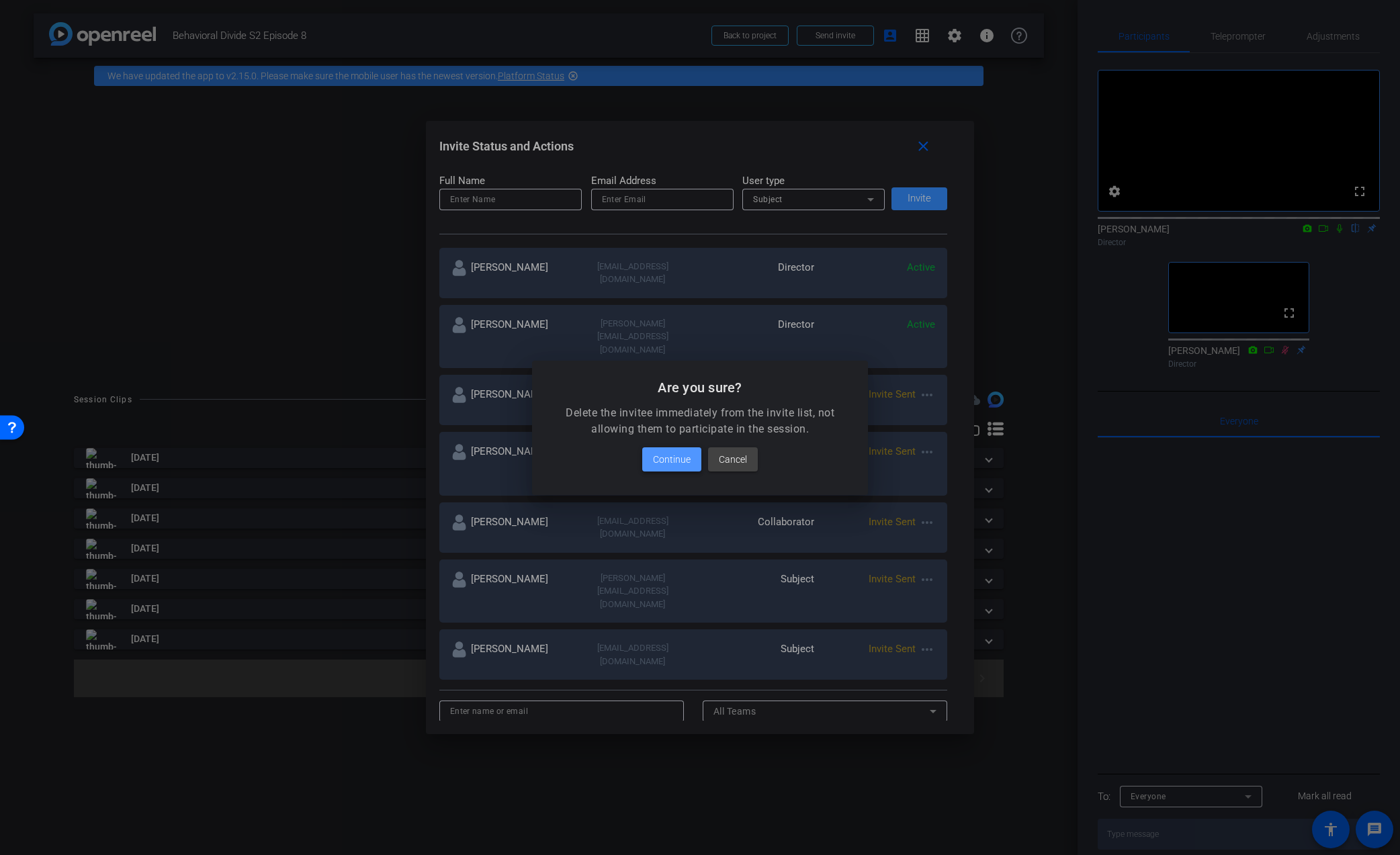
click at [674, 459] on span "Continue" at bounding box center [672, 459] width 38 height 16
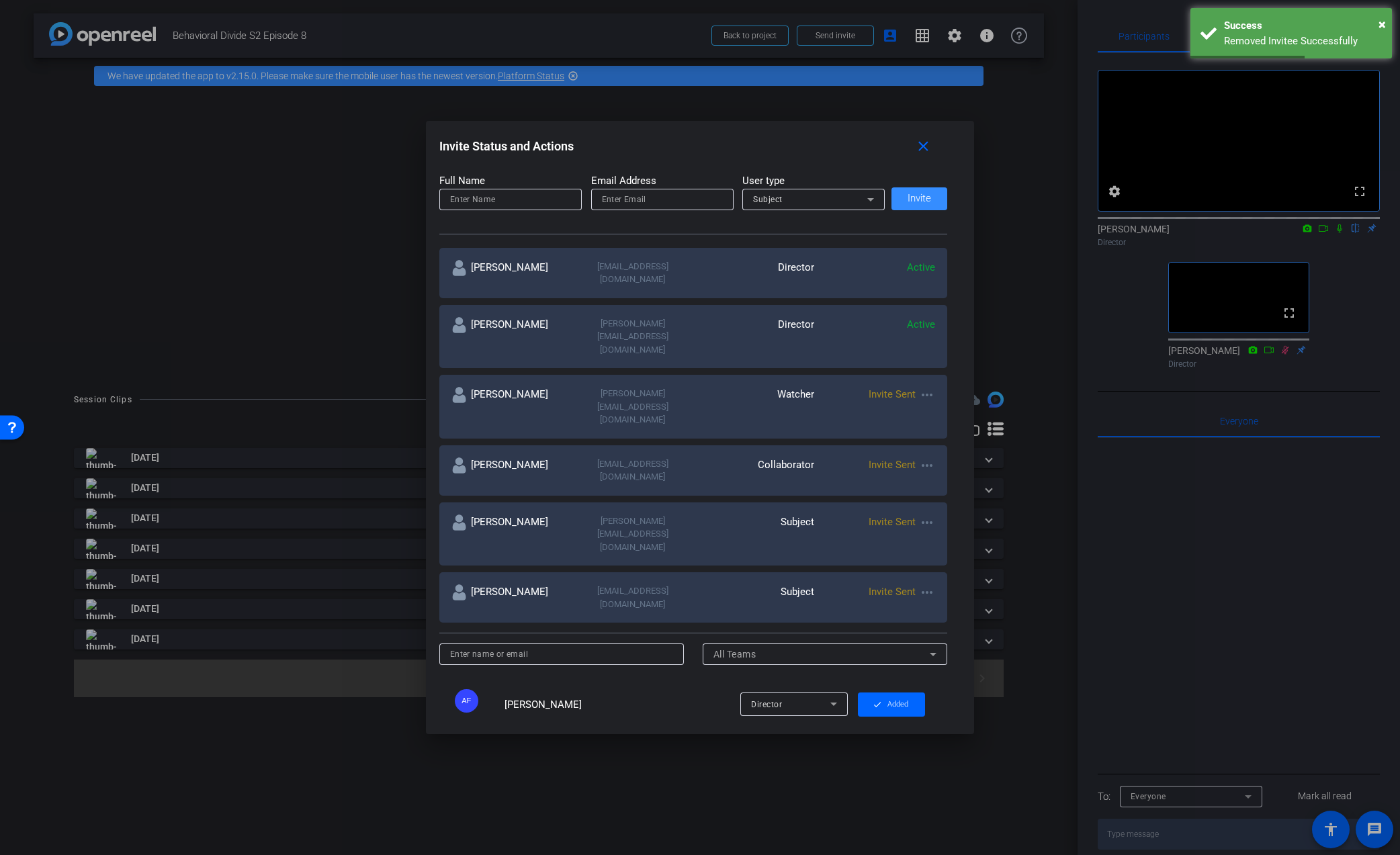
click at [513, 200] on input at bounding box center [510, 200] width 121 height 16
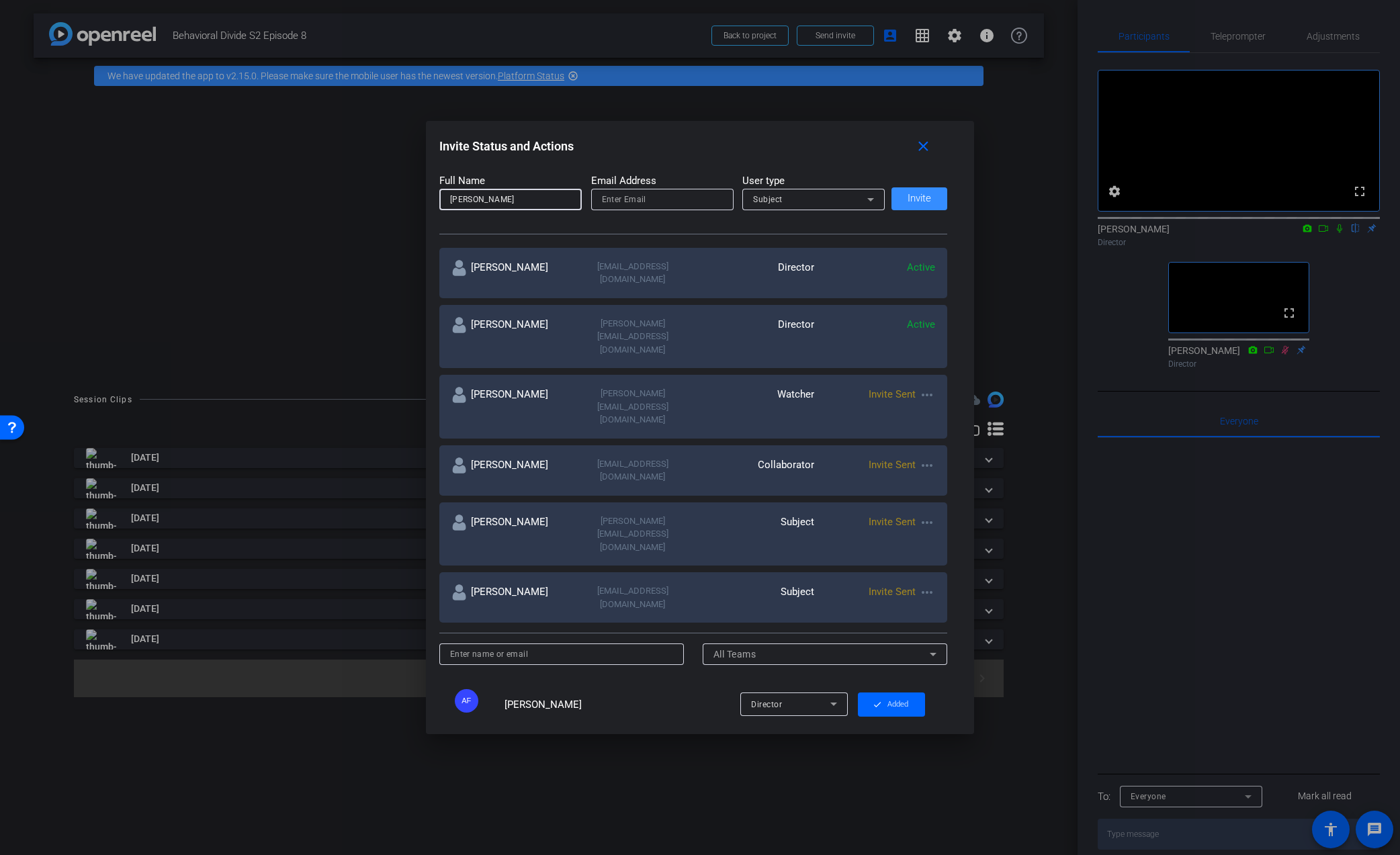
type input "Ellen Peters"
click at [648, 203] on input "email" at bounding box center [662, 200] width 121 height 16
paste input "ellenpet@uoregon.edu"
type input "ellenpet@uoregon.edu"
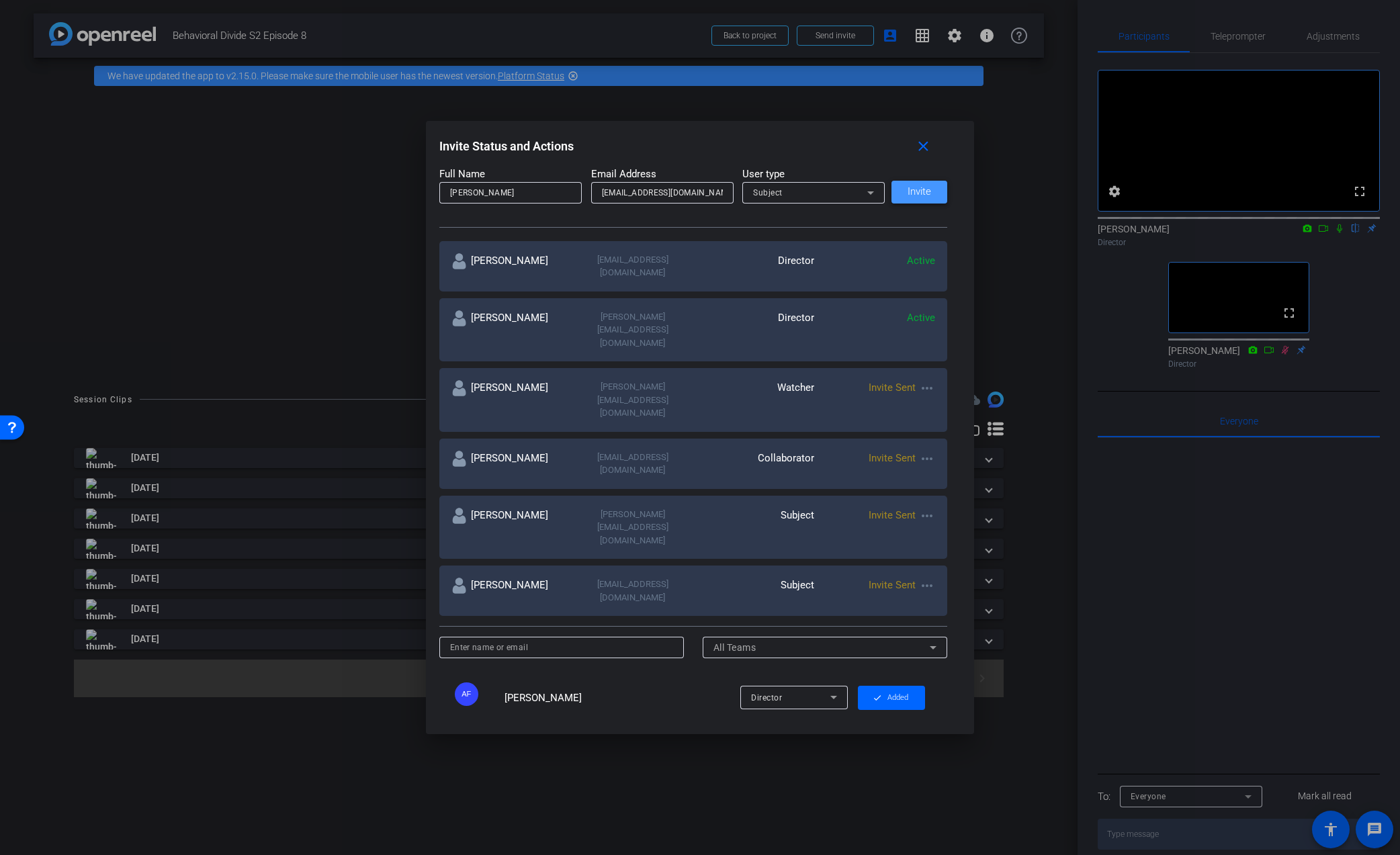
click at [917, 200] on button "Invite" at bounding box center [919, 191] width 56 height 23
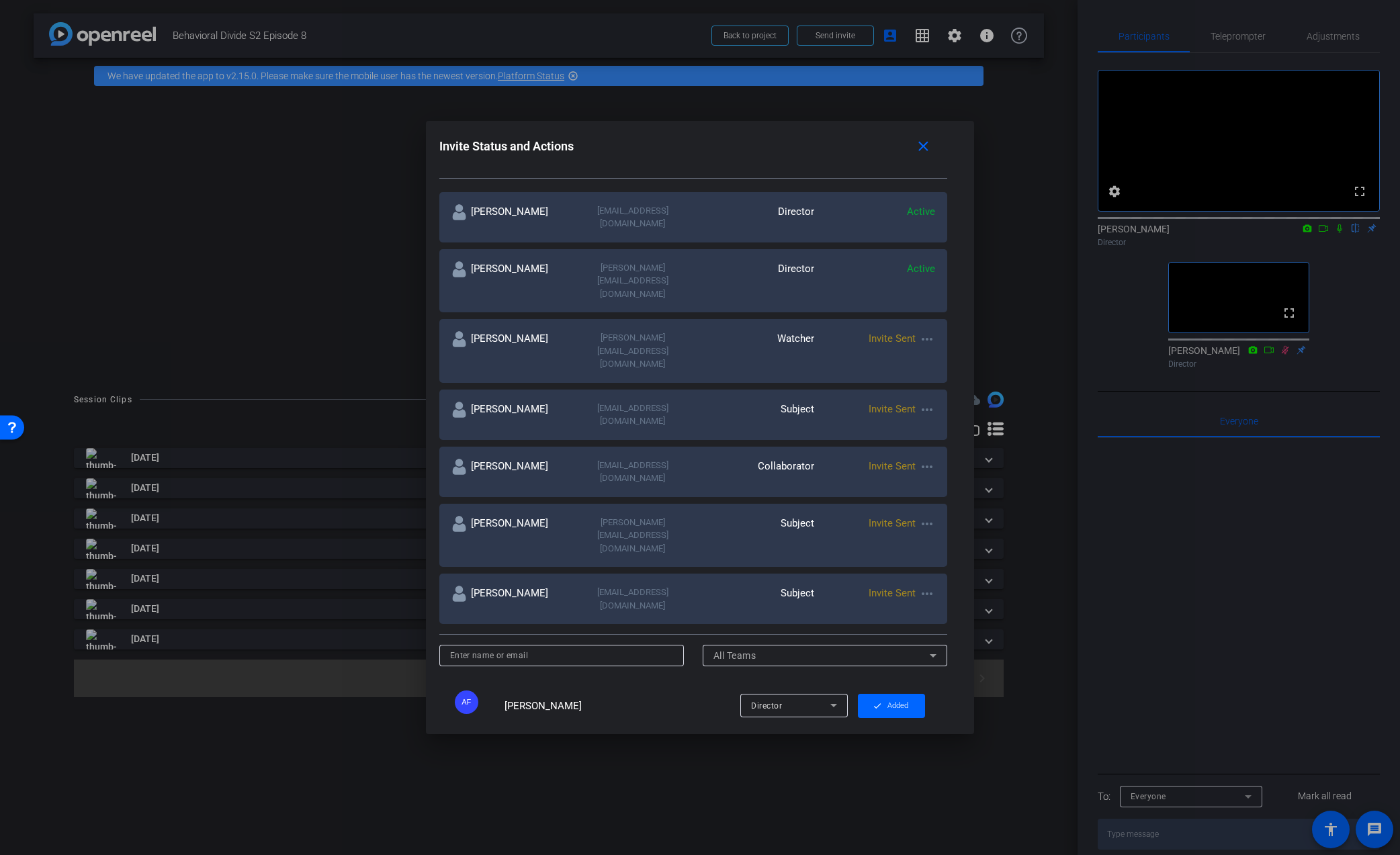
scroll to position [237, 0]
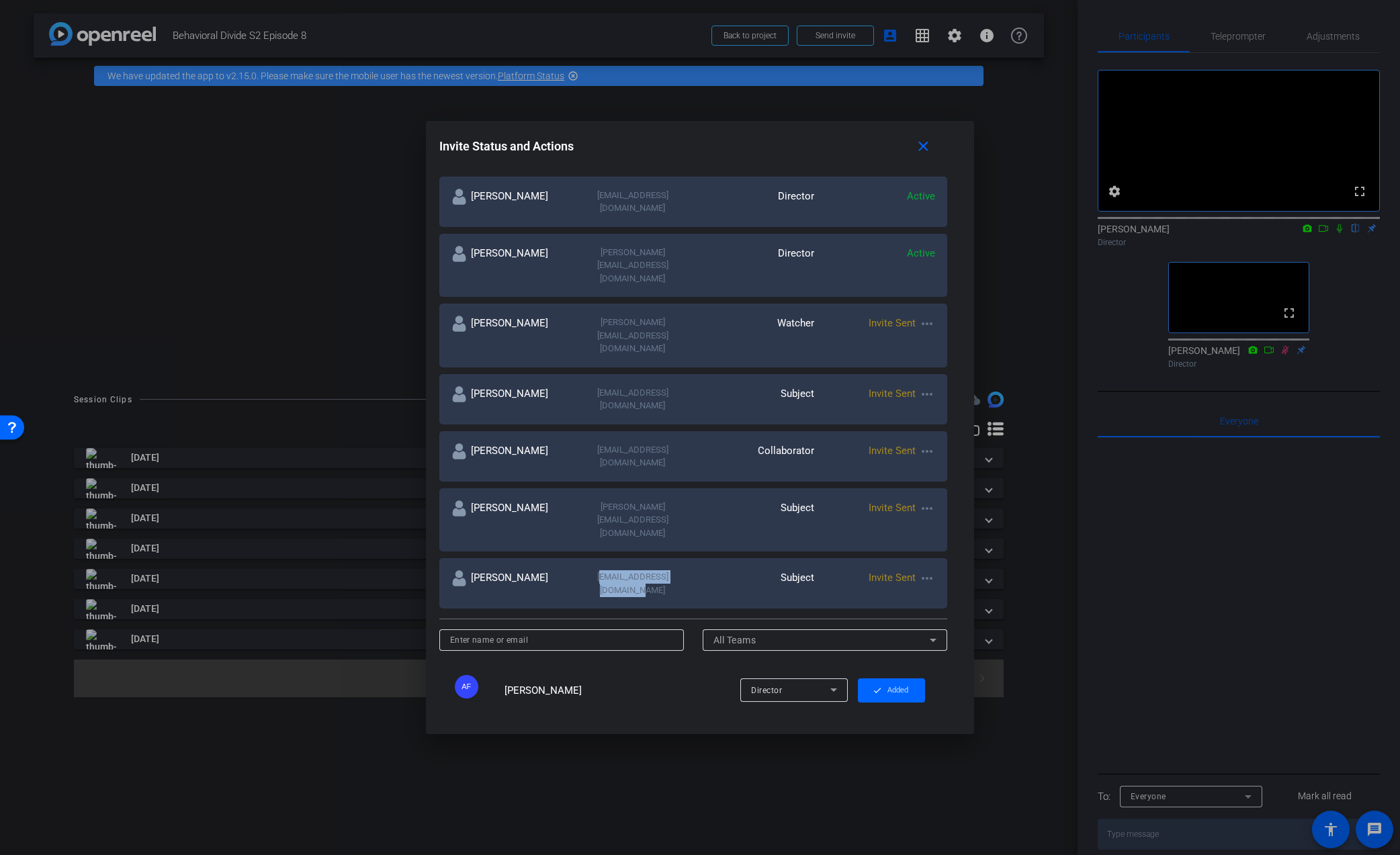
drag, startPoint x: 578, startPoint y: 478, endPoint x: 678, endPoint y: 485, distance: 100.2
click at [678, 570] on div "mark@meredithwealth.com" at bounding box center [632, 583] width 121 height 26
copy div "mark@meredithwealth.com"
click at [762, 570] on div "Subject" at bounding box center [753, 583] width 121 height 26
click at [929, 570] on mat-icon "more_horiz" at bounding box center [927, 578] width 16 height 16
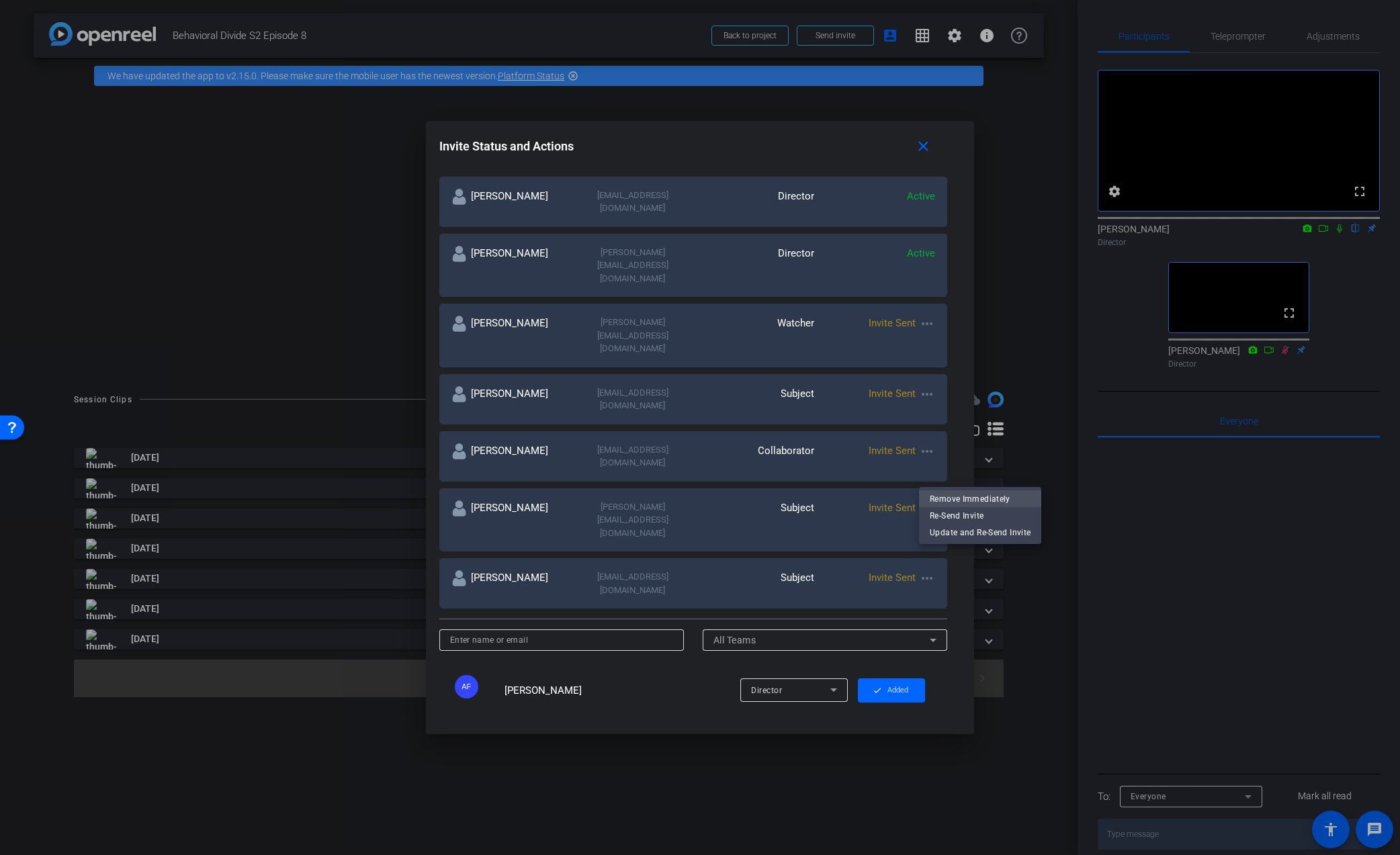
click at [955, 502] on span "Remove Immediately" at bounding box center [981, 499] width 101 height 16
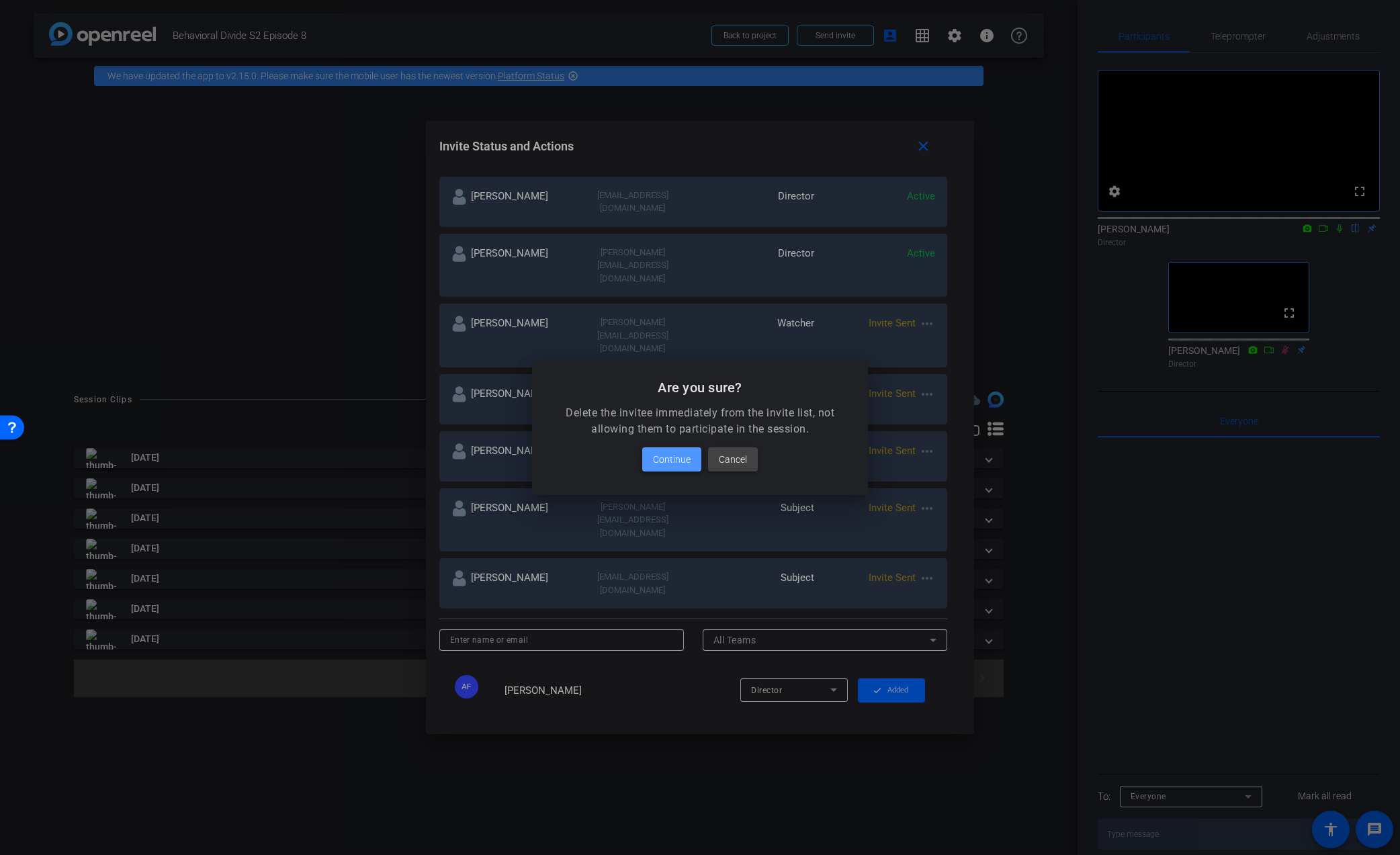
click at [675, 461] on span "Continue" at bounding box center [672, 459] width 38 height 16
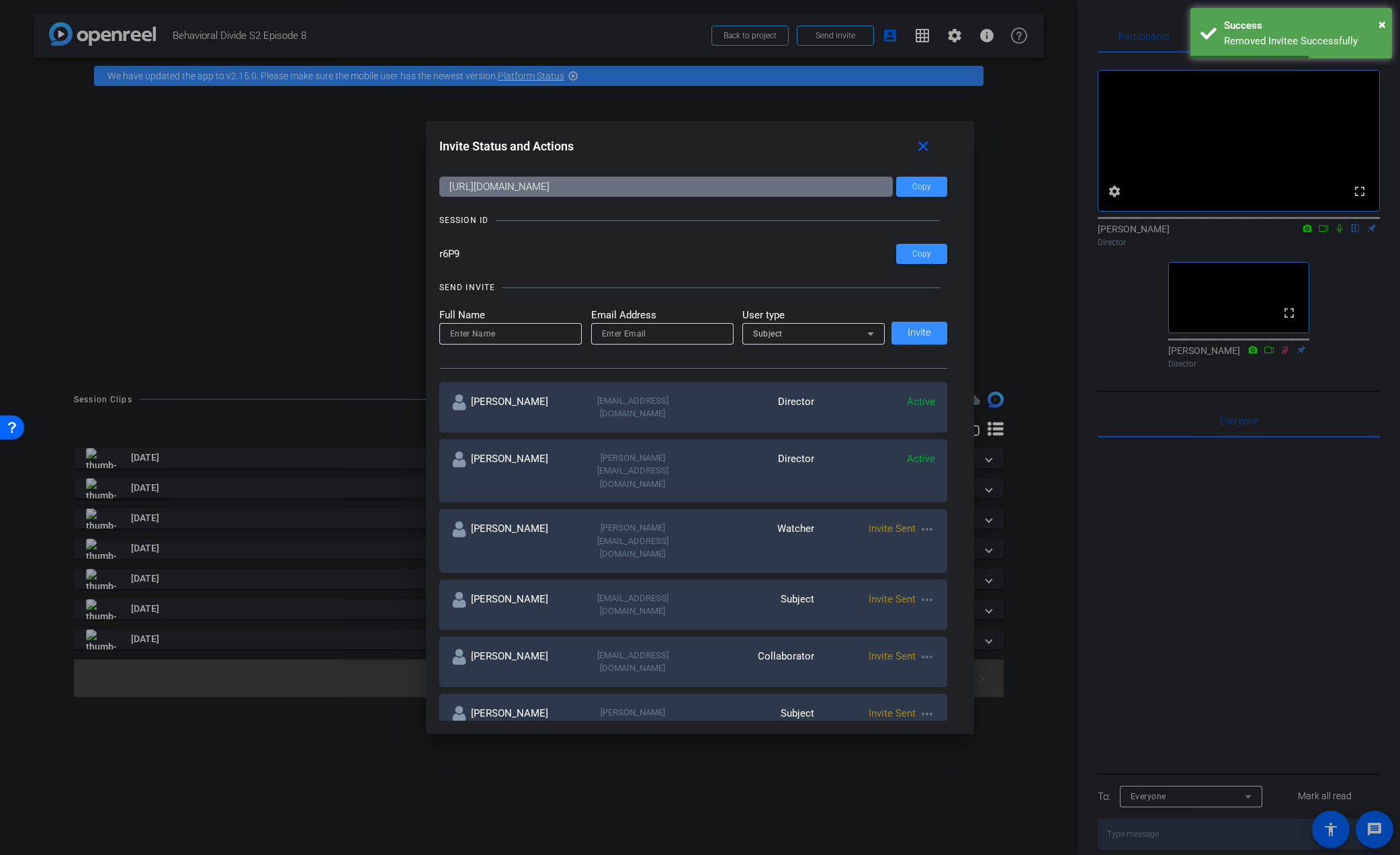
scroll to position [33, 0]
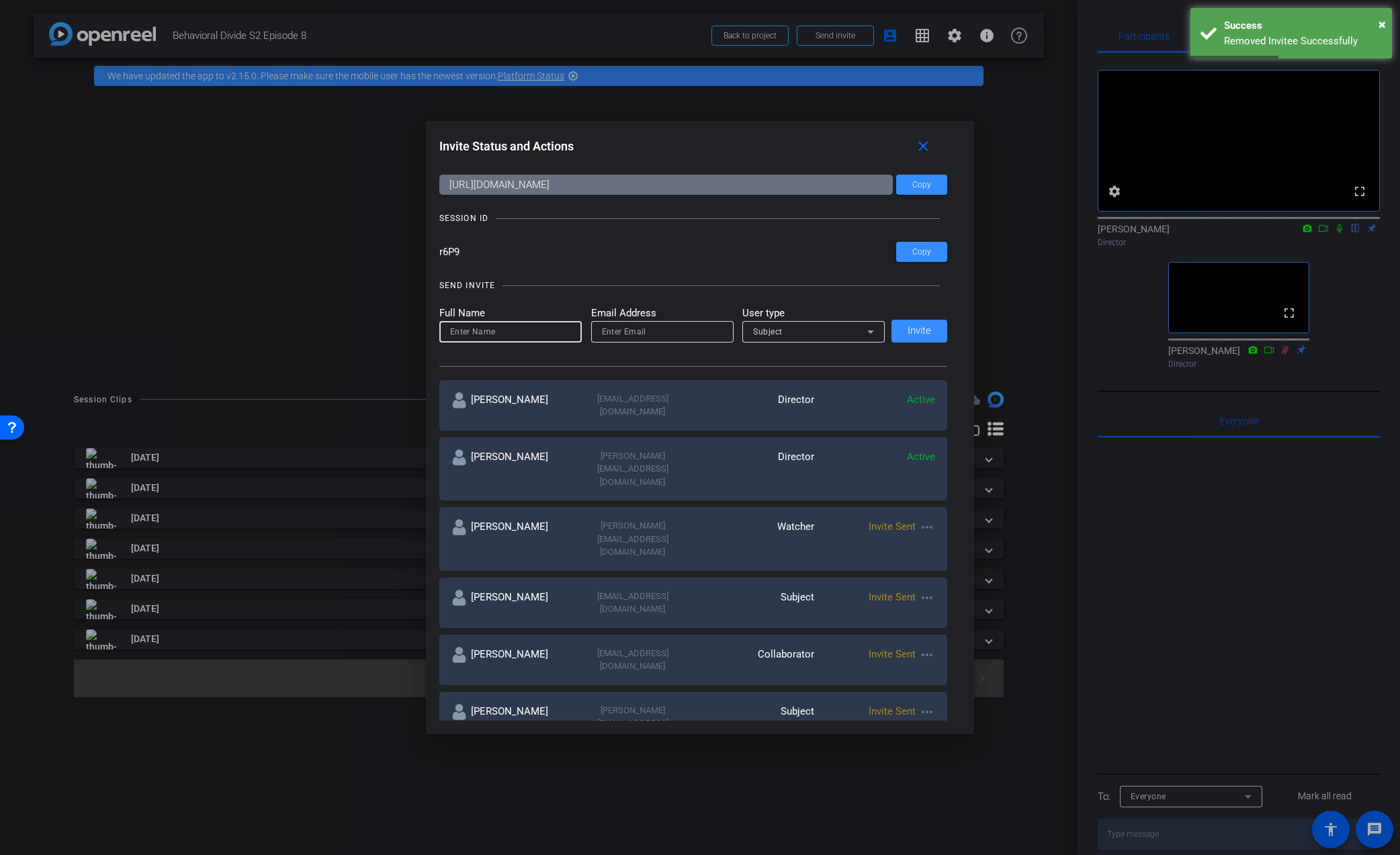
click at [533, 334] on input at bounding box center [510, 332] width 121 height 16
type input "Mark Meredith"
paste input "mark@meredithwealth.com"
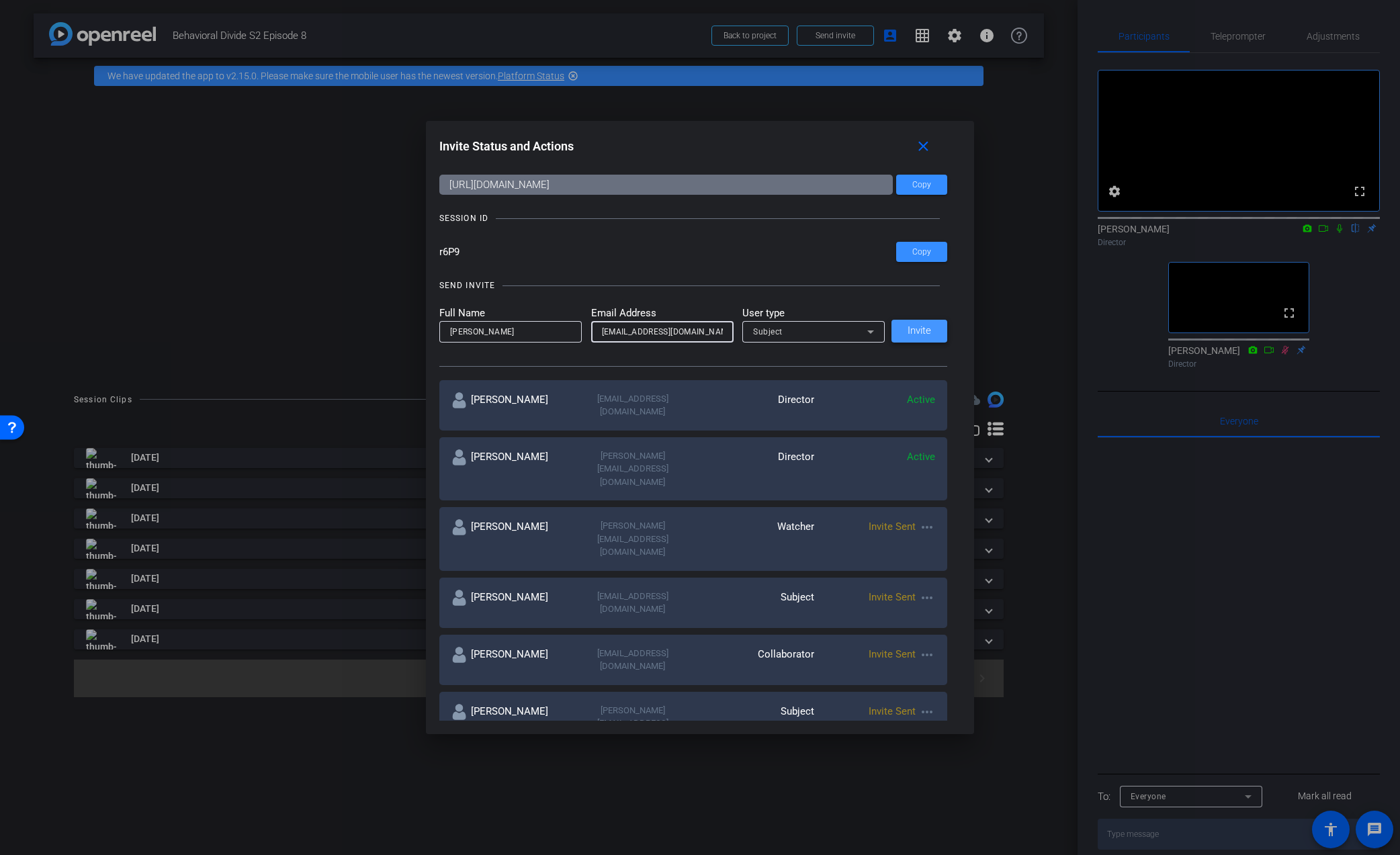
type input "mark@meredithwealth.com"
click at [923, 333] on span "Invite" at bounding box center [920, 331] width 24 height 10
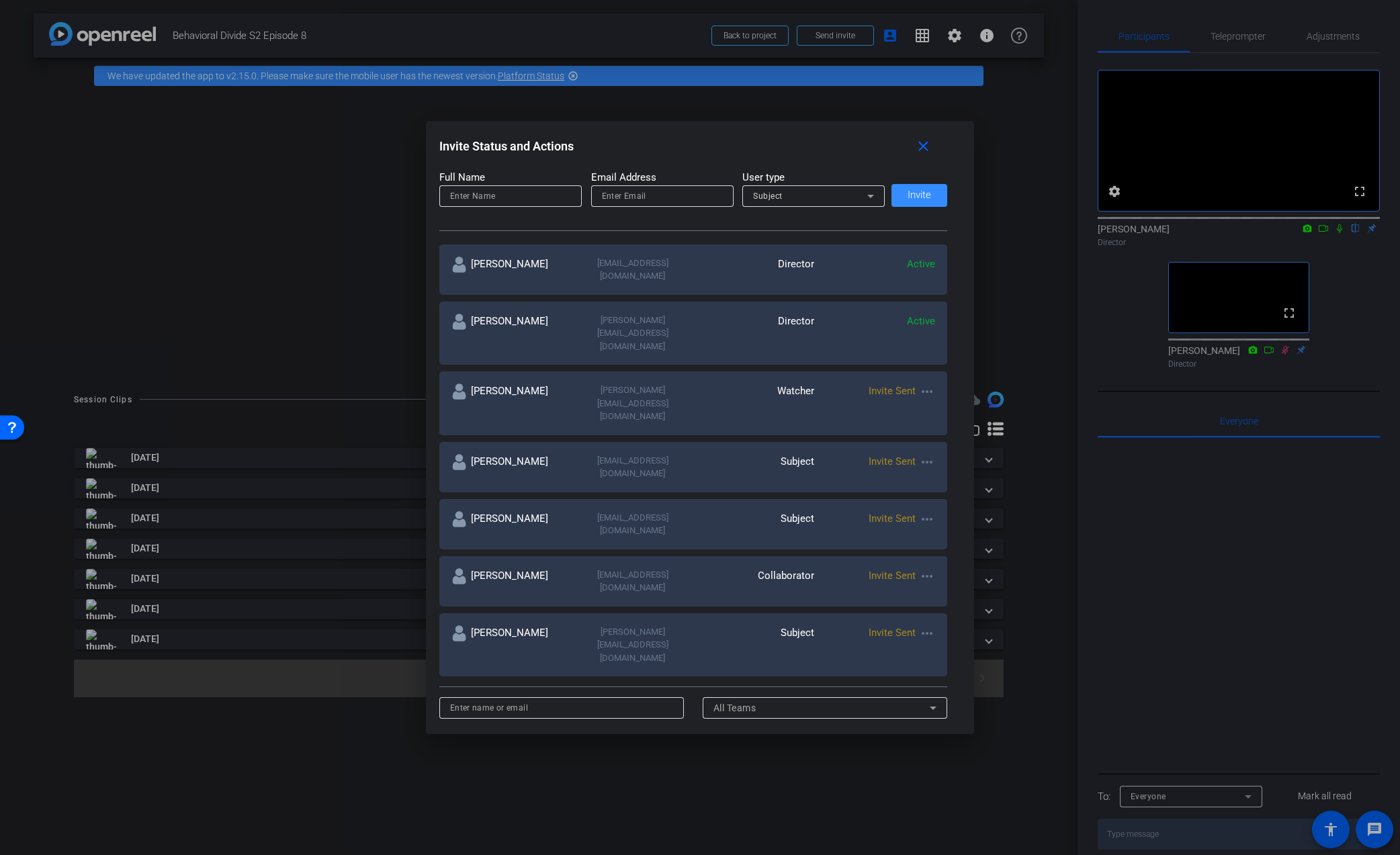
scroll to position [0, 0]
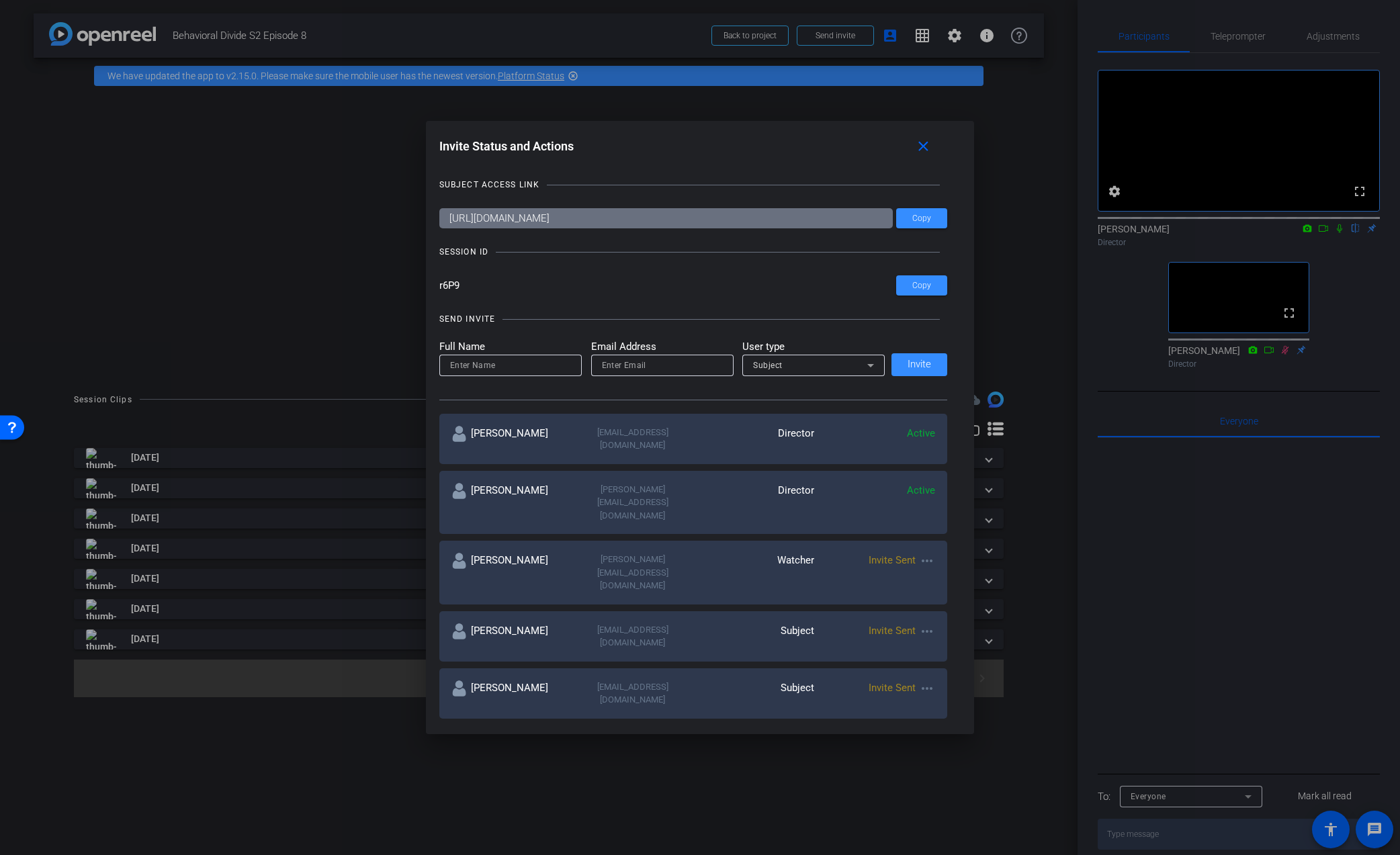
click at [520, 369] on input at bounding box center [510, 365] width 121 height 16
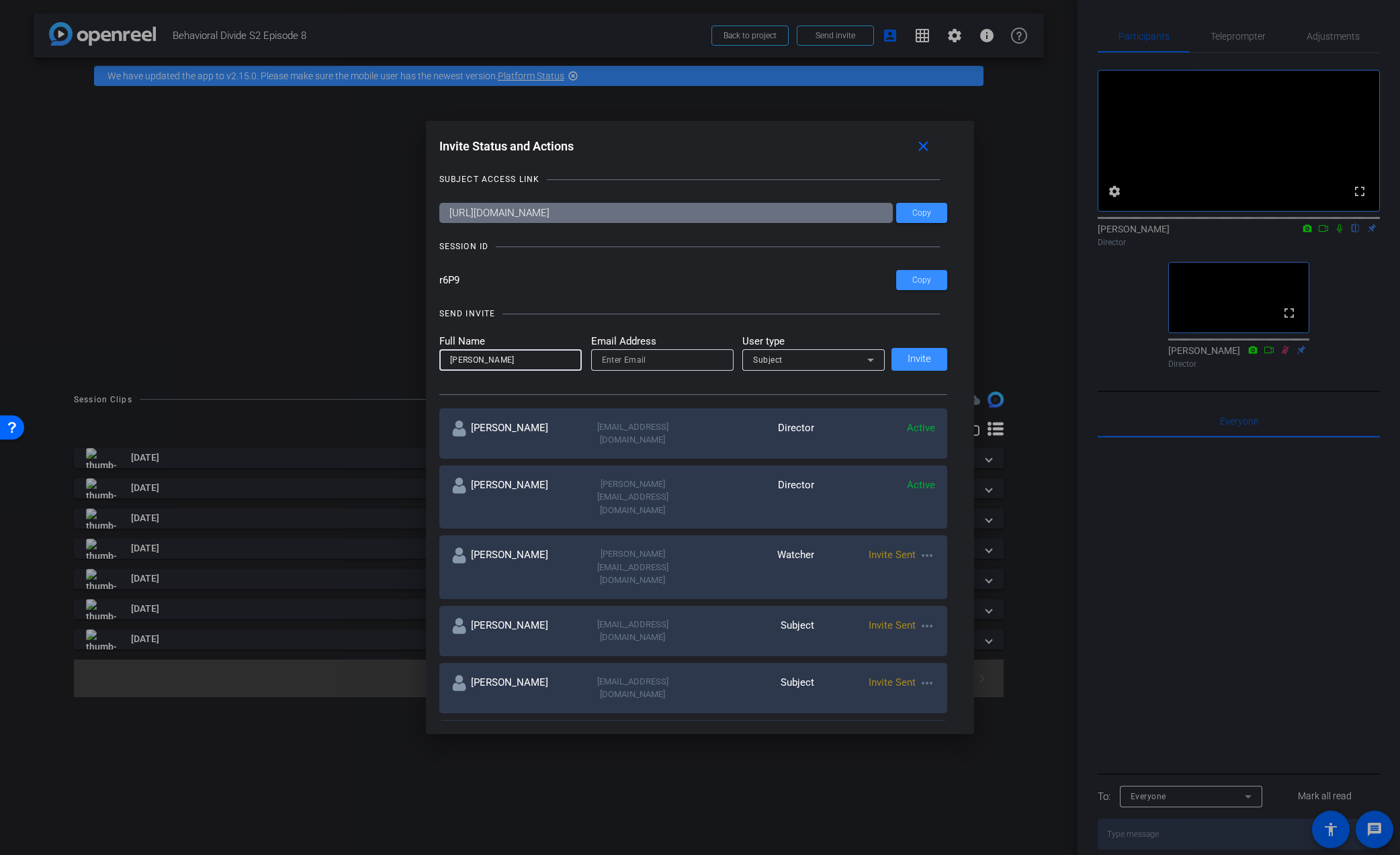
type input "[PERSON_NAME]"
click at [630, 364] on input "email" at bounding box center [662, 360] width 121 height 16
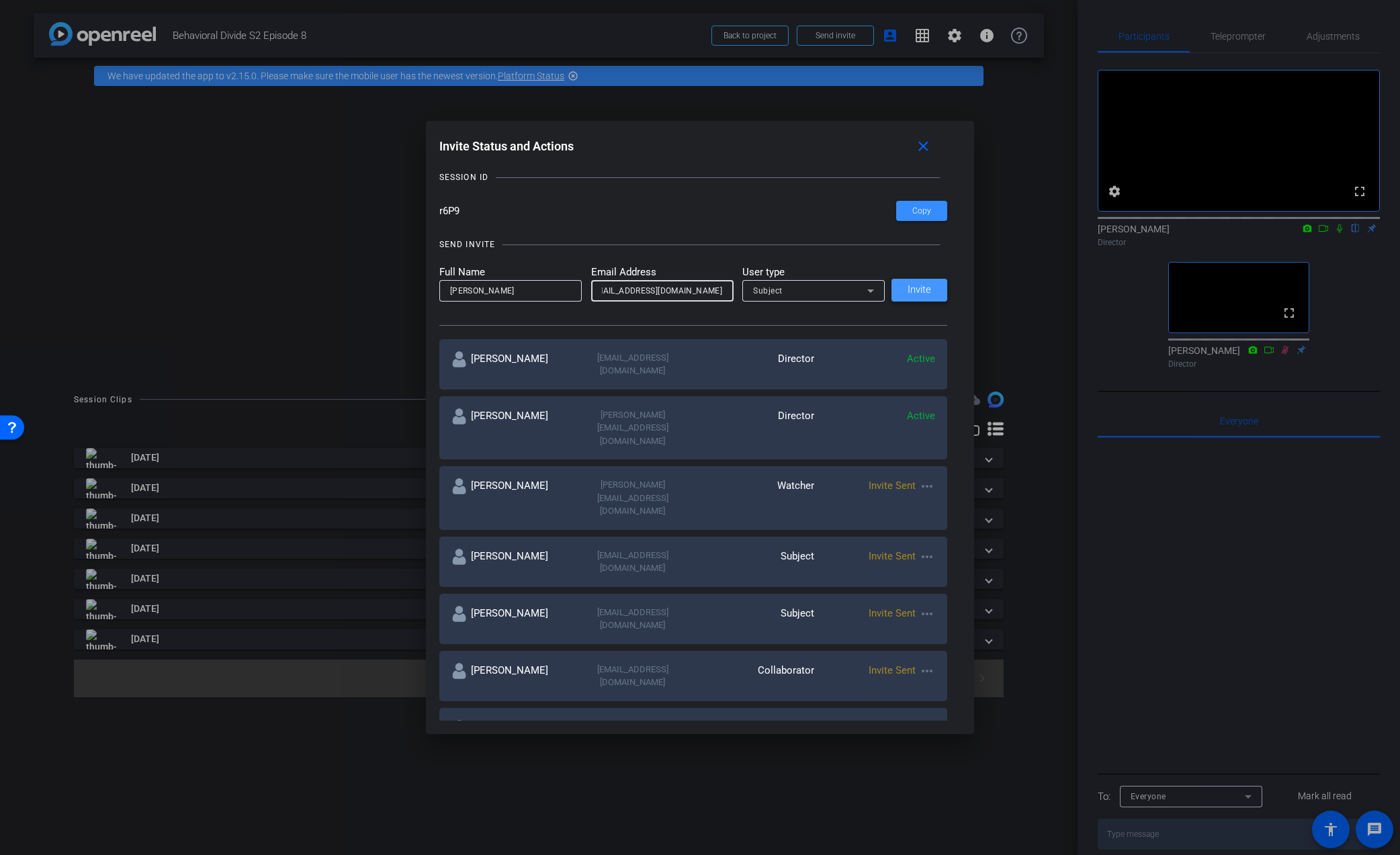
type input "[EMAIL_ADDRESS][DOMAIN_NAME]"
click at [921, 290] on span "Invite" at bounding box center [920, 290] width 24 height 10
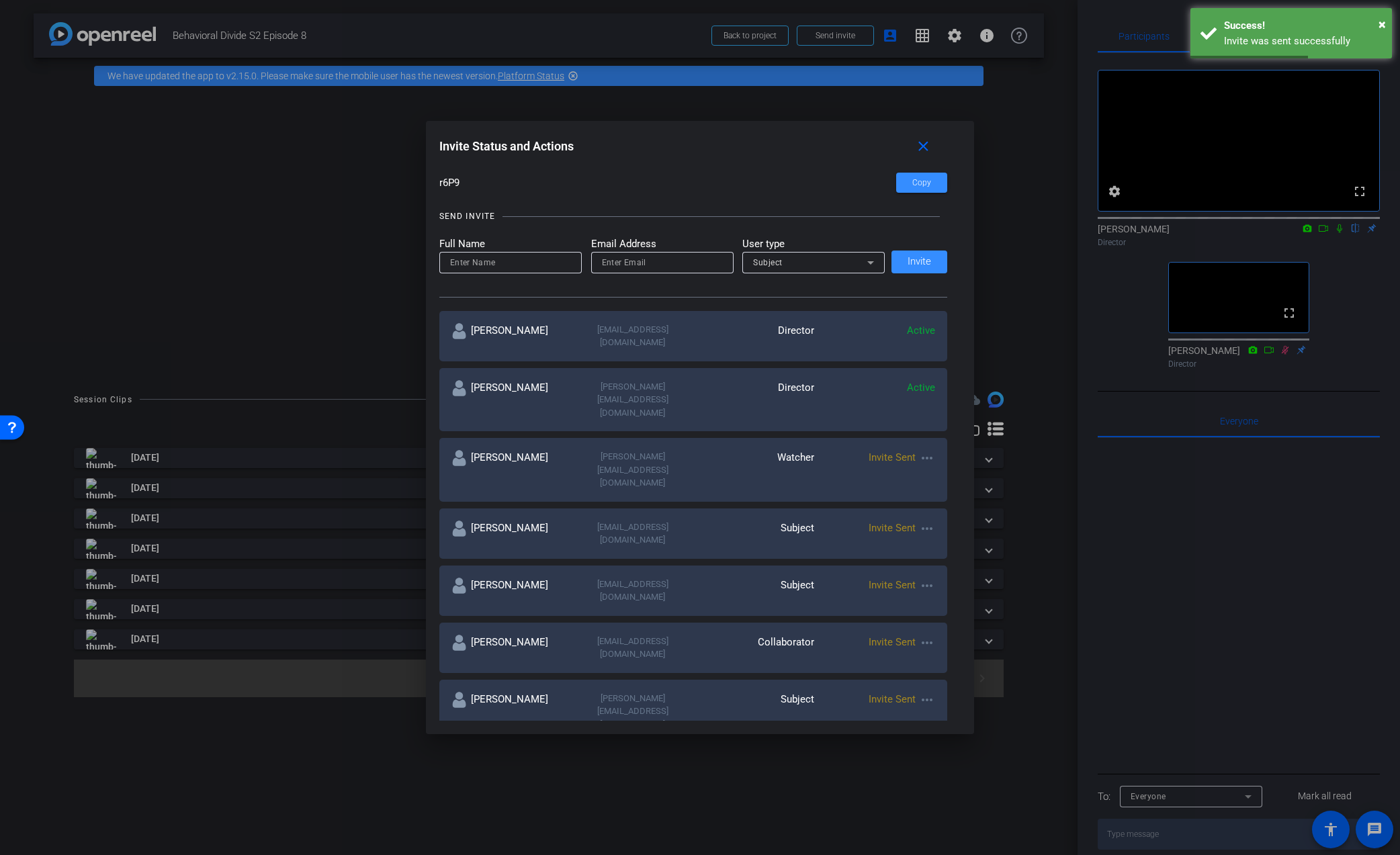
scroll to position [105, 0]
click at [506, 260] on input at bounding box center [510, 261] width 121 height 16
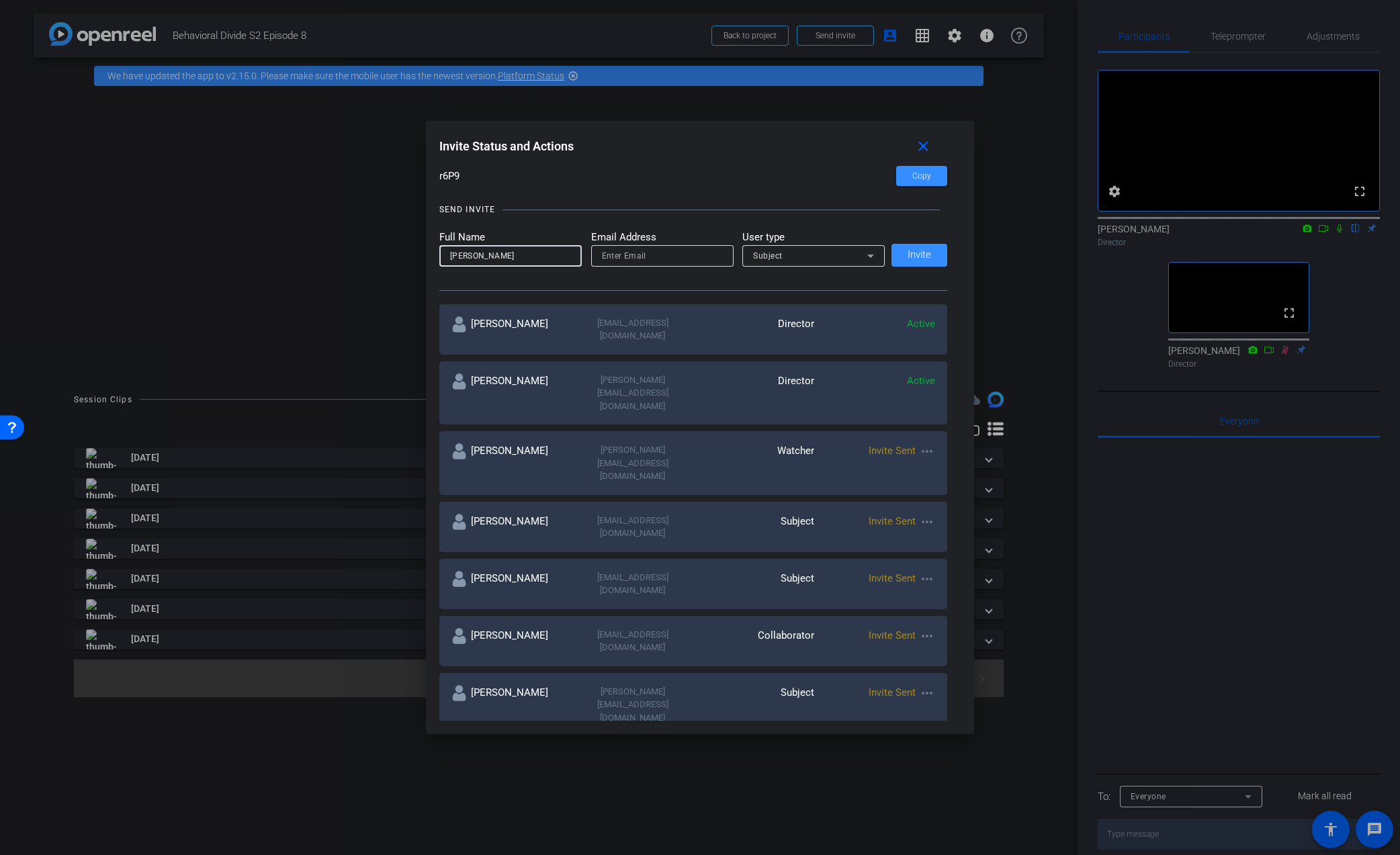
type input "[PERSON_NAME]"
click at [616, 261] on mat-form-field at bounding box center [662, 255] width 143 height 22
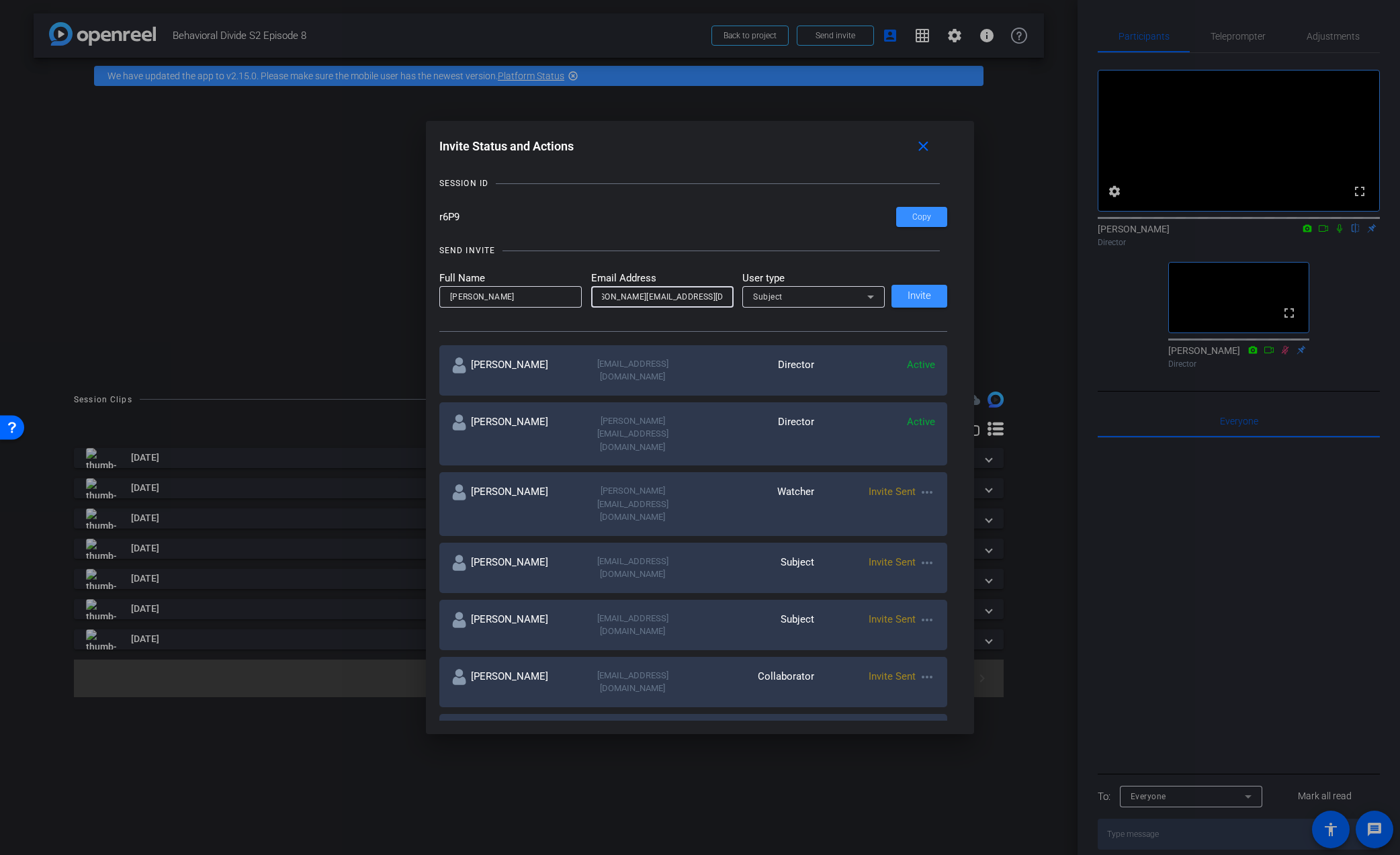
scroll to position [0, 0]
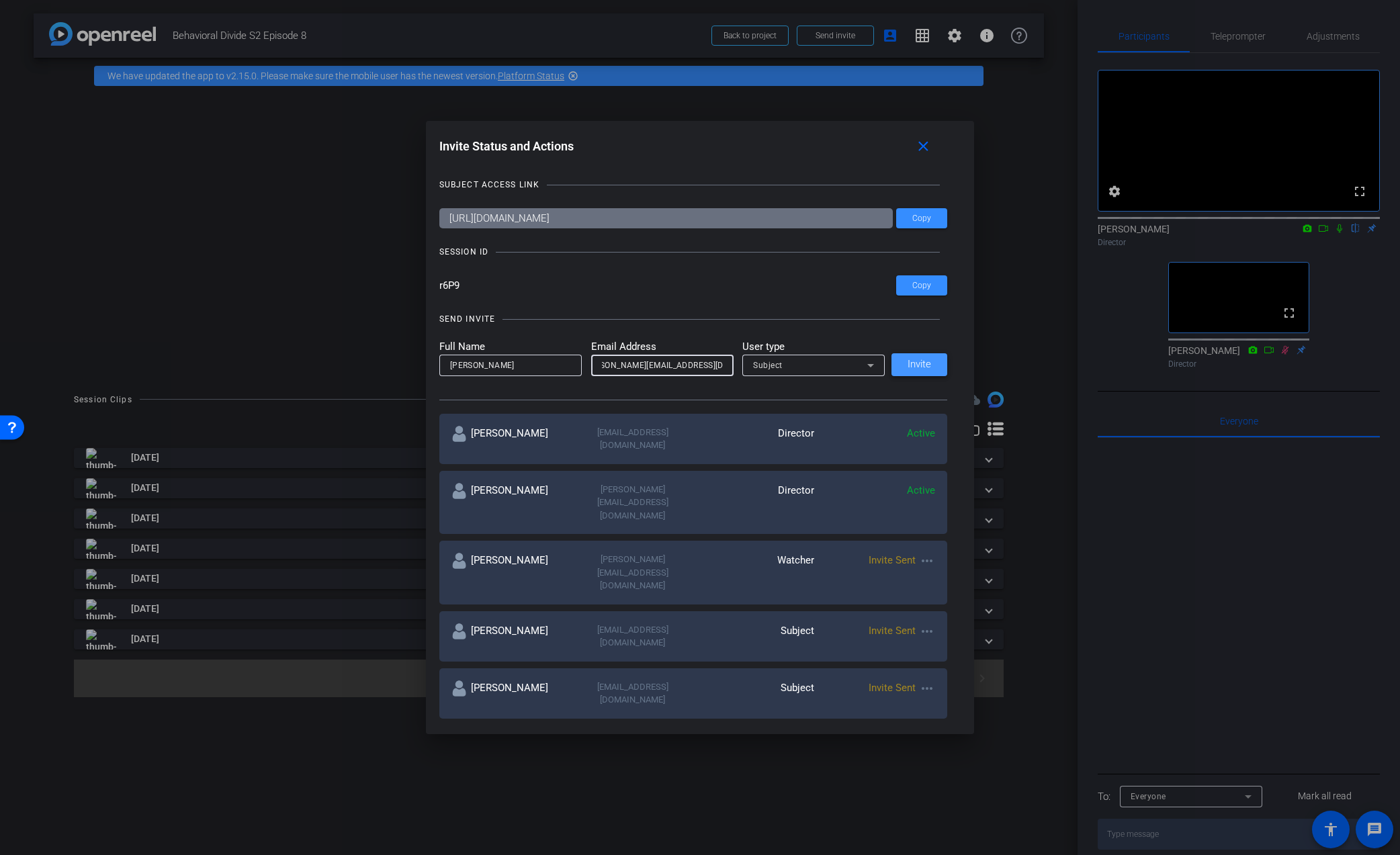
type input "Michael_mak@americancentury.com"
click at [917, 363] on span "Invite" at bounding box center [920, 364] width 24 height 10
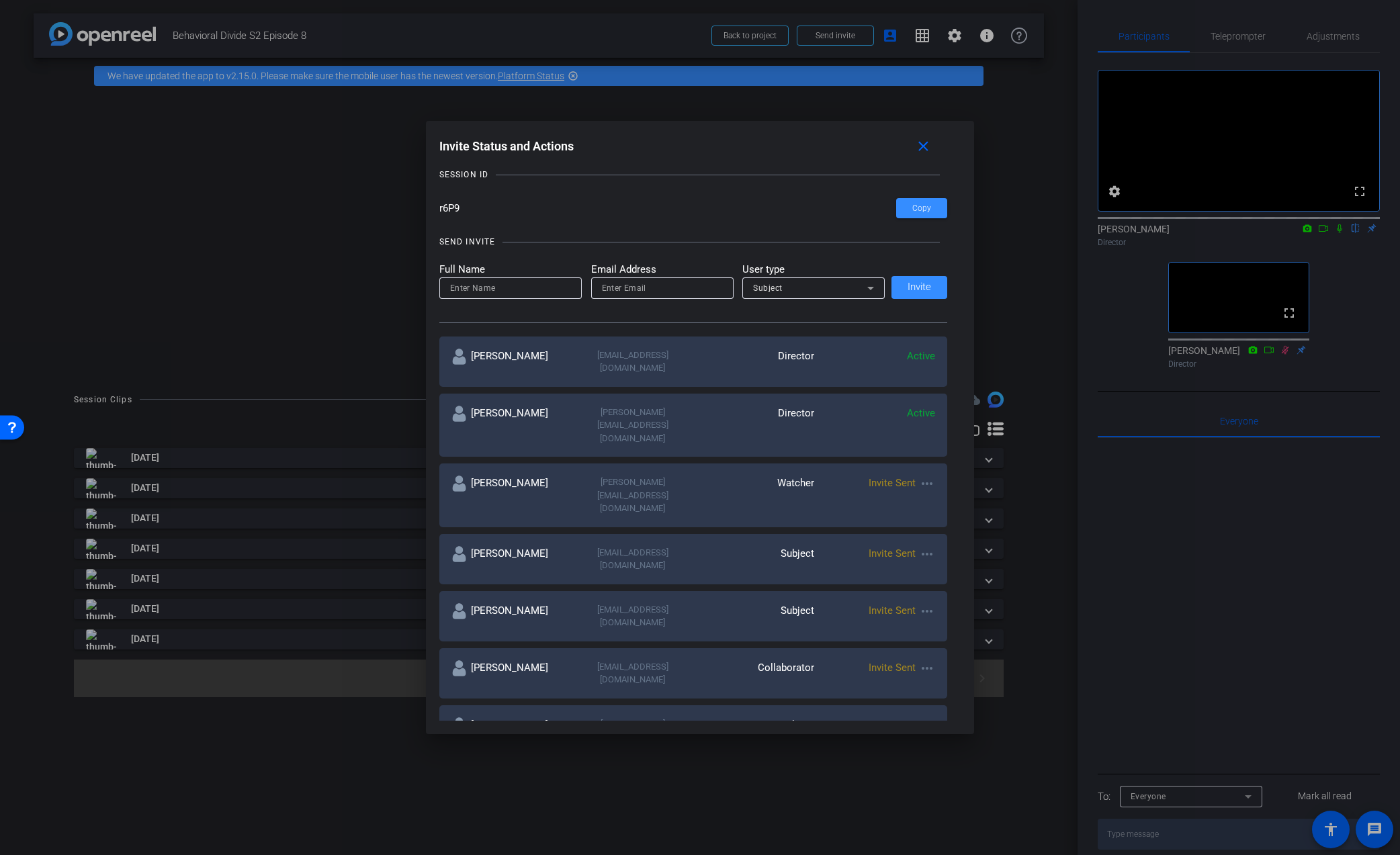
scroll to position [70, 0]
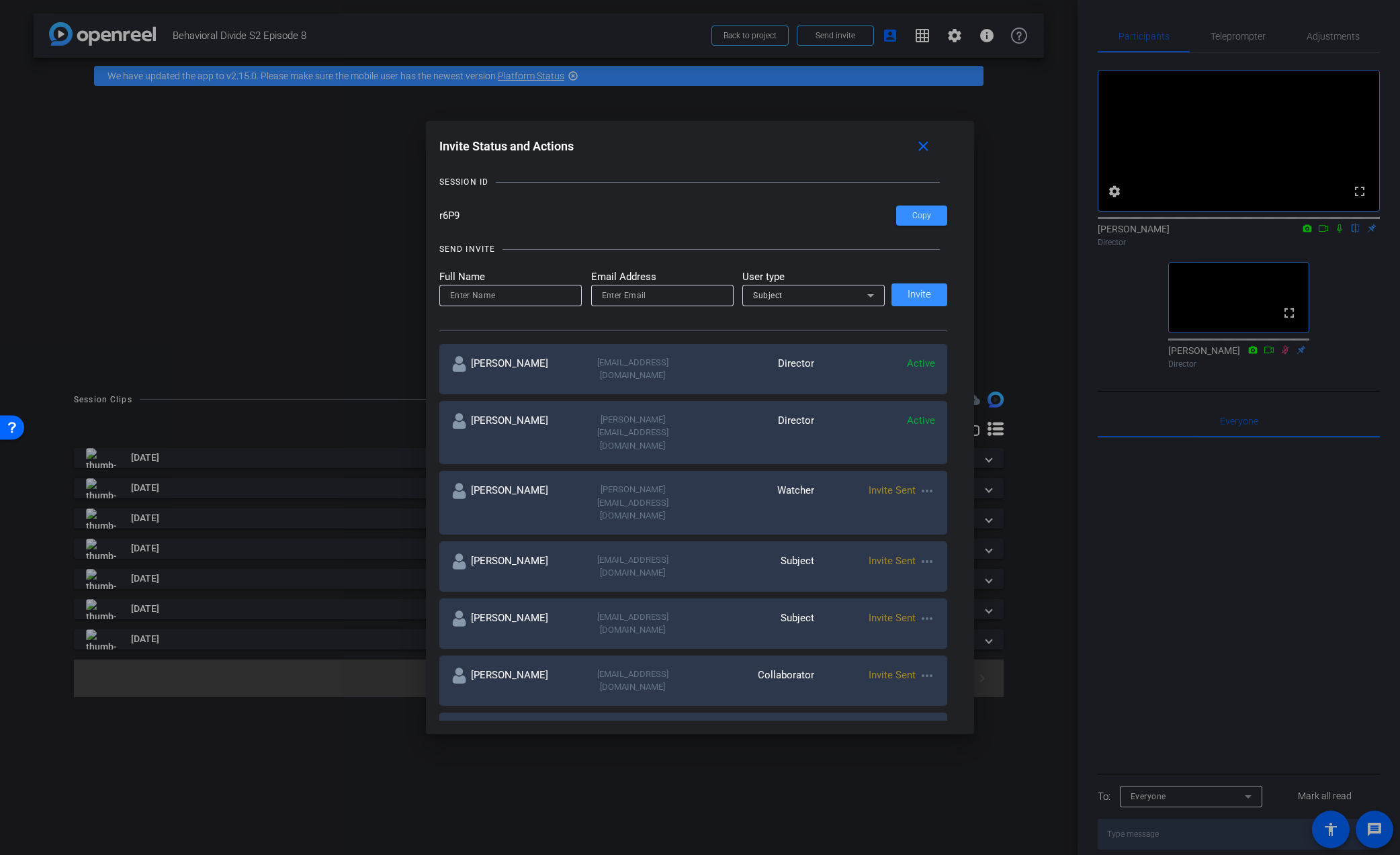
click at [923, 483] on mat-icon "more_horiz" at bounding box center [927, 491] width 16 height 16
click at [938, 479] on span "Remove Immediately" at bounding box center [981, 478] width 101 height 16
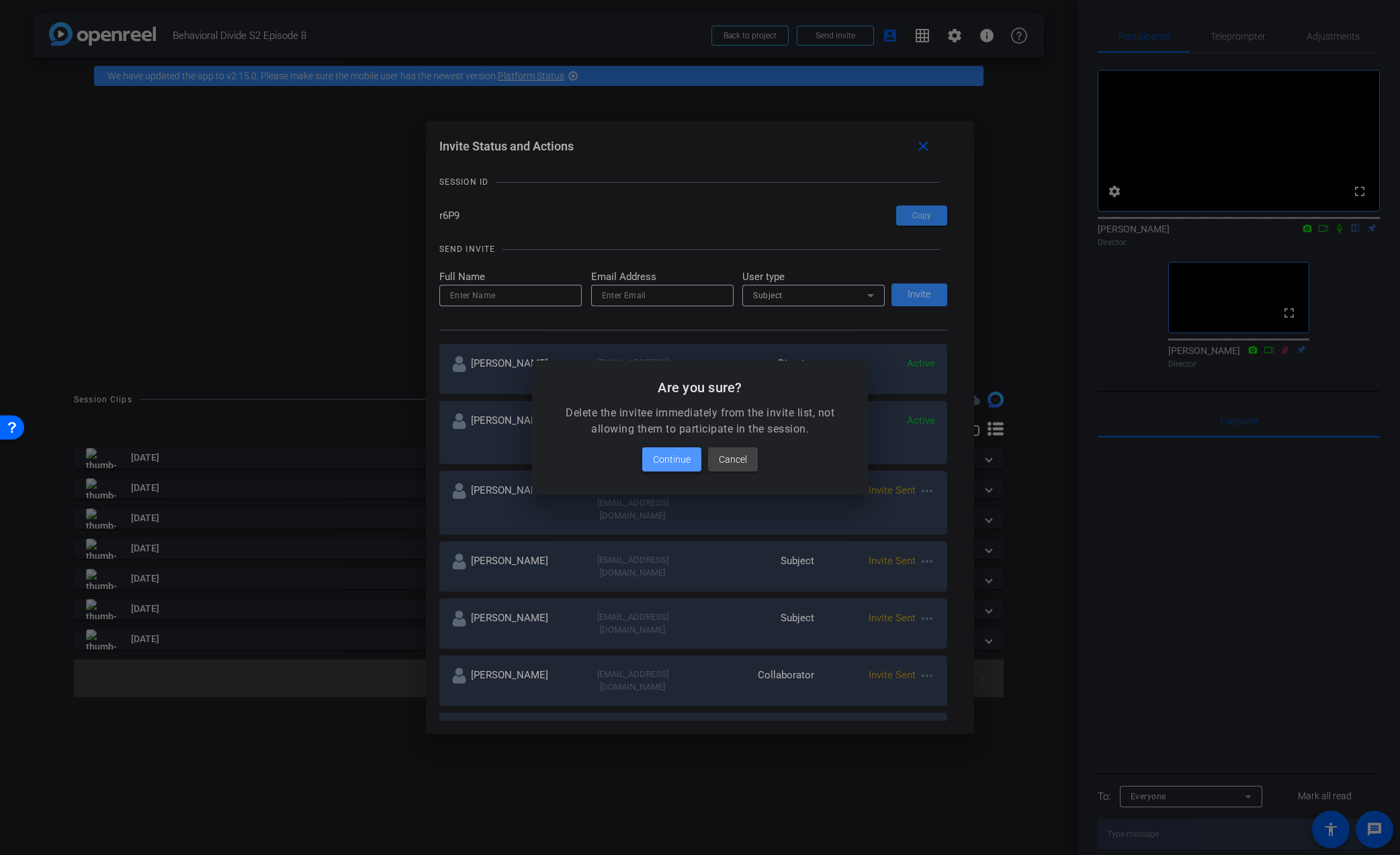
click at [672, 462] on span "Continue" at bounding box center [672, 459] width 38 height 16
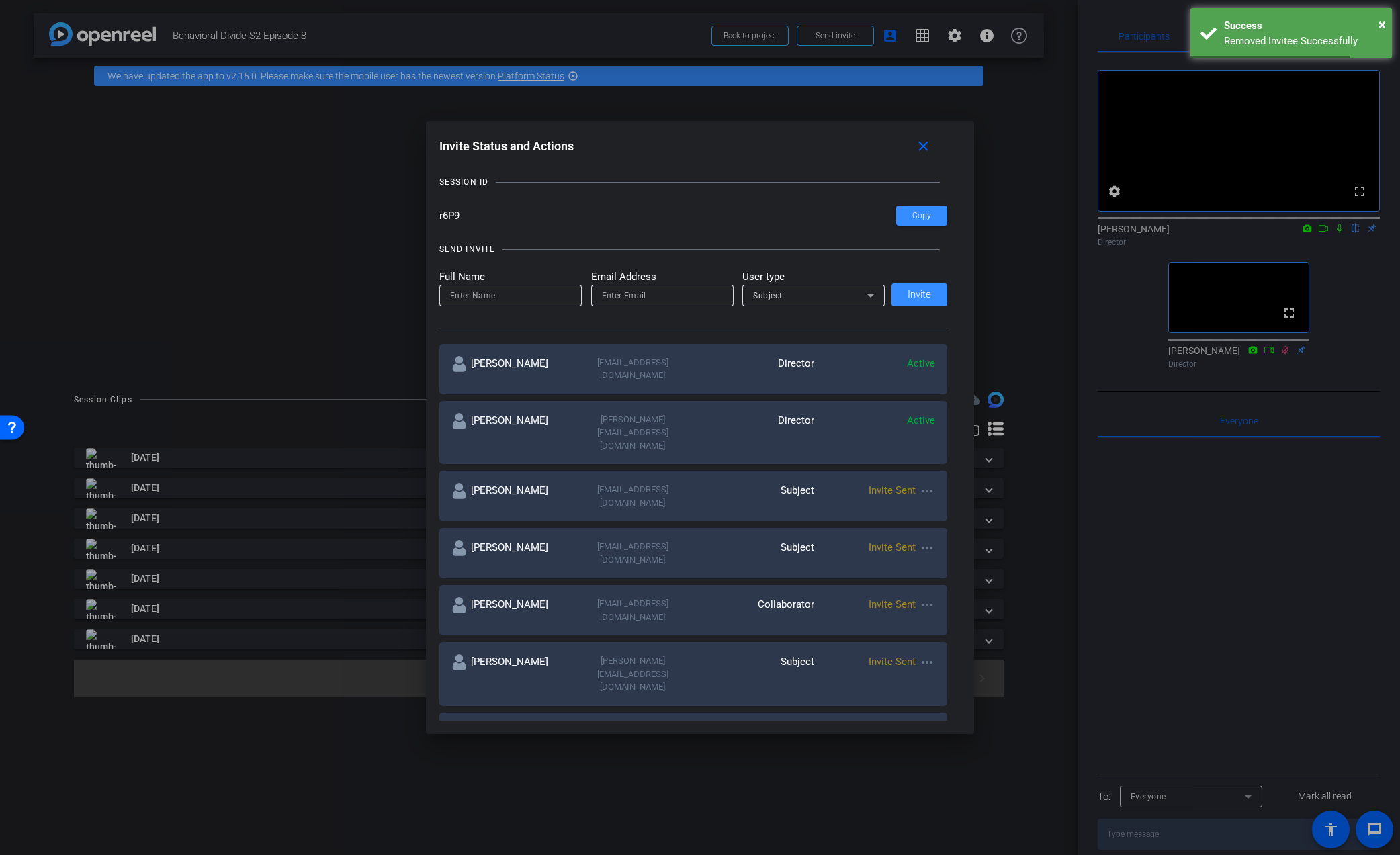
click at [517, 297] on input at bounding box center [510, 295] width 121 height 16
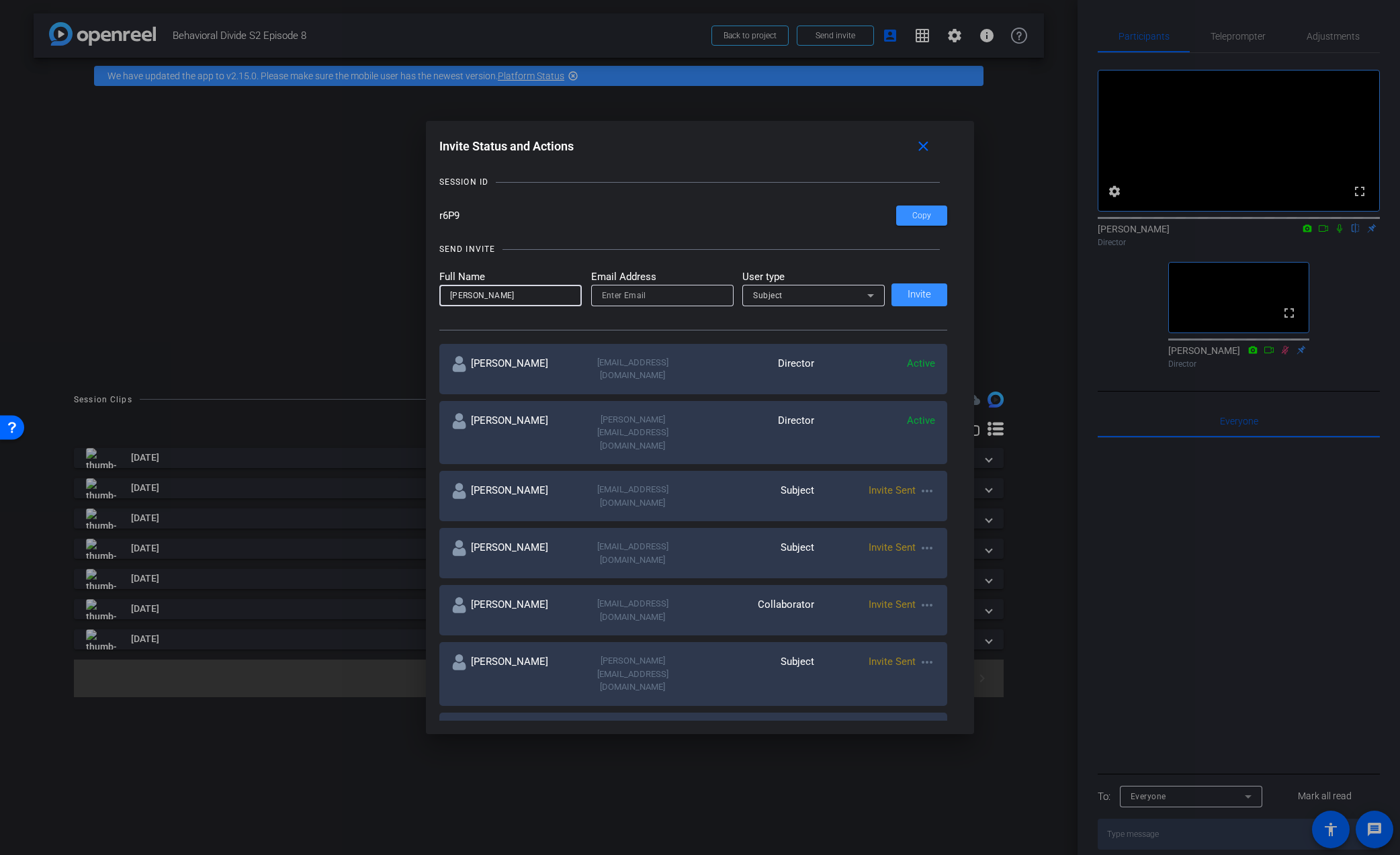
type input "[PERSON_NAME]"
type input "[PERSON_NAME][EMAIL_ADDRESS][DOMAIN_NAME]"
click at [861, 295] on div "Subject" at bounding box center [811, 295] width 114 height 17
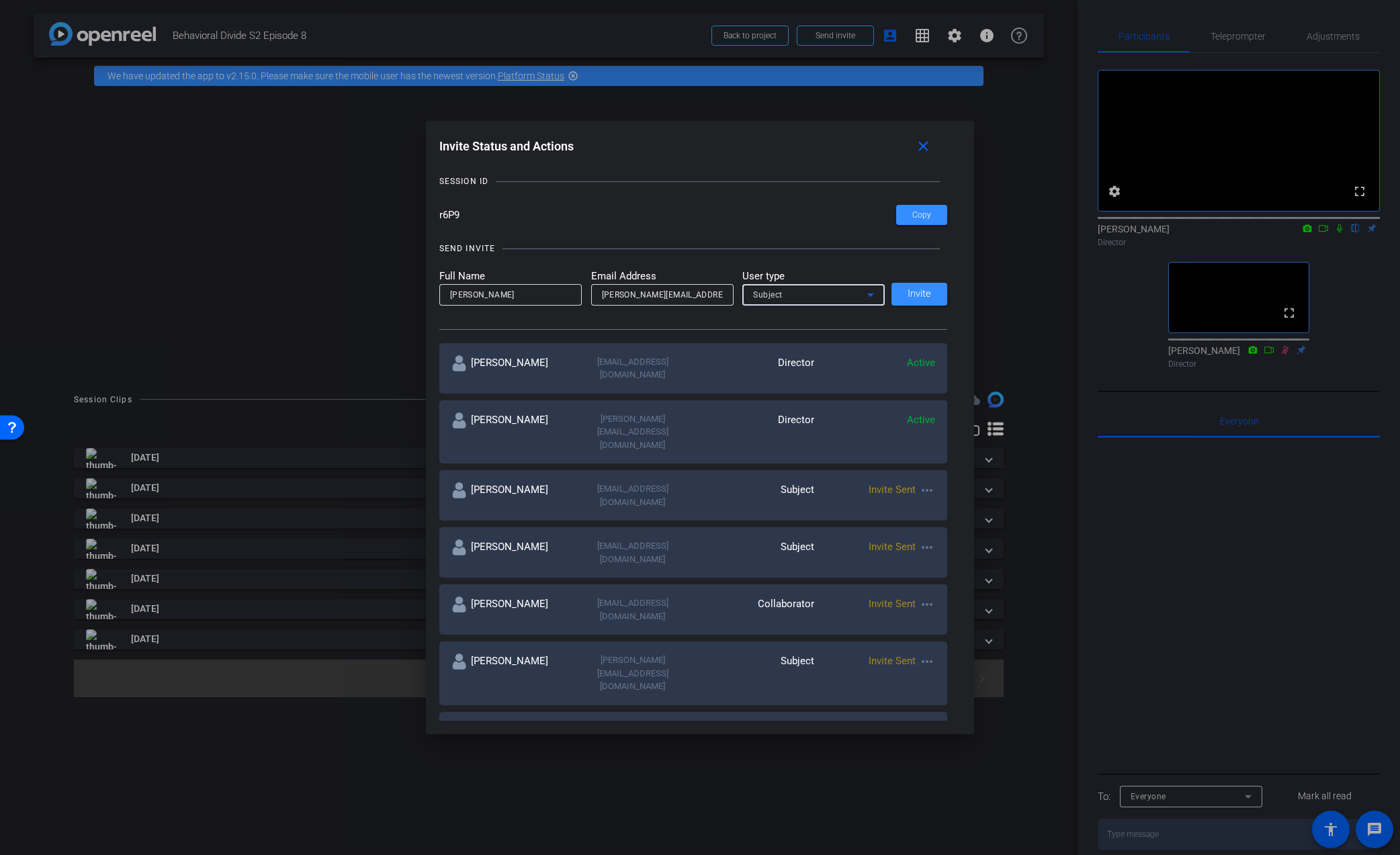
scroll to position [71, 0]
click at [837, 340] on mat-option "Watcher" at bounding box center [814, 342] width 143 height 22
click at [914, 295] on span "Invite" at bounding box center [920, 293] width 24 height 10
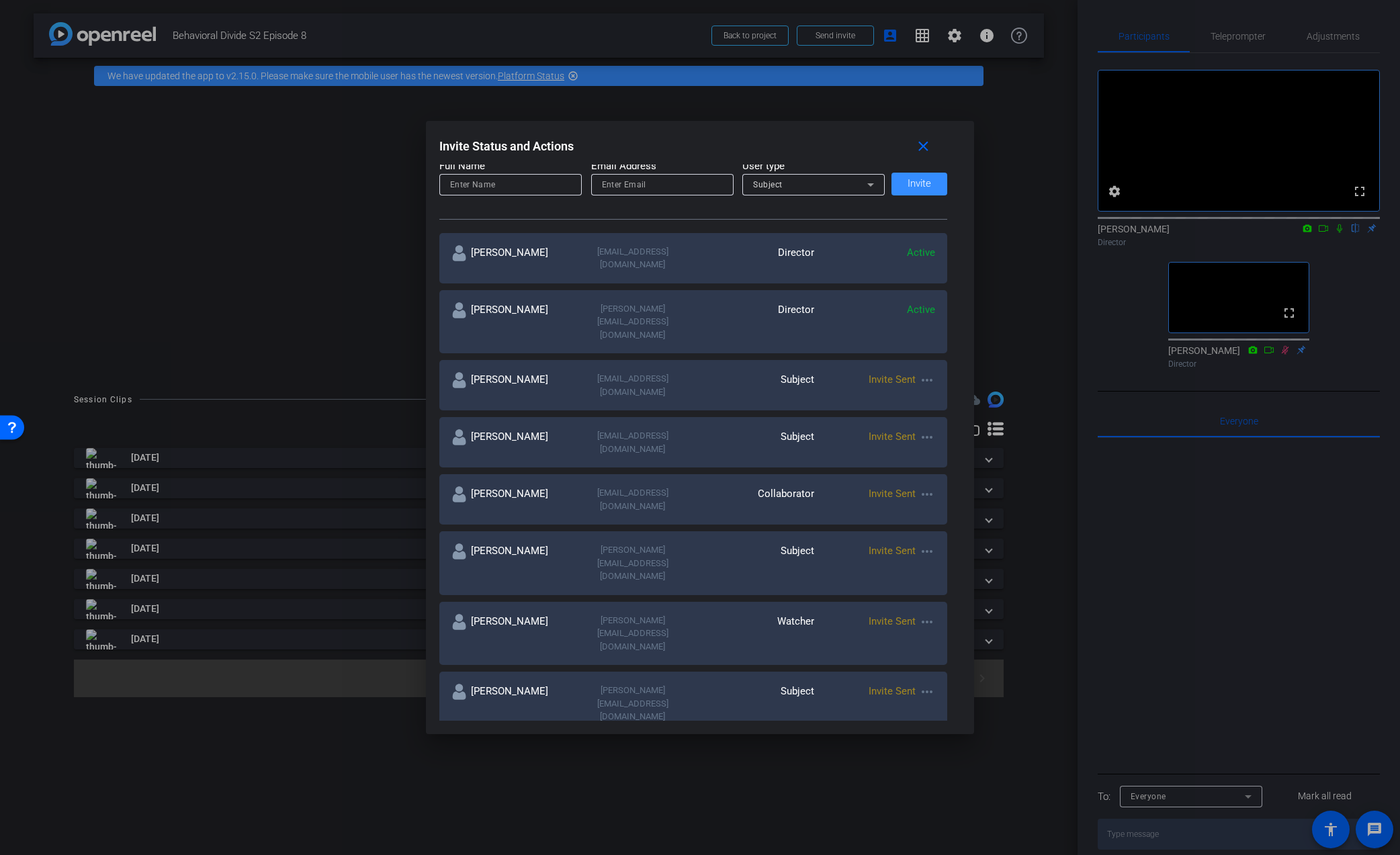
scroll to position [188, 0]
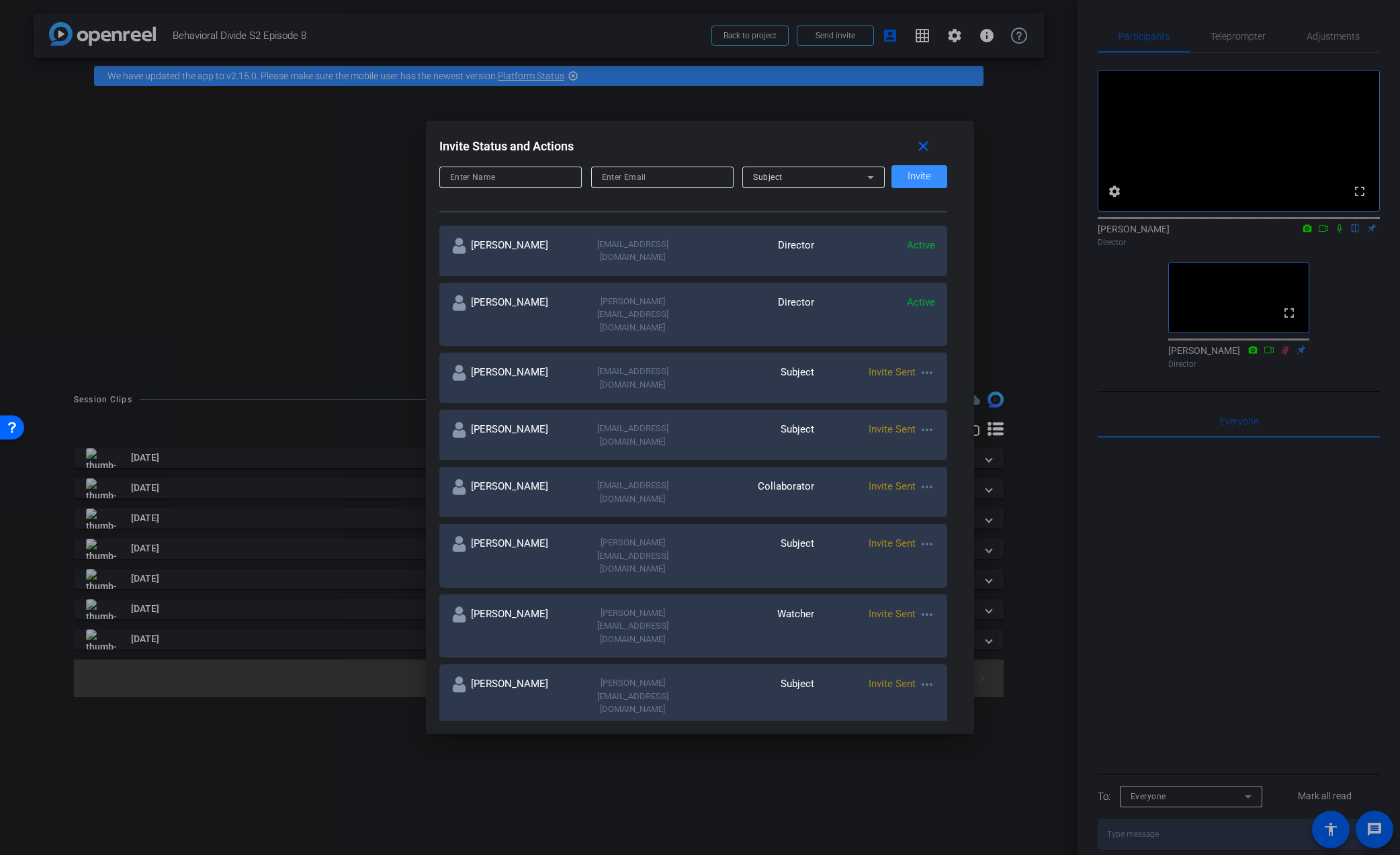
click at [930, 479] on mat-icon "more_horiz" at bounding box center [927, 487] width 16 height 16
click at [937, 451] on span "Remove Immediately" at bounding box center [981, 453] width 101 height 16
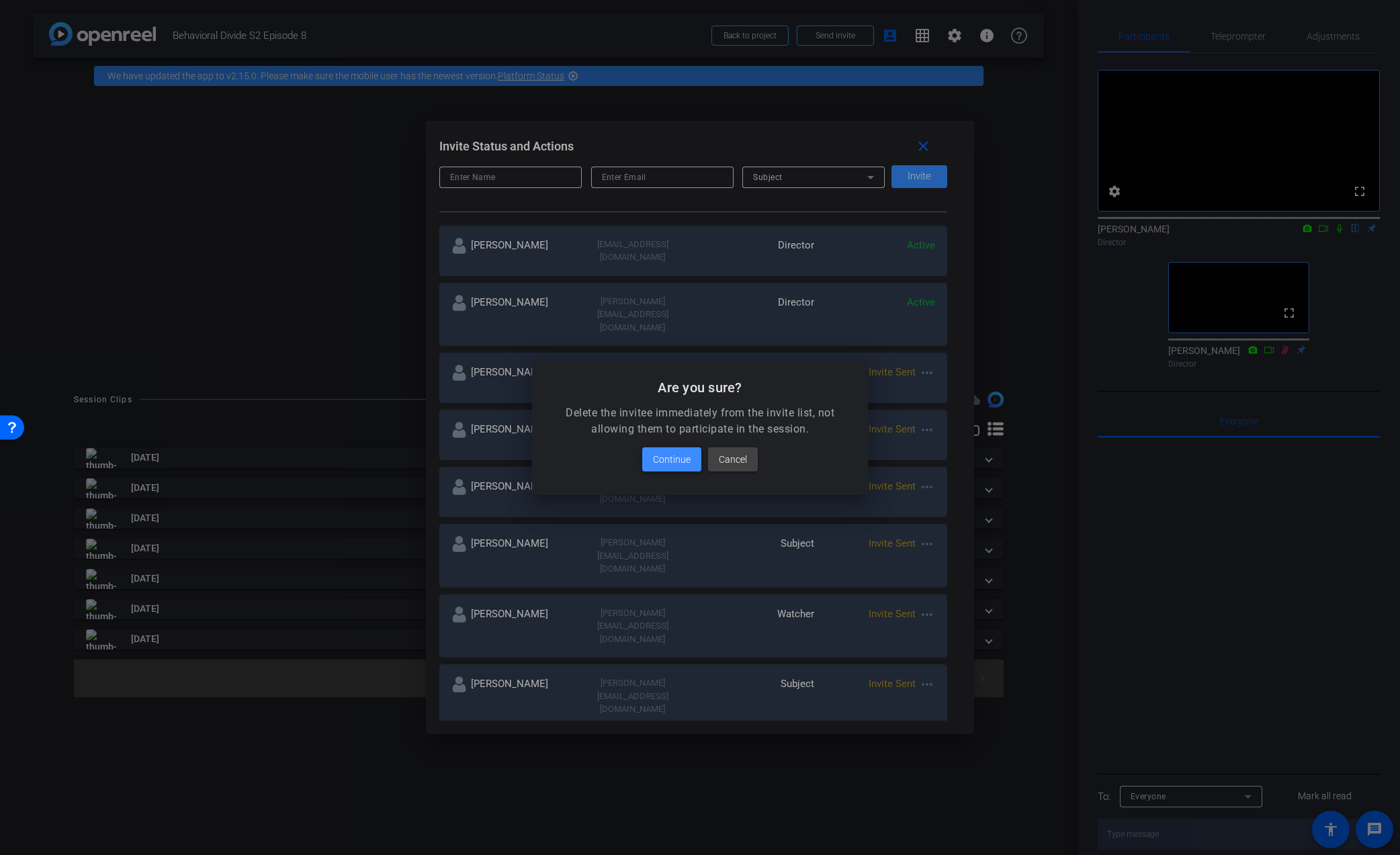
click at [670, 462] on span "Continue" at bounding box center [672, 459] width 38 height 16
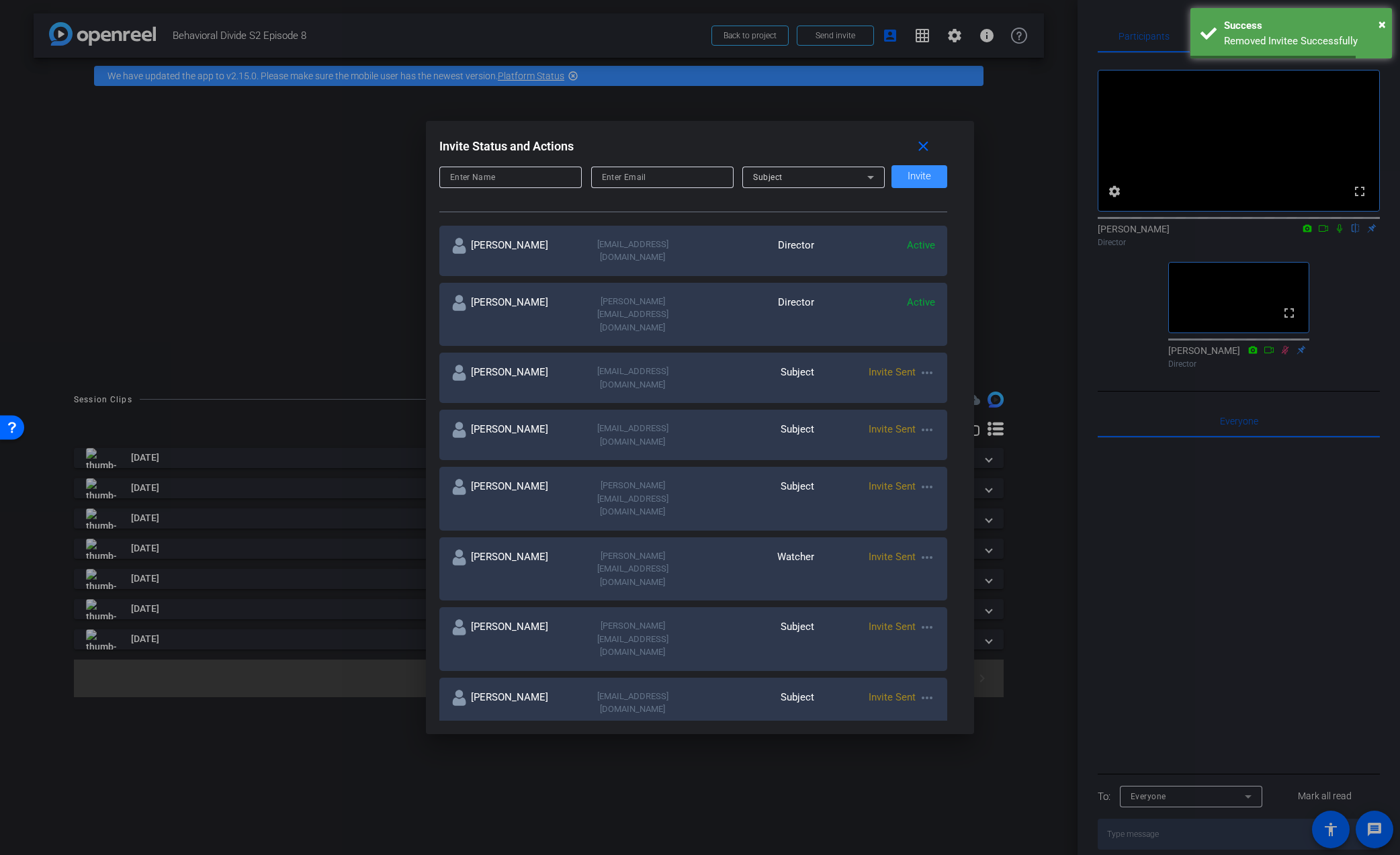
click at [529, 176] on input at bounding box center [510, 177] width 121 height 16
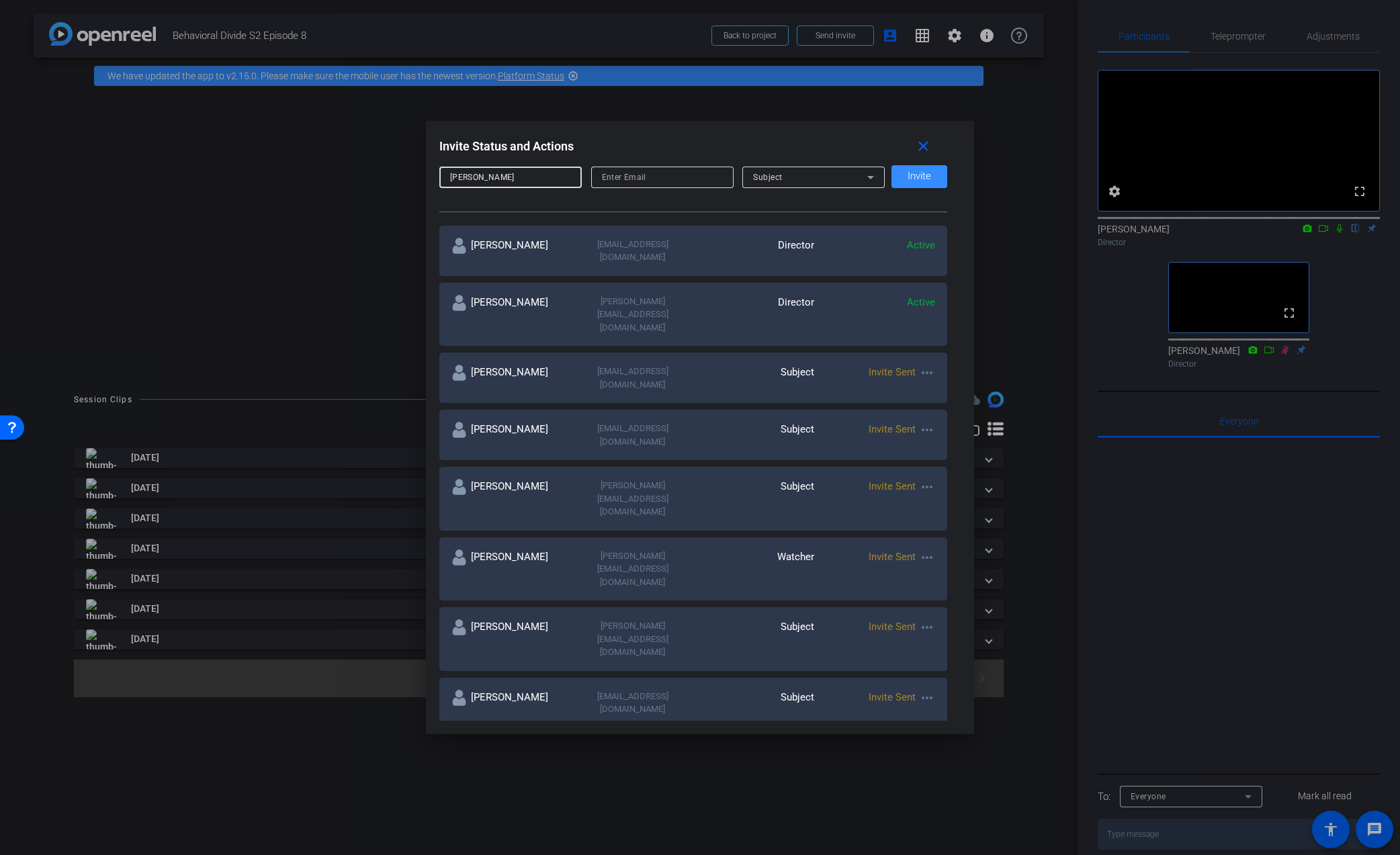
type input "[PERSON_NAME]"
type input "[EMAIL_ADDRESS][DOMAIN_NAME]"
click at [769, 184] on div "Subject" at bounding box center [811, 177] width 114 height 17
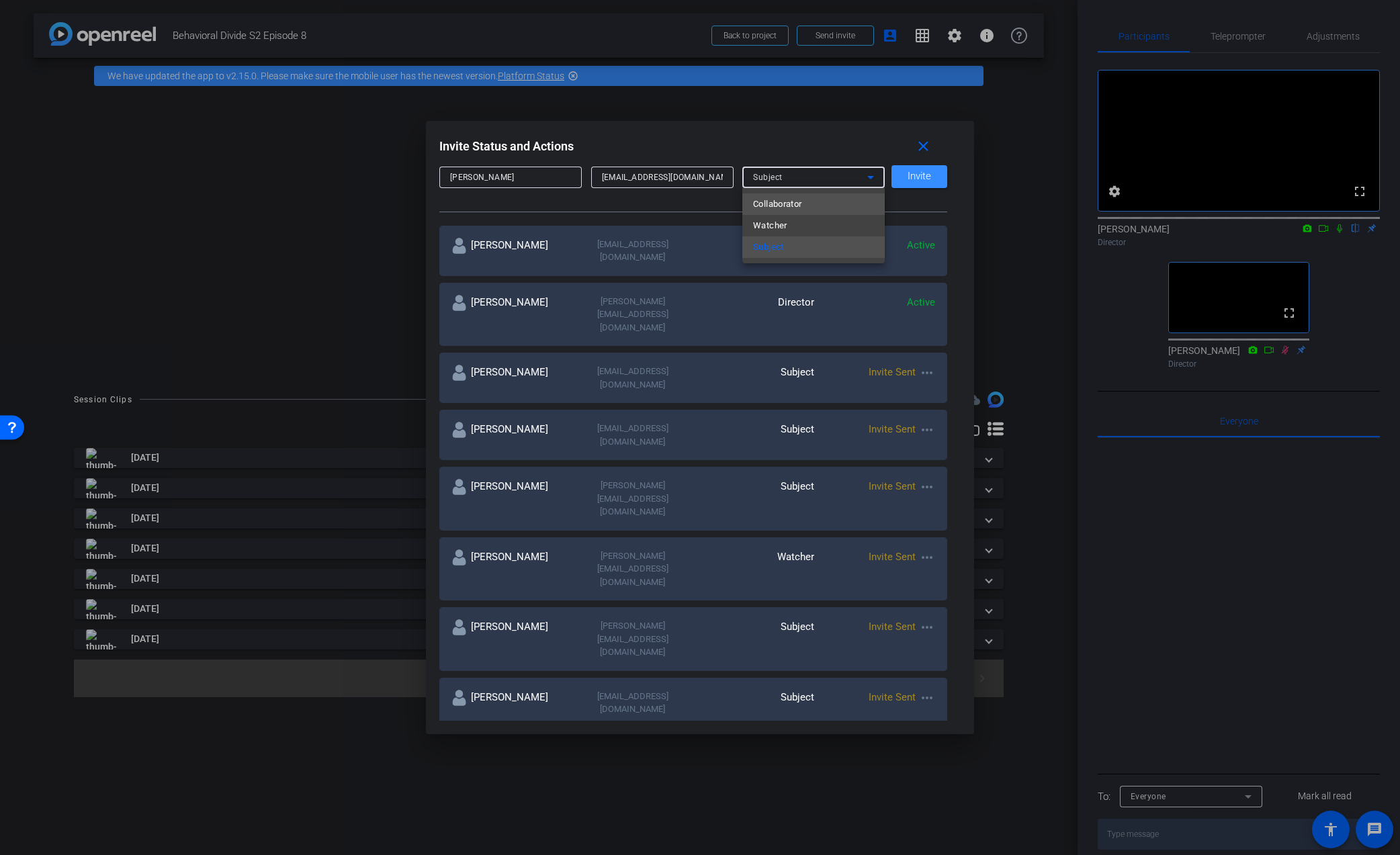
click at [805, 207] on mat-option "Collaborator" at bounding box center [814, 204] width 143 height 22
click at [915, 177] on span "Invite" at bounding box center [920, 177] width 24 height 10
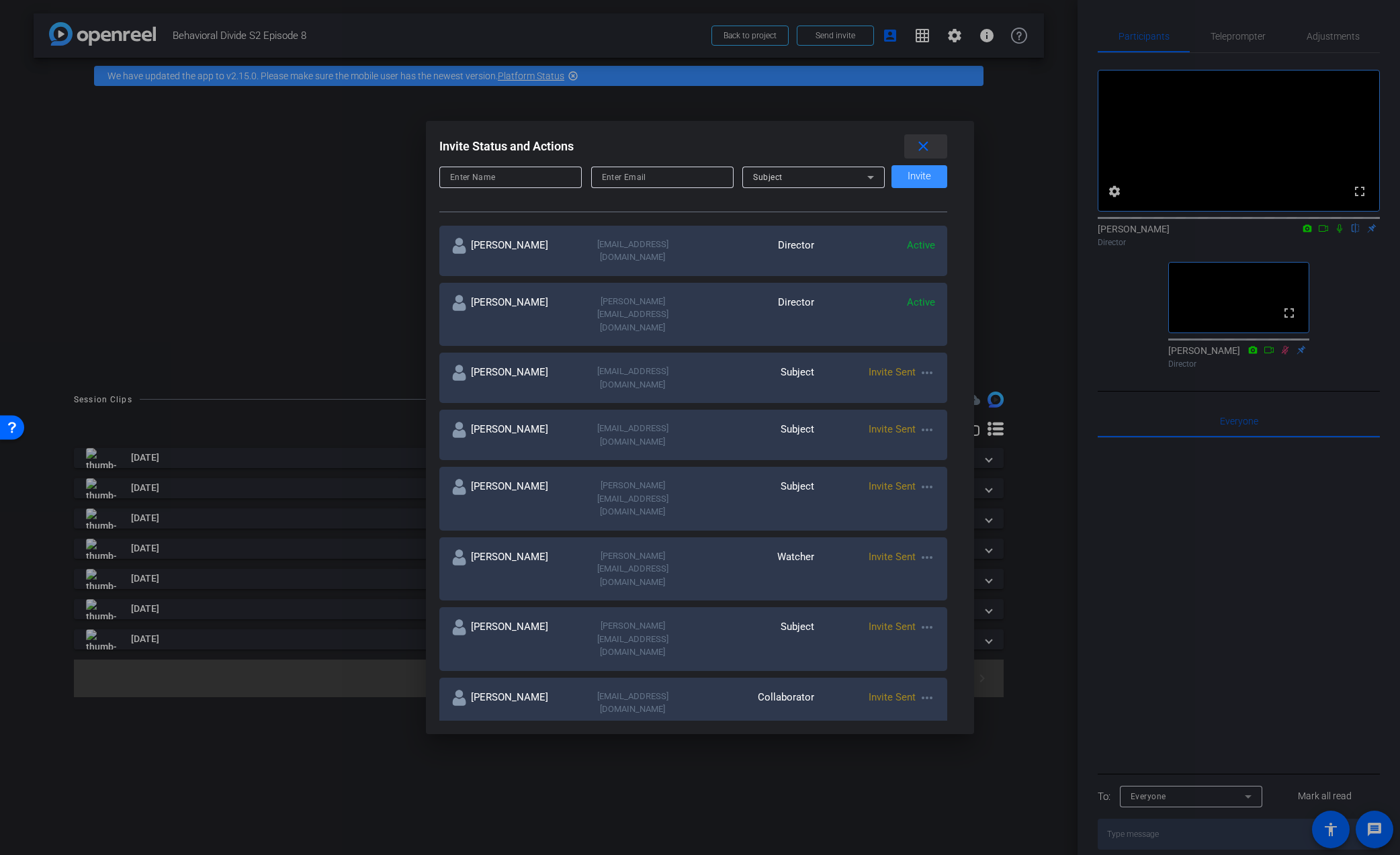
click at [921, 151] on mat-icon "close" at bounding box center [923, 146] width 17 height 17
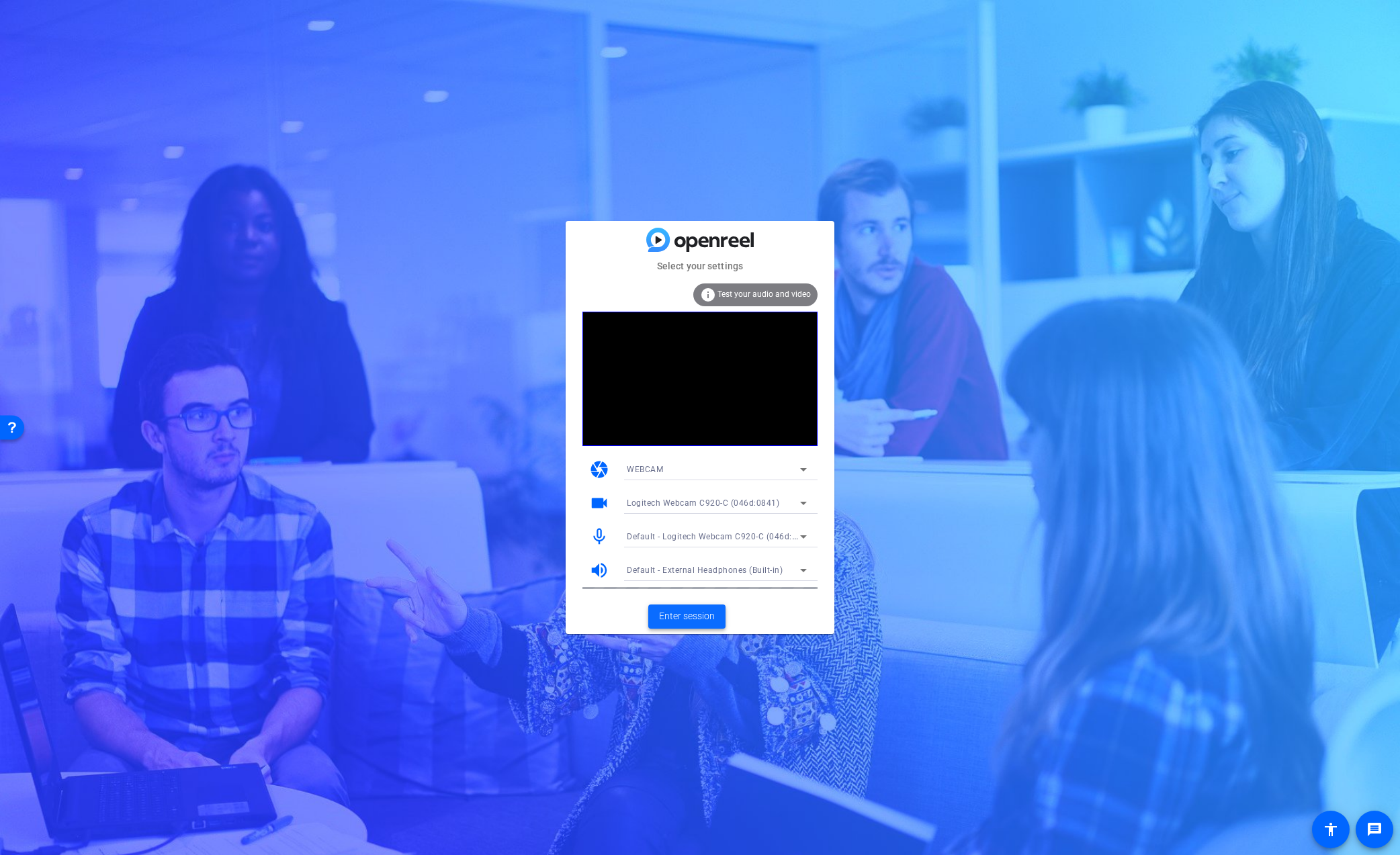
click at [669, 609] on span "Enter session" at bounding box center [687, 616] width 56 height 14
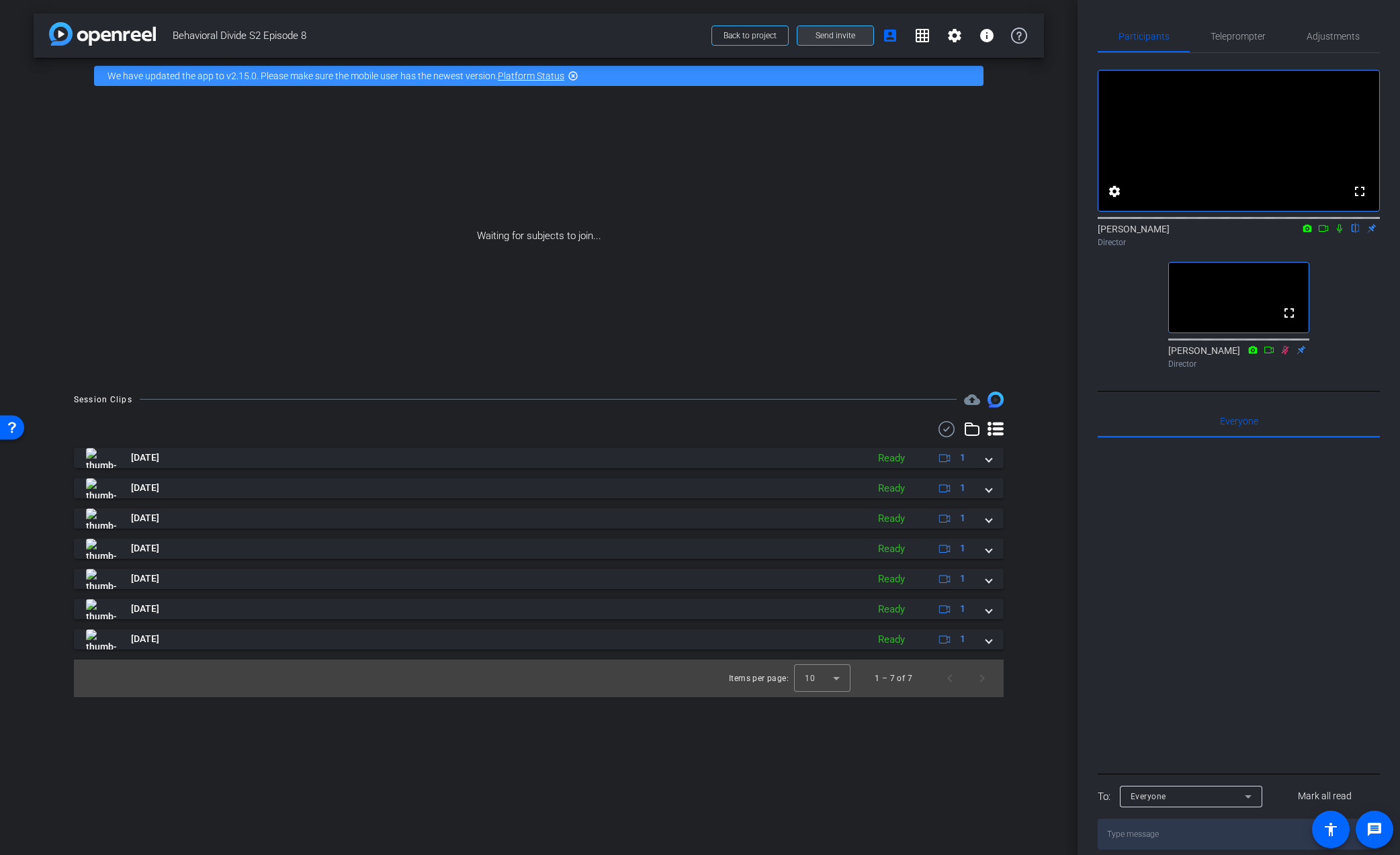
click at [826, 33] on span "Send invite" at bounding box center [835, 36] width 39 height 10
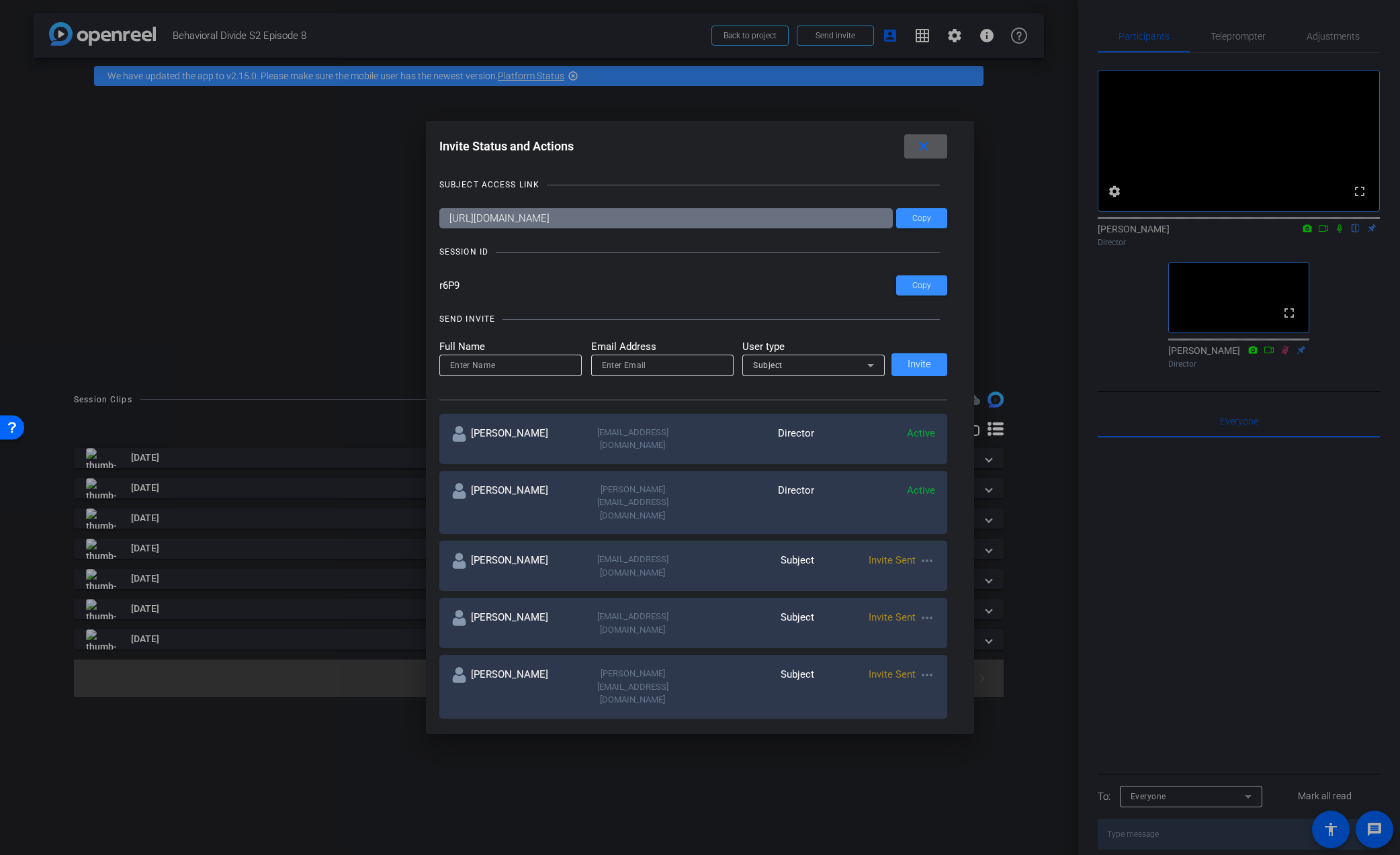
click at [612, 362] on input "email" at bounding box center [662, 365] width 121 height 16
paste input "n Mikaela_Steutermann@AvantisInvestors.com"
click at [602, 366] on input "n Mikaela_Steutermann@AvantisInvestors.com" at bounding box center [662, 365] width 121 height 16
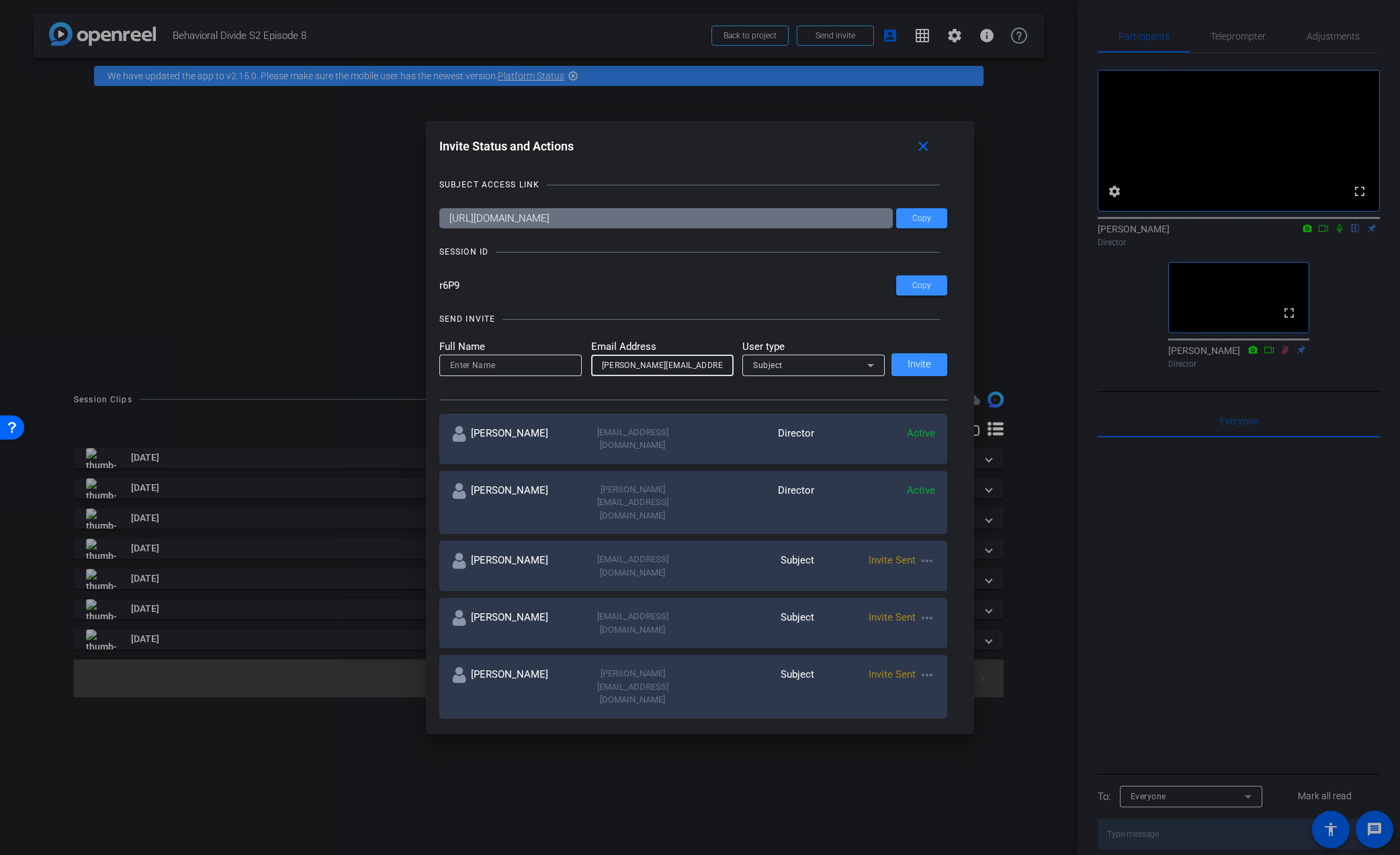
type input "[PERSON_NAME][EMAIL_ADDRESS][DOMAIN_NAME]"
click at [476, 365] on input at bounding box center [510, 365] width 121 height 16
type input "[PERSON_NAME]"
click at [874, 364] on icon at bounding box center [871, 365] width 16 height 16
click at [814, 407] on mat-option "Watcher" at bounding box center [814, 411] width 143 height 22
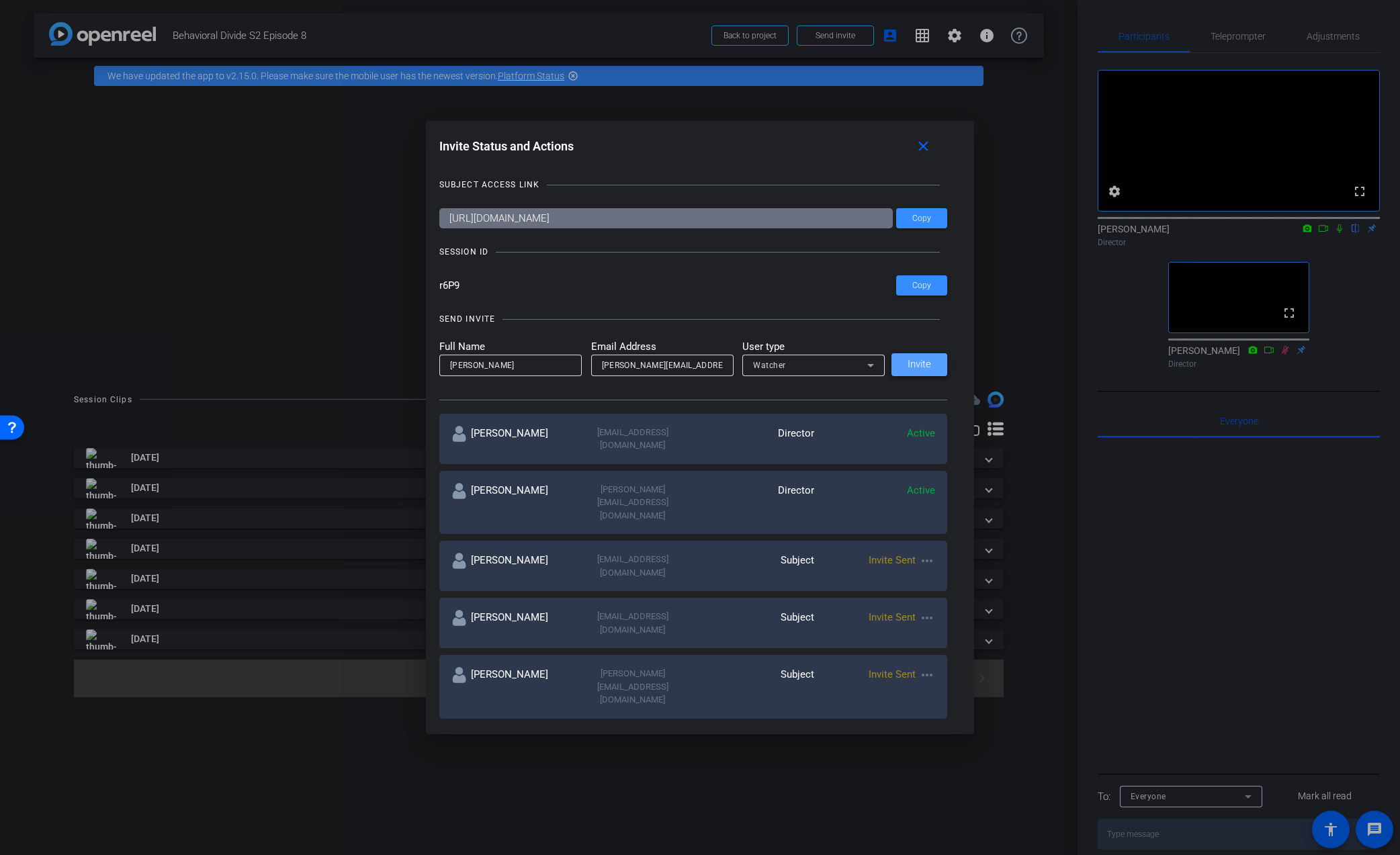
click at [922, 362] on span "Invite" at bounding box center [920, 364] width 24 height 10
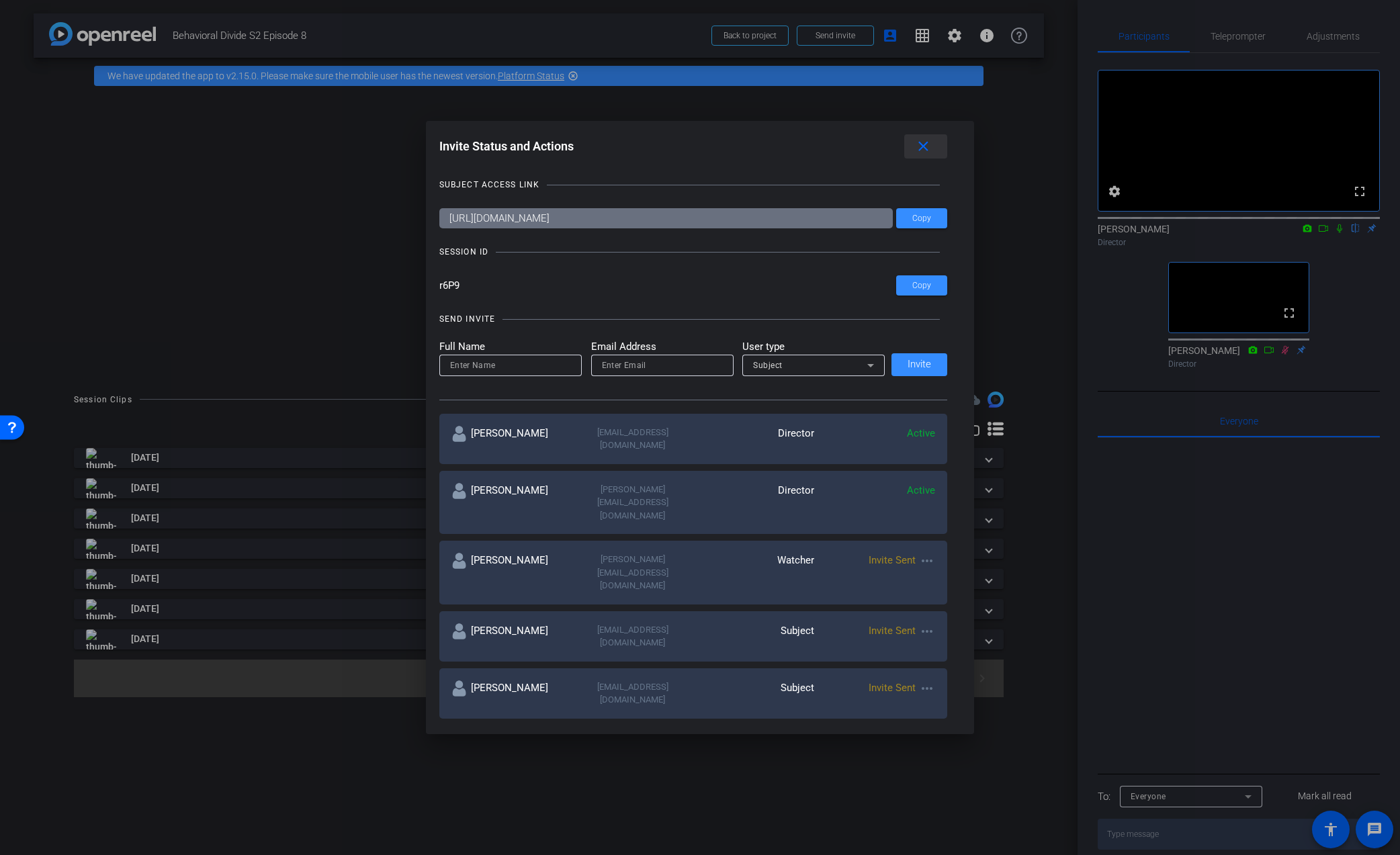
click at [919, 149] on mat-icon "close" at bounding box center [923, 146] width 17 height 17
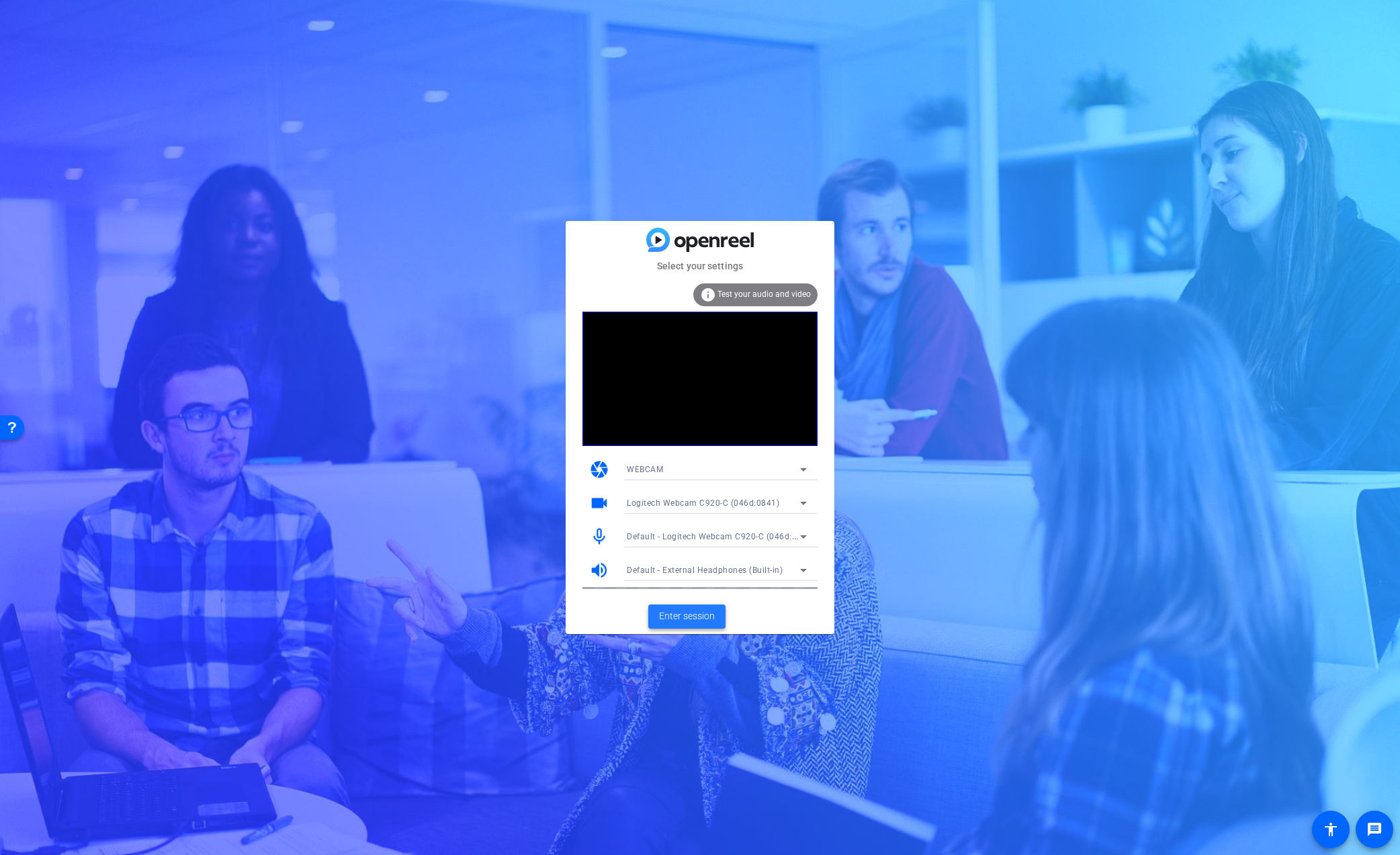
click at [695, 617] on span "Enter session" at bounding box center [687, 616] width 56 height 14
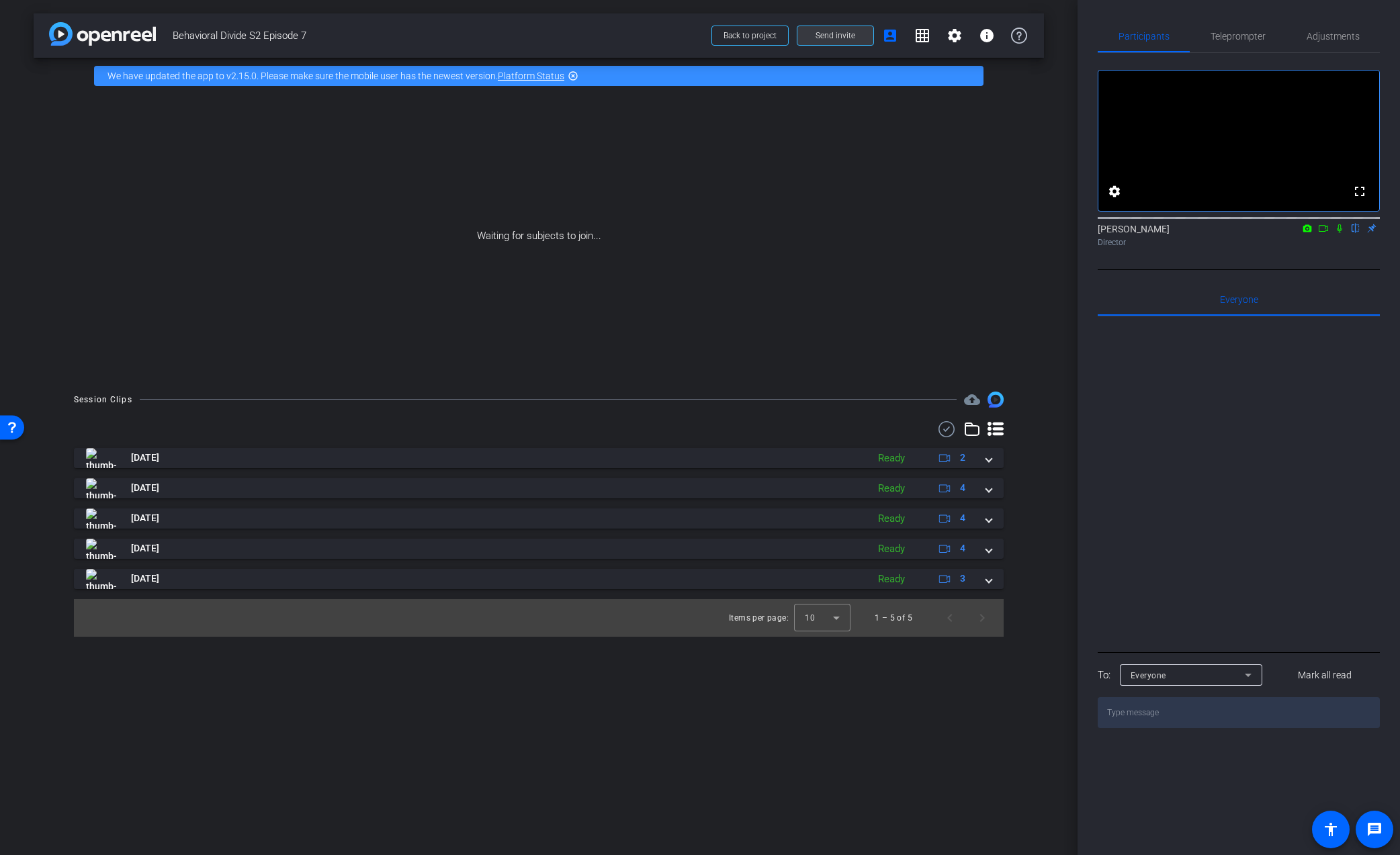
click at [851, 42] on span at bounding box center [835, 35] width 76 height 32
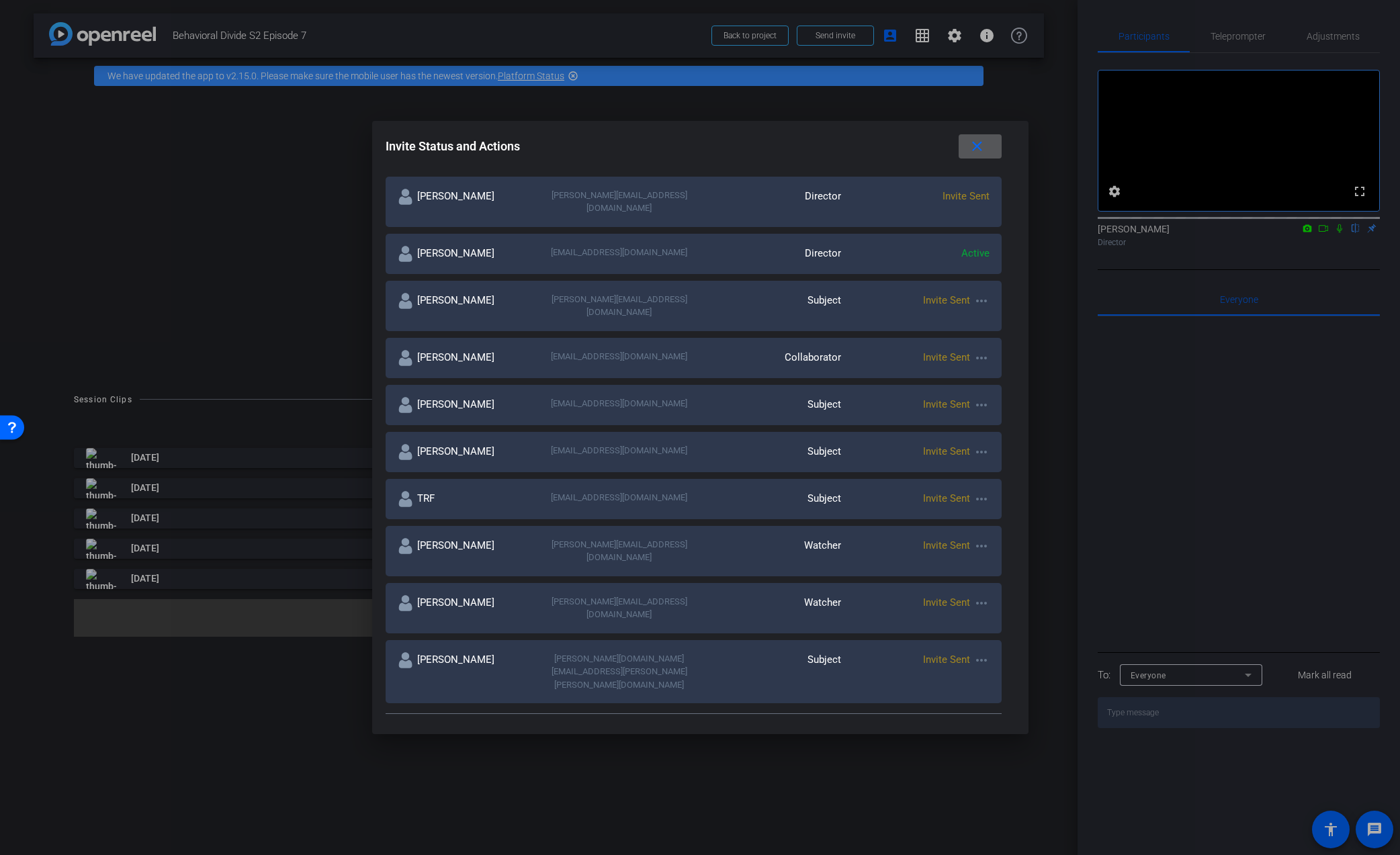
scroll to position [240, 0]
drag, startPoint x: 563, startPoint y: 520, endPoint x: 707, endPoint y: 528, distance: 144.2
click at [707, 528] on div "[PERSON_NAME] [PERSON_NAME][EMAIL_ADDRESS][DOMAIN_NAME] Watcher Invite Sent mor…" at bounding box center [693, 548] width 616 height 50
copy div "n [PERSON_NAME][EMAIL_ADDRESS][DOMAIN_NAME]"
click at [733, 592] on div "Watcher" at bounding box center [767, 604] width 148 height 26
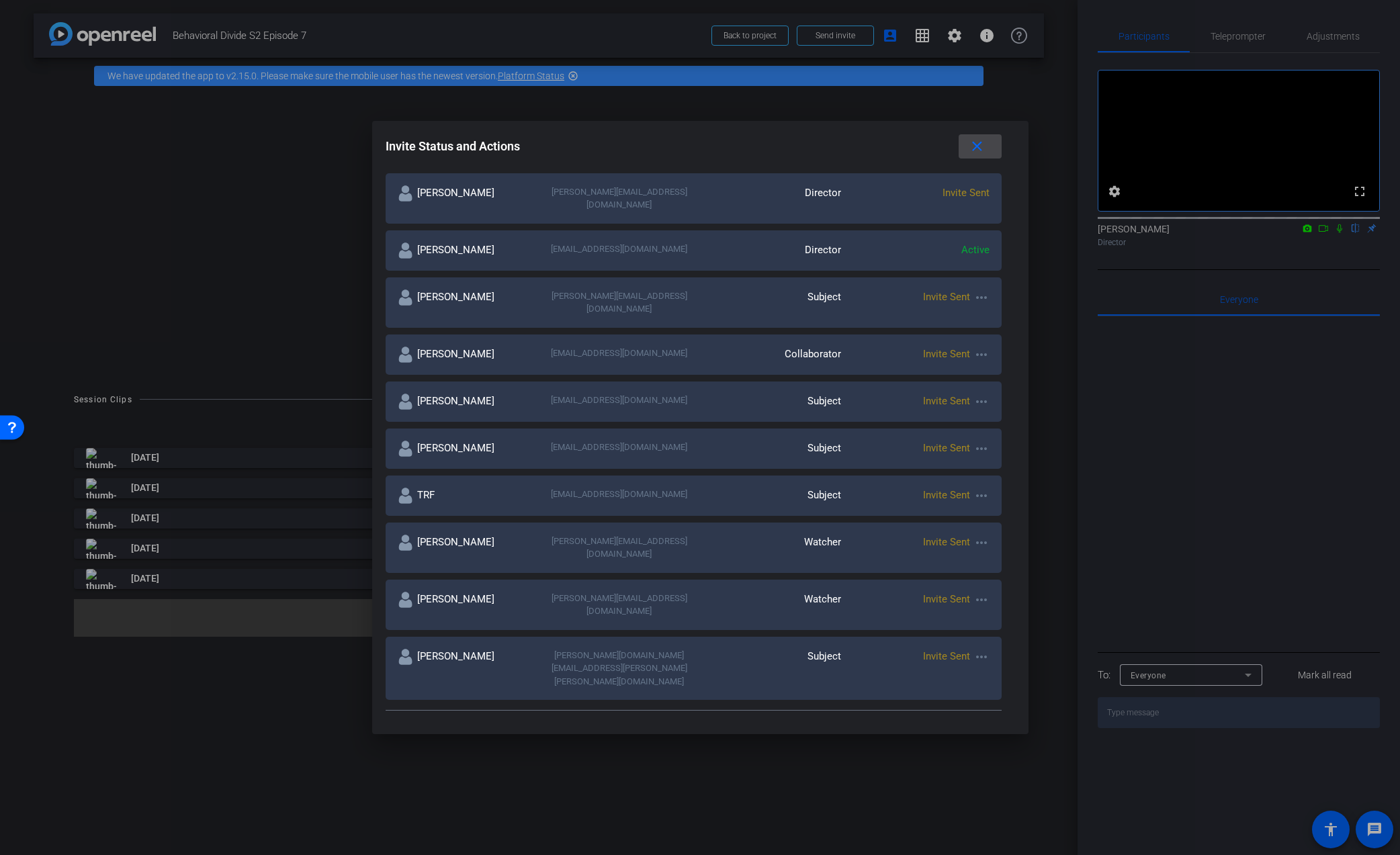
click at [969, 146] on mat-icon "close" at bounding box center [977, 146] width 17 height 17
